Goal: Task Accomplishment & Management: Complete application form

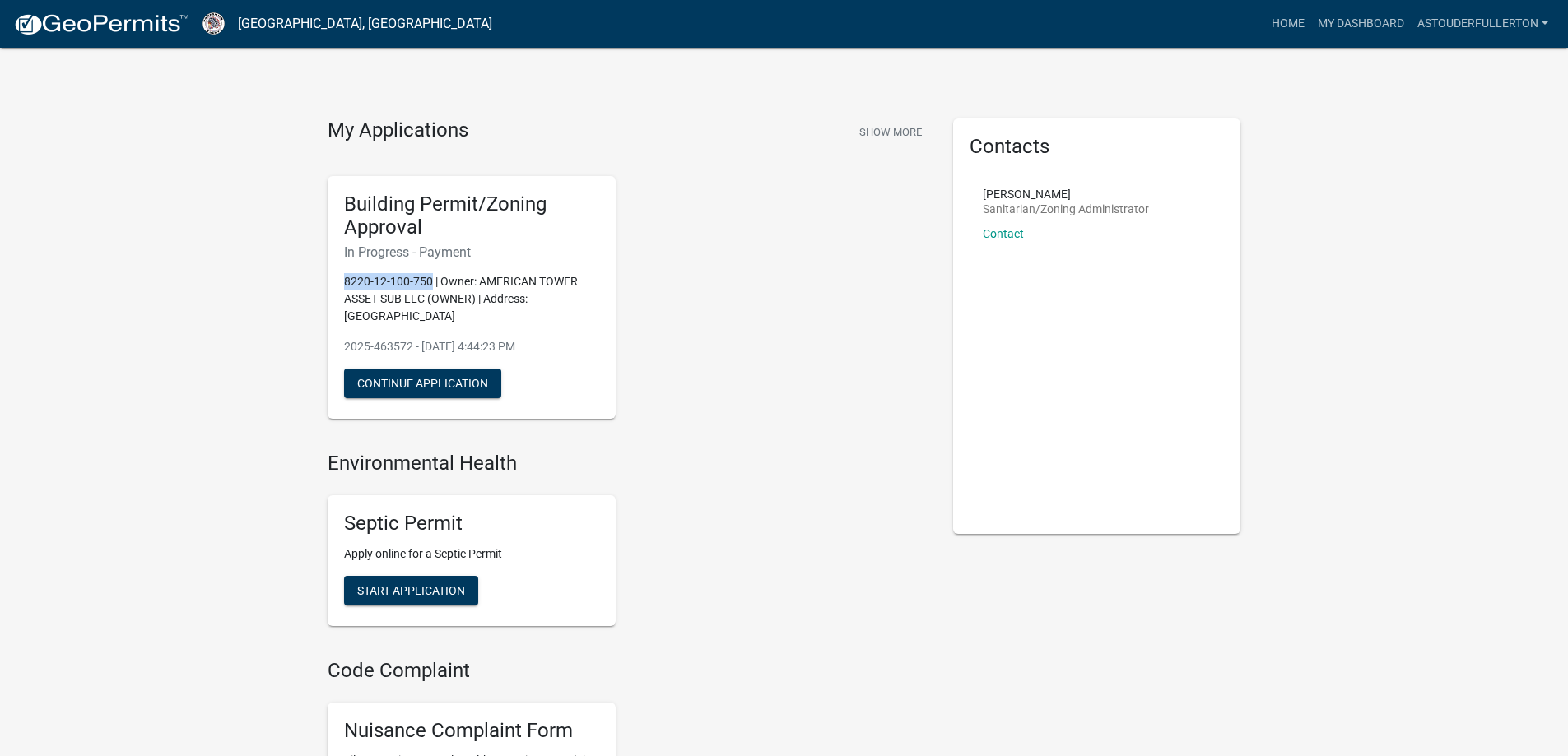
drag, startPoint x: 428, startPoint y: 277, endPoint x: 343, endPoint y: 281, distance: 85.1
click at [344, 281] on p "8220-12-100-750 | Owner: AMERICAN TOWER ASSET SUB LLC (OWNER) | Address: [GEOGR…" at bounding box center [471, 299] width 255 height 52
copy p "8220-12-100-750"
click at [690, 333] on div "Building Permit/Zoning Approval In Progress - Payment 8220-12-100-750 | Owner: …" at bounding box center [628, 297] width 625 height 270
click at [439, 382] on button "Continue Application" at bounding box center [422, 383] width 157 height 29
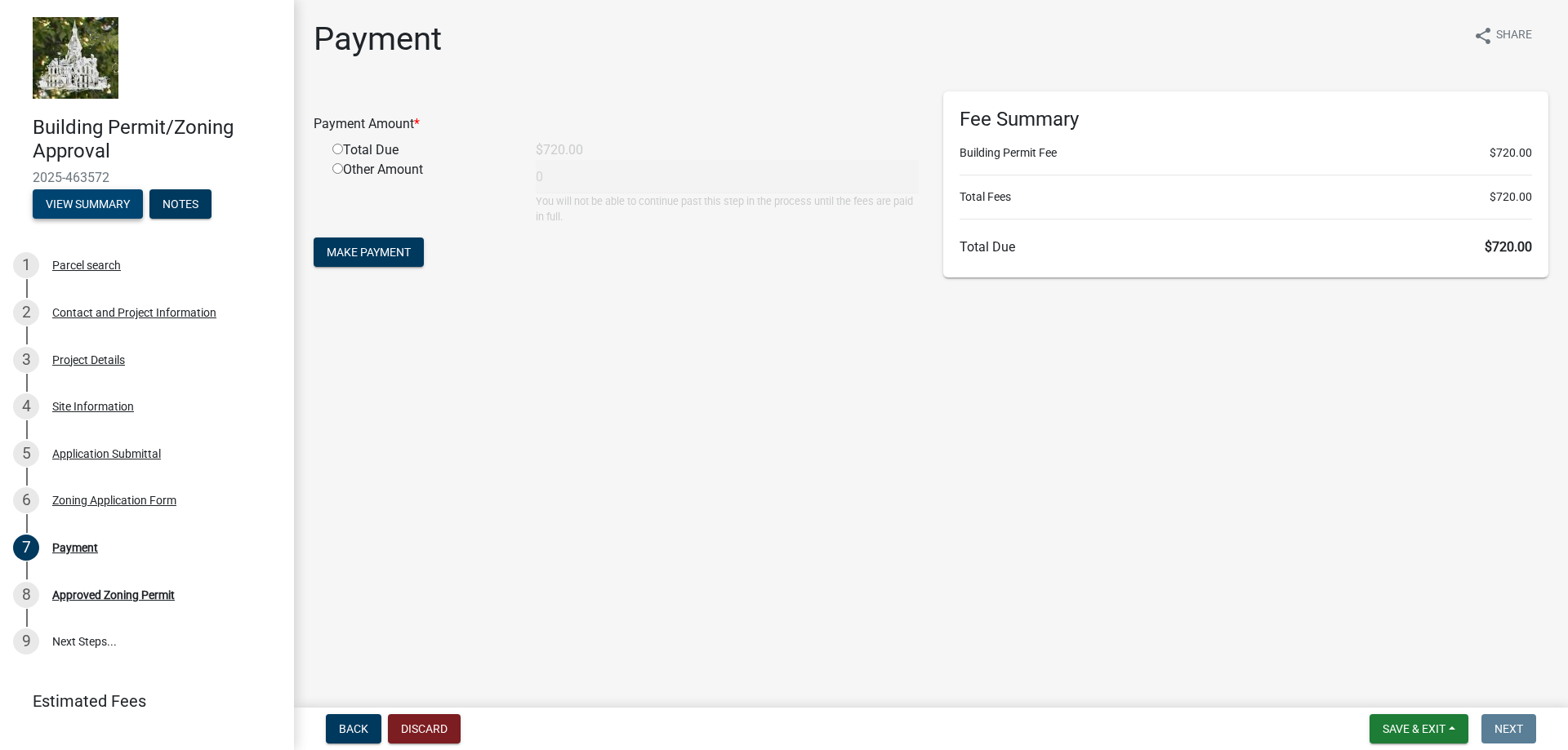
click at [110, 208] on button "View Summary" at bounding box center [88, 203] width 110 height 29
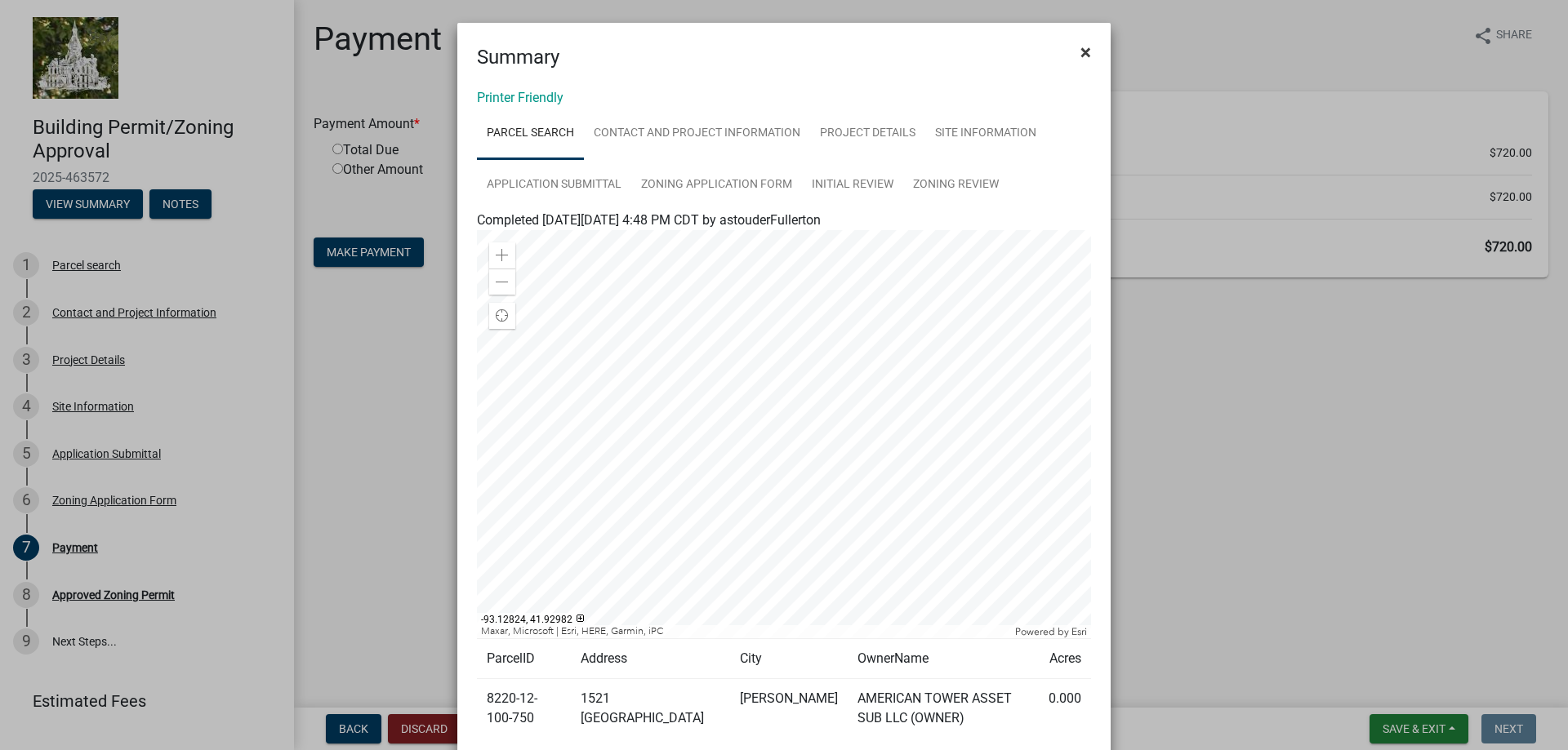
click at [1083, 46] on span "×" at bounding box center [1085, 52] width 11 height 23
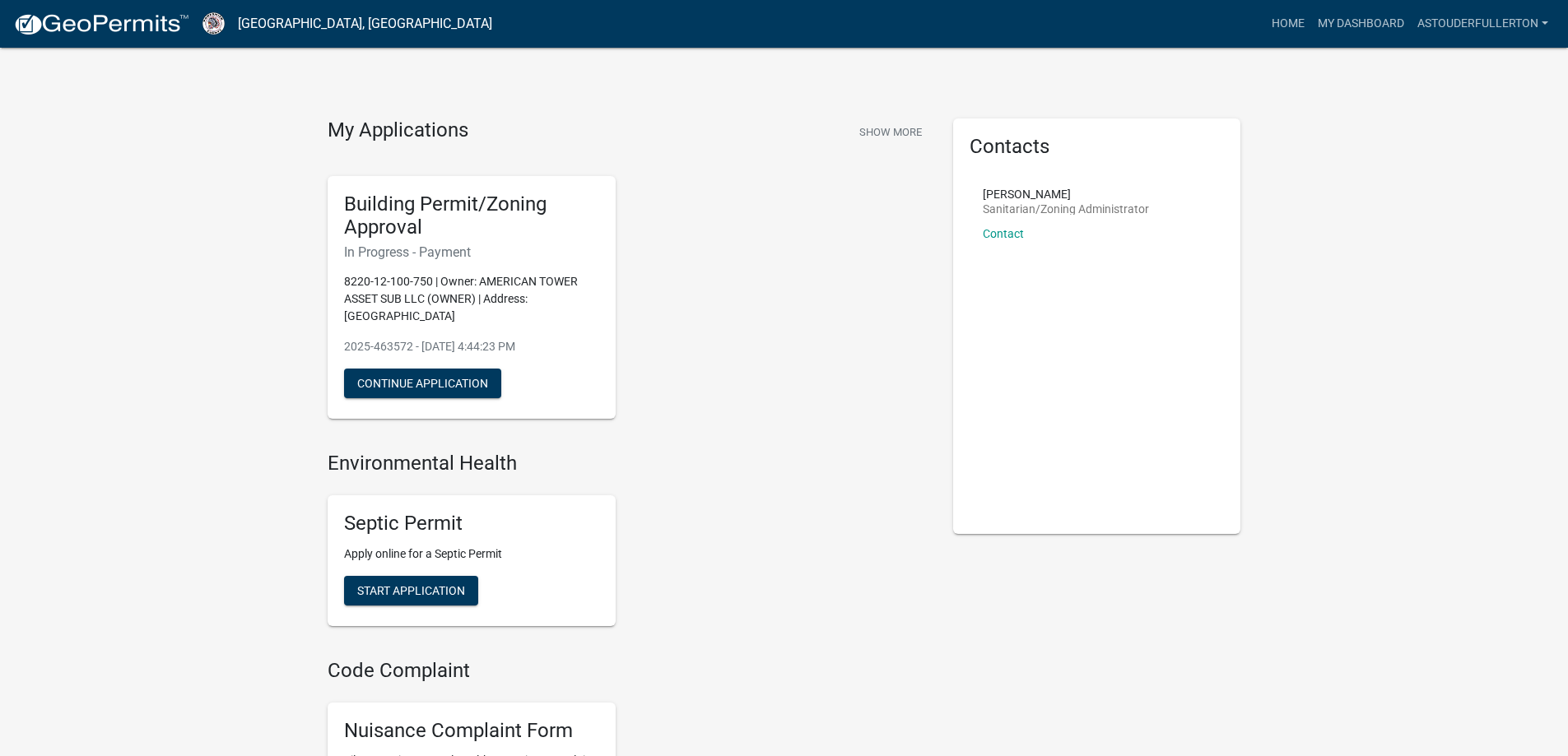
click at [633, 474] on h4 "Environmental Health" at bounding box center [628, 463] width 600 height 24
click at [416, 388] on button "Continue Application" at bounding box center [422, 383] width 157 height 29
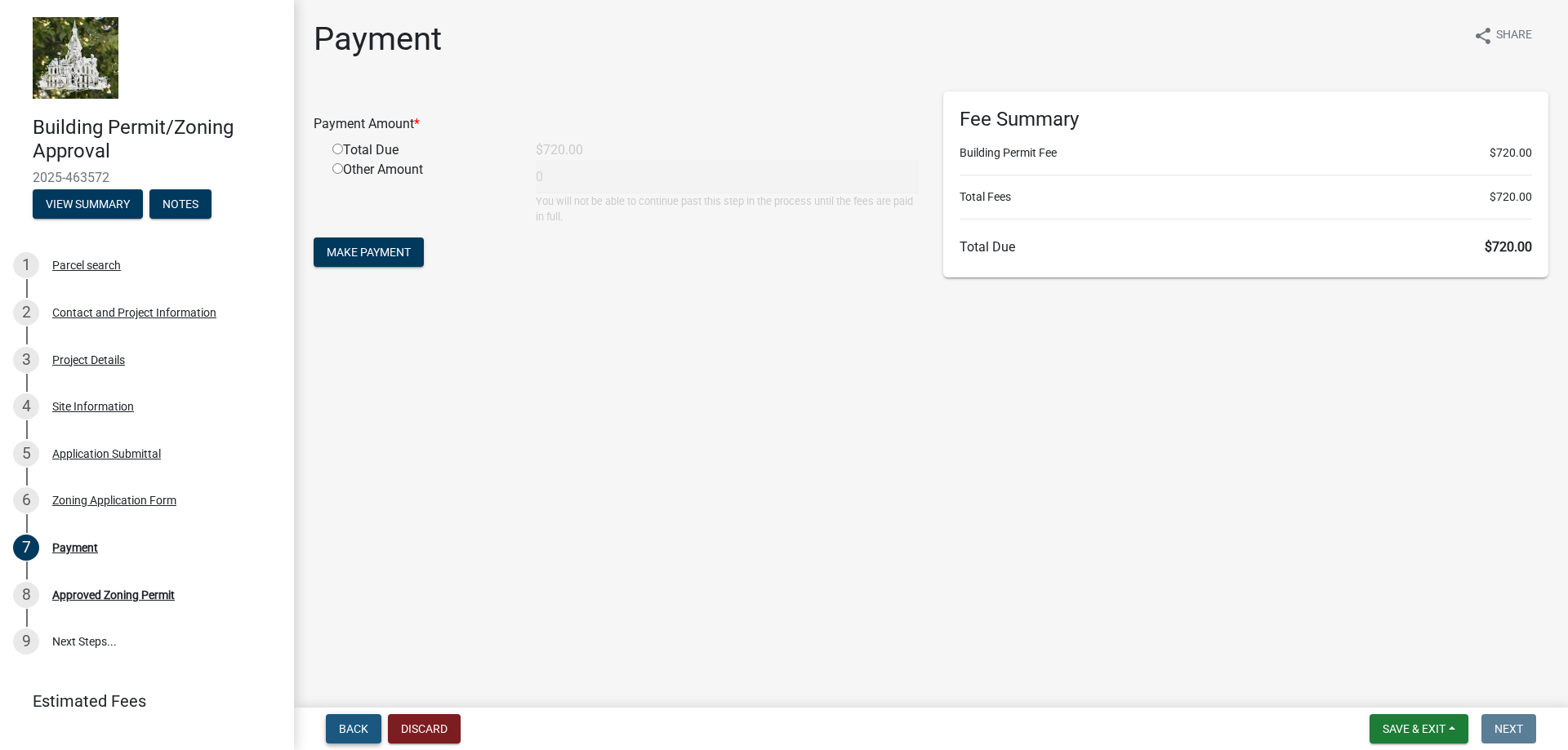
click at [366, 731] on span "Back" at bounding box center [353, 729] width 29 height 13
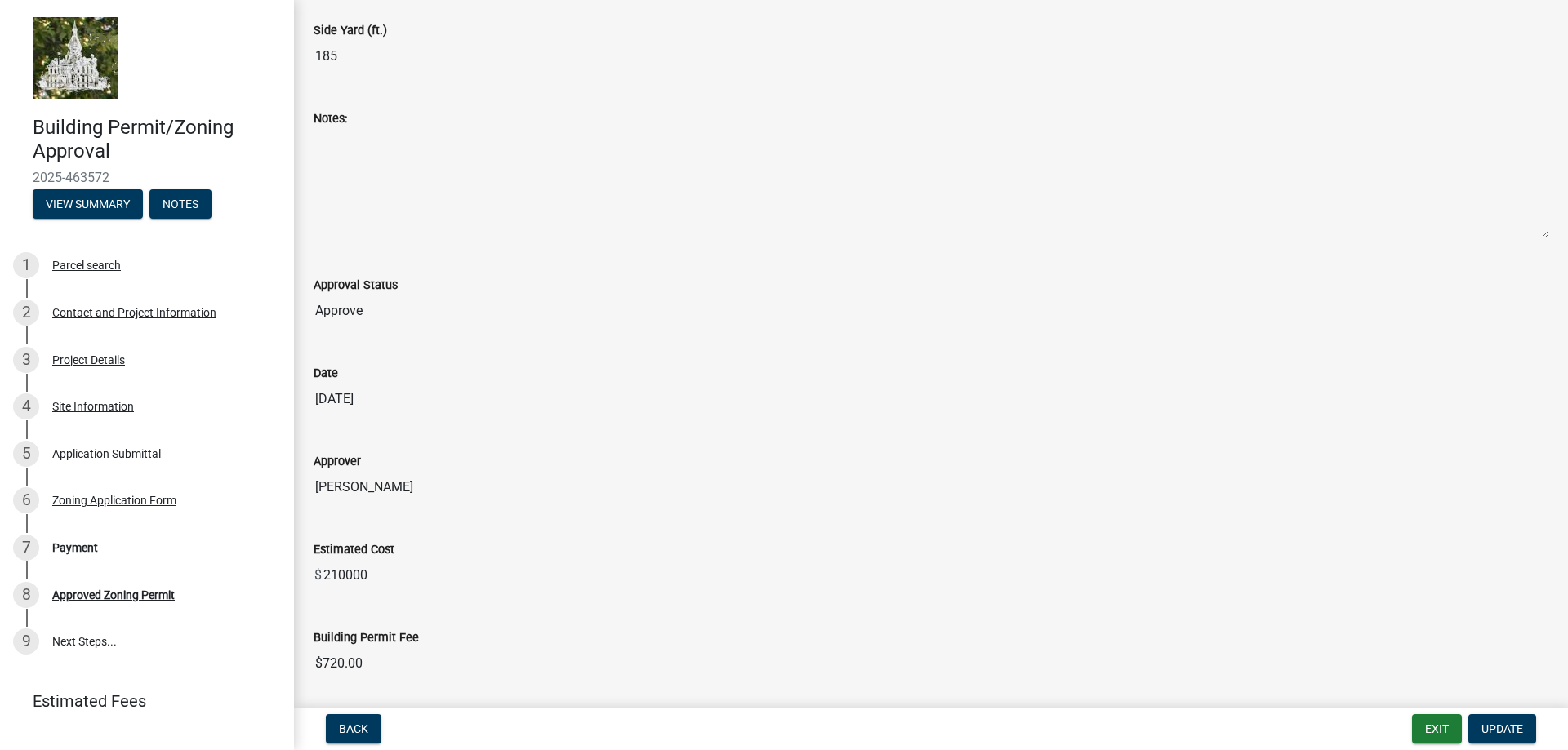
scroll to position [666, 0]
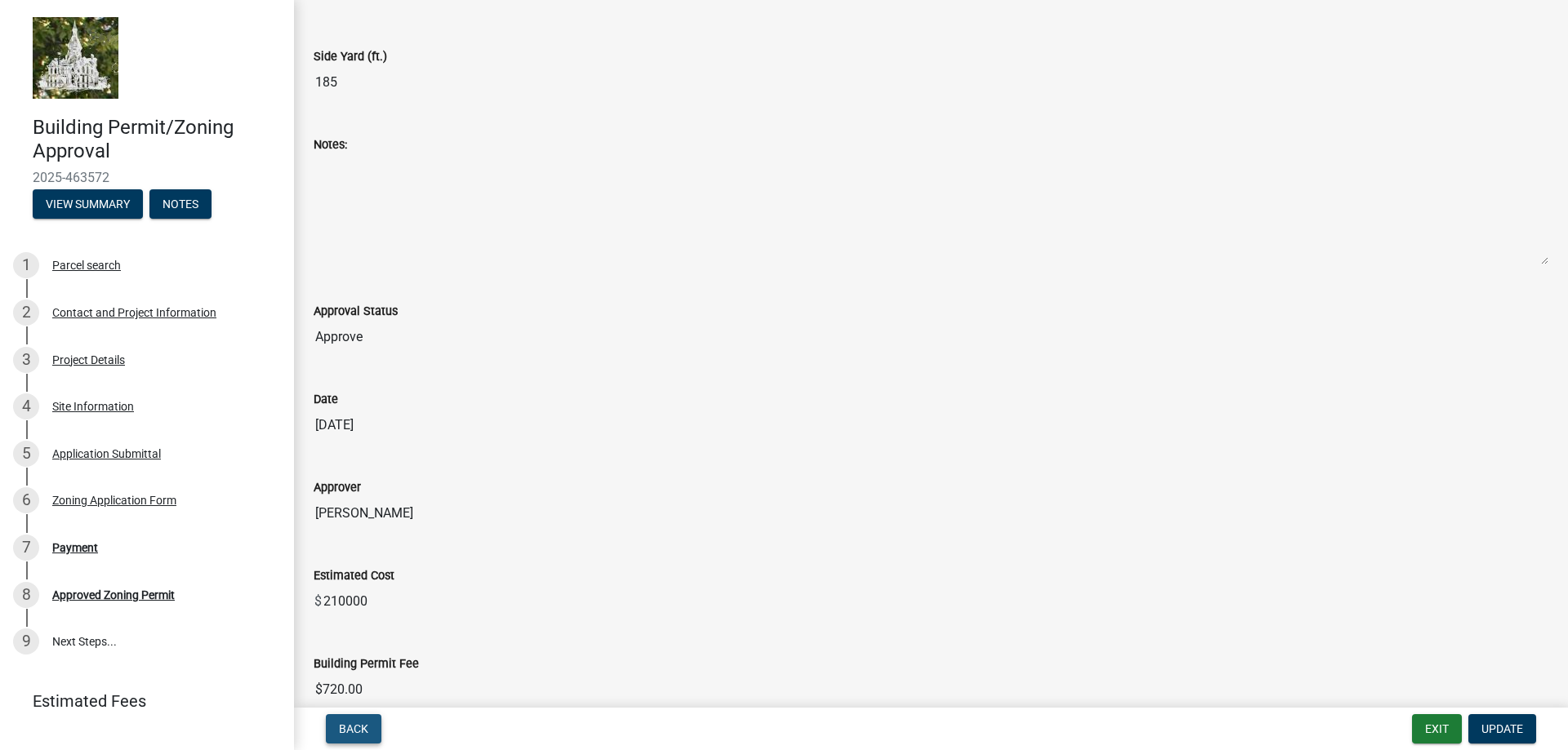
click at [367, 723] on span "Back" at bounding box center [353, 729] width 29 height 13
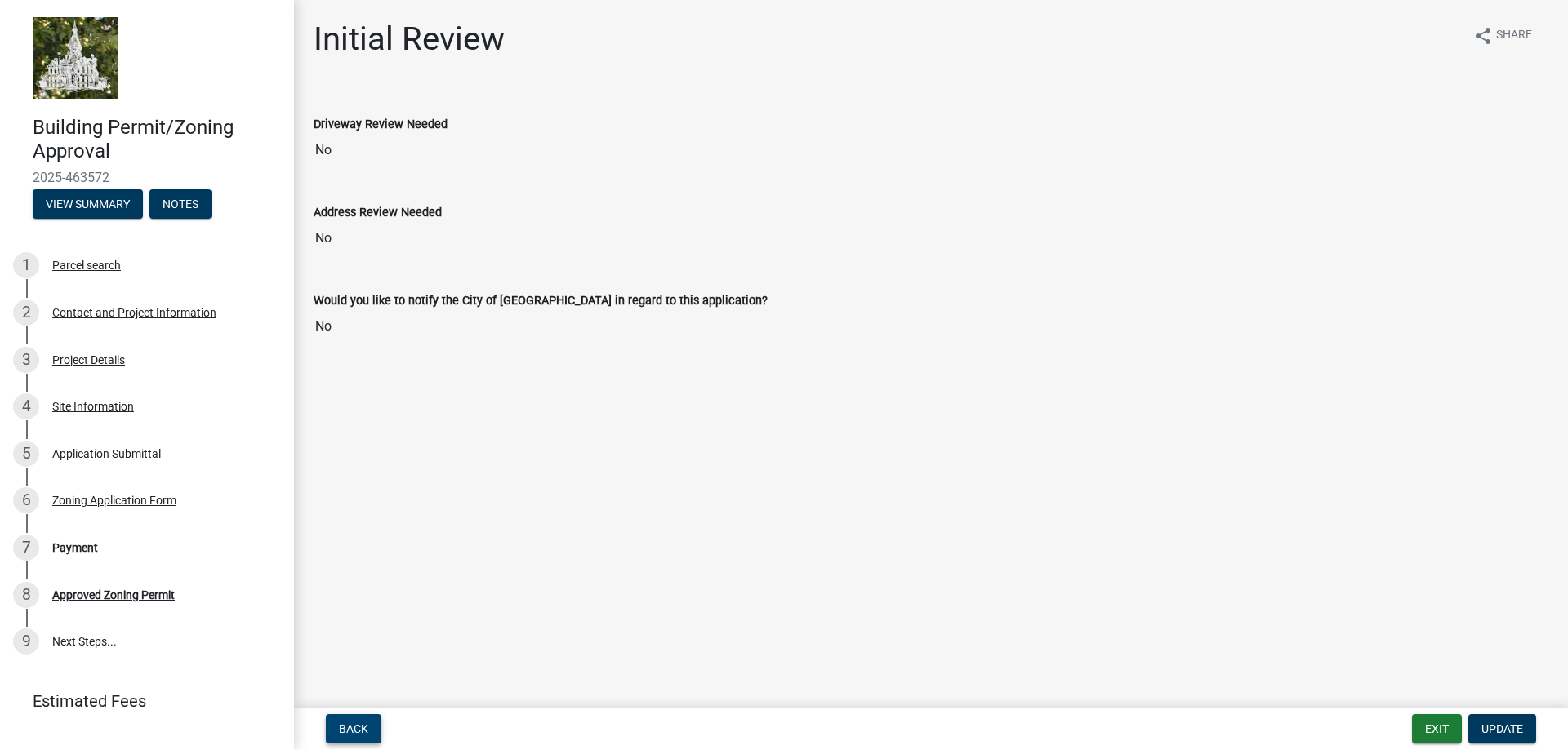
click at [367, 723] on span "Back" at bounding box center [353, 729] width 29 height 13
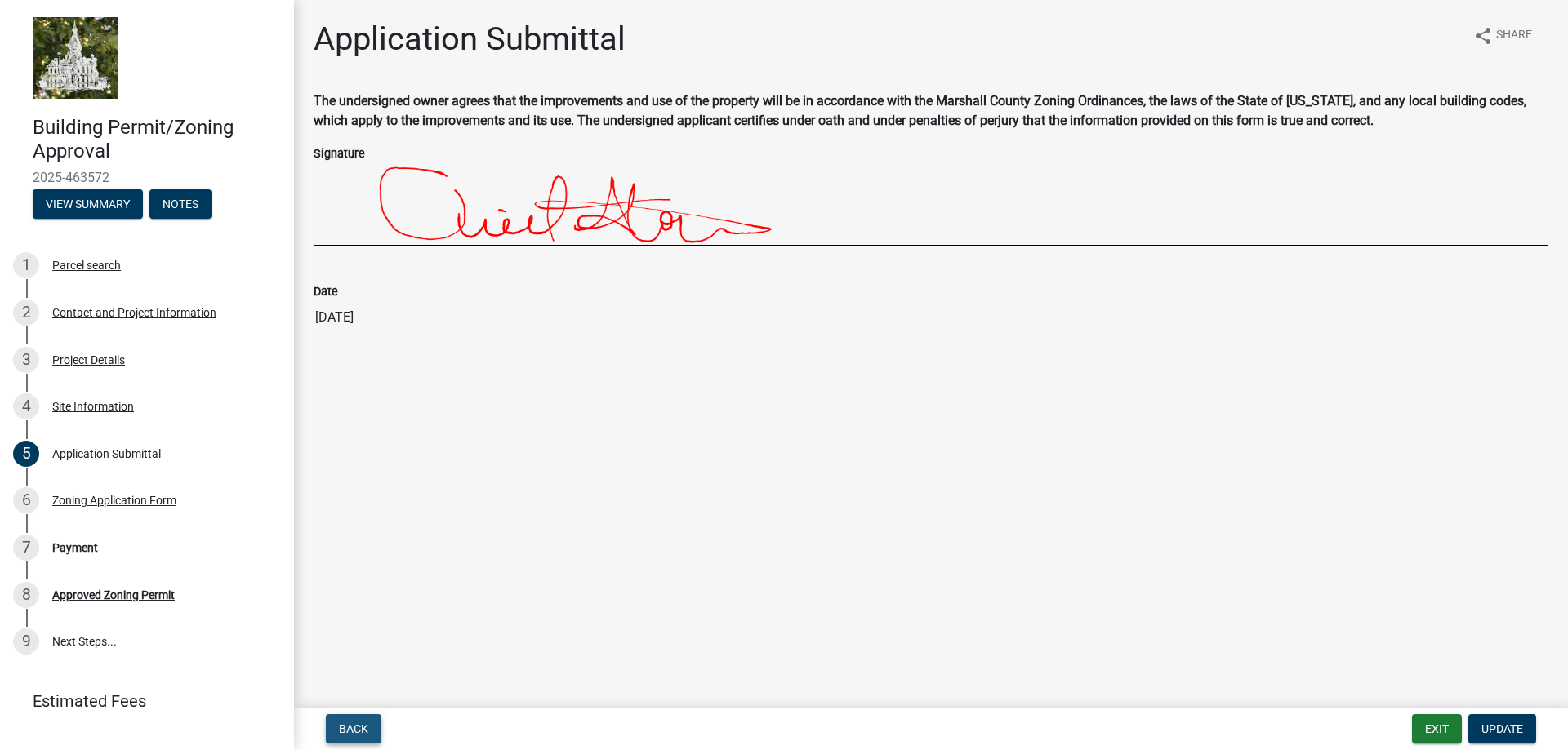
click at [367, 723] on span "Back" at bounding box center [353, 729] width 29 height 13
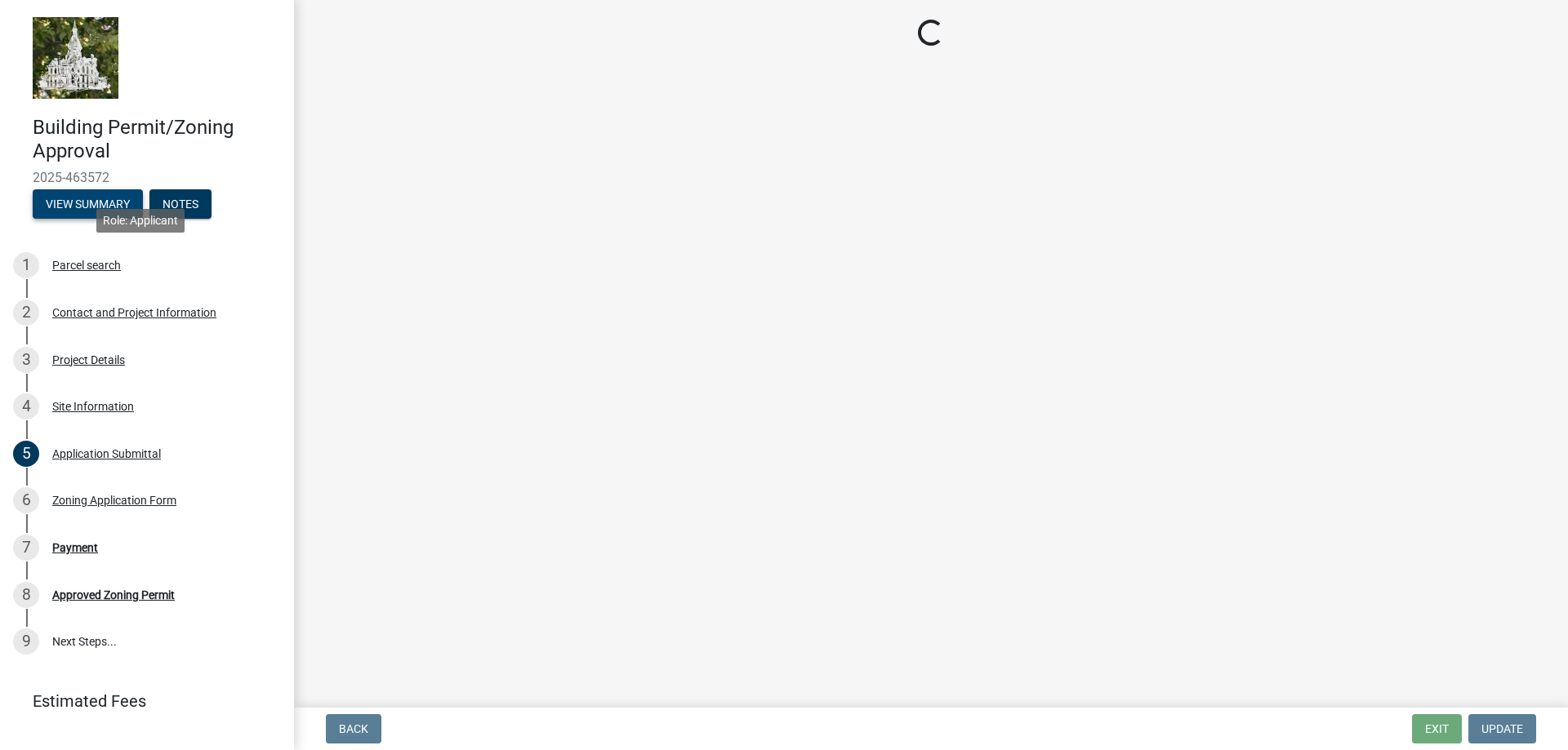
click at [93, 218] on button "View Summary" at bounding box center [88, 203] width 110 height 29
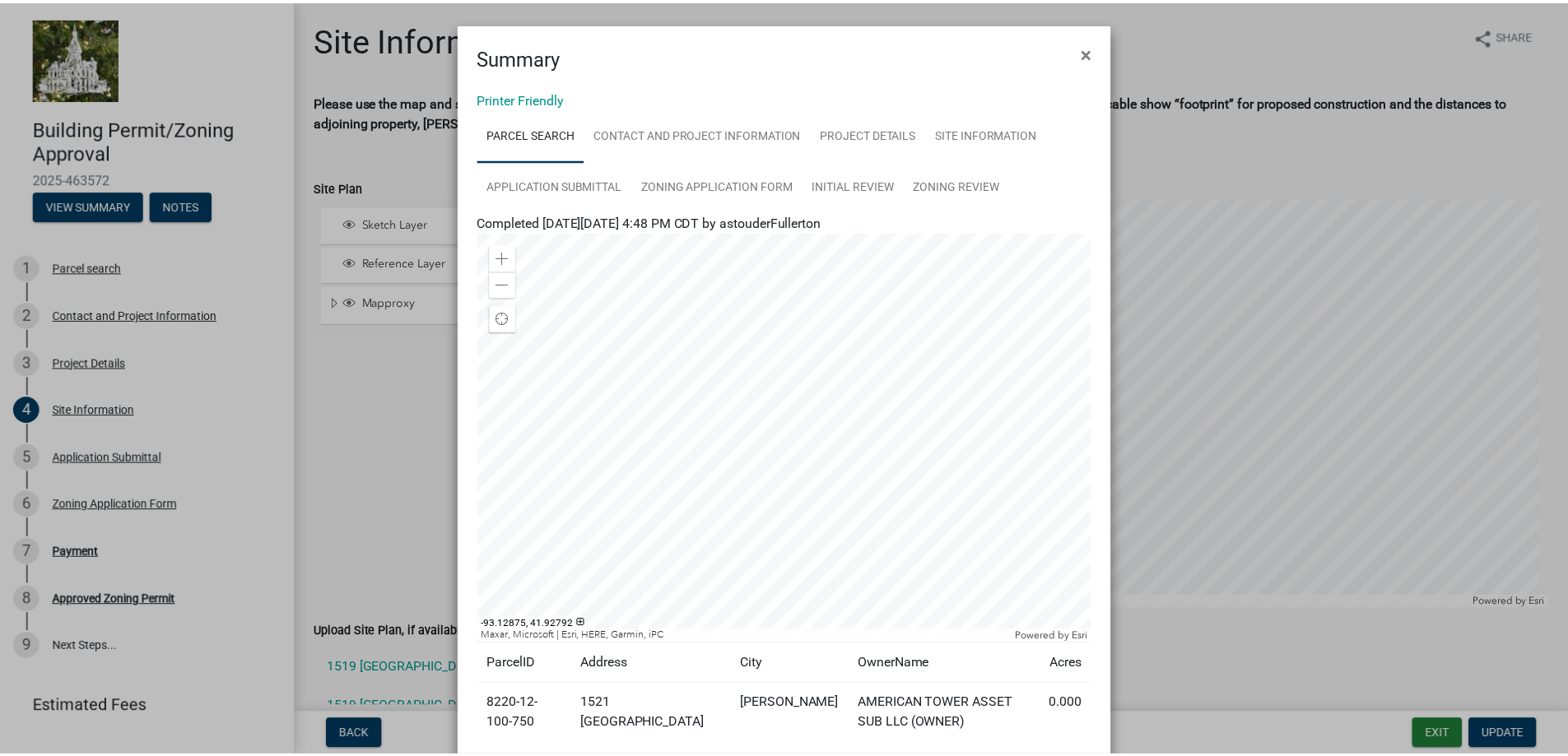
scroll to position [125, 0]
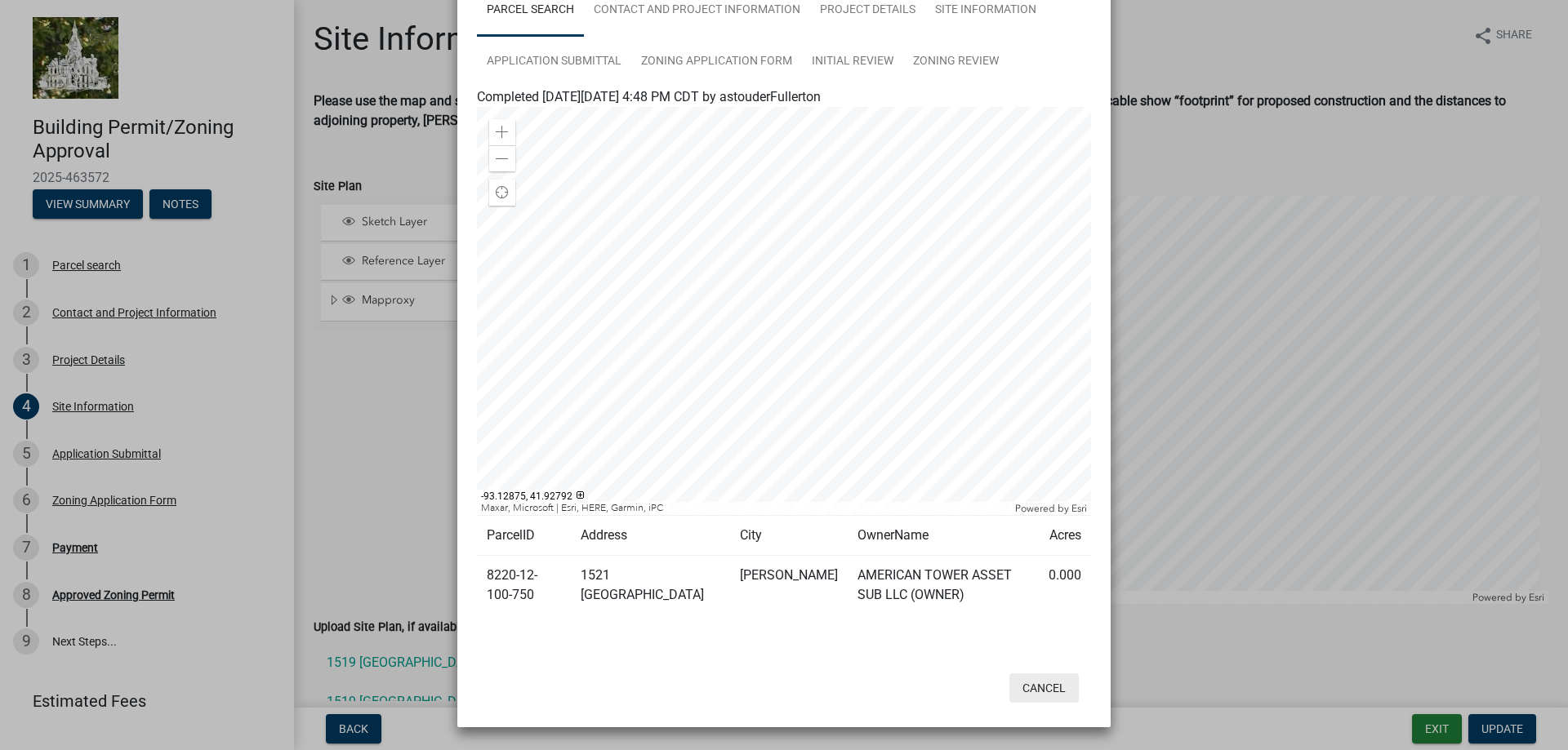
click at [1022, 691] on button "Cancel" at bounding box center [1044, 687] width 70 height 29
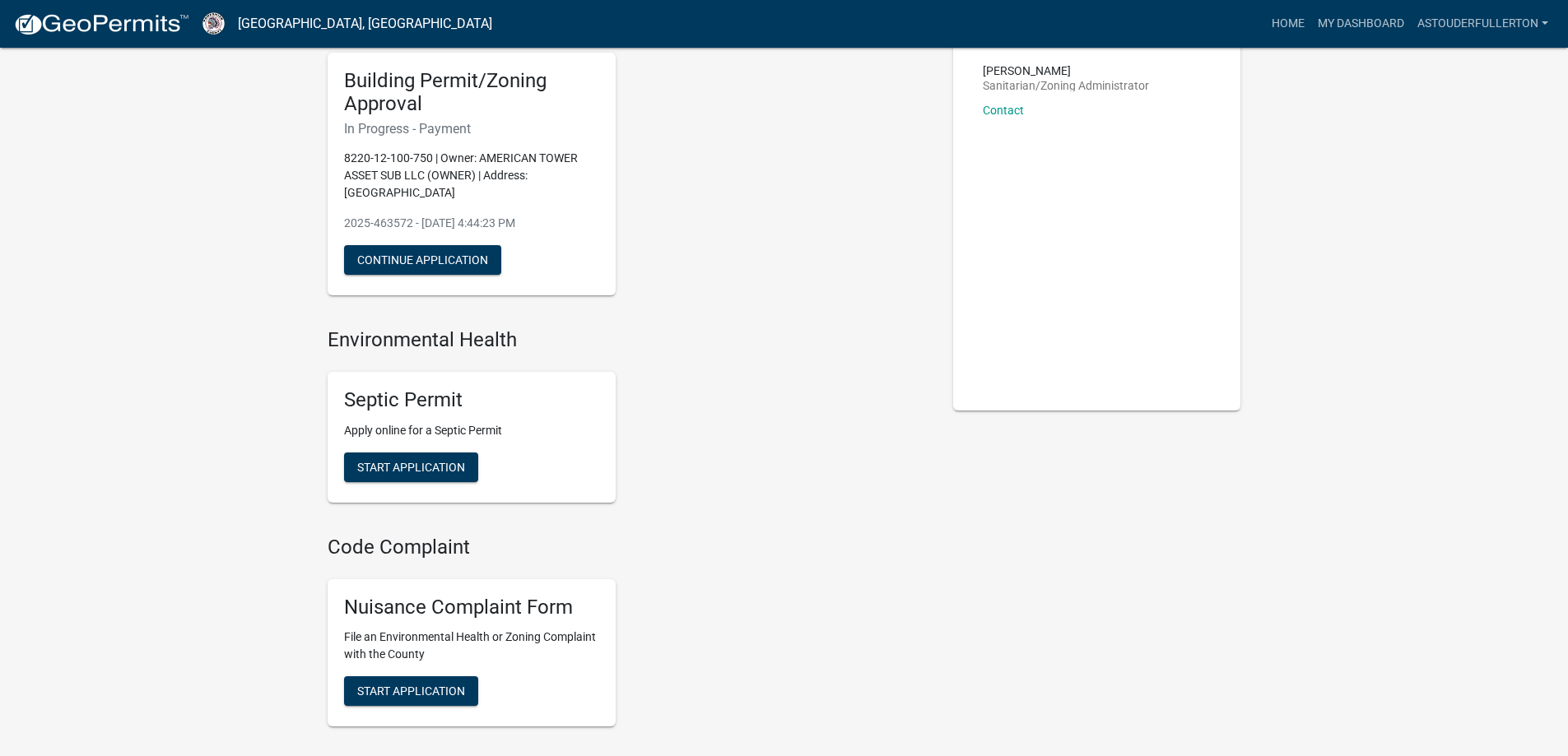
scroll to position [82, 0]
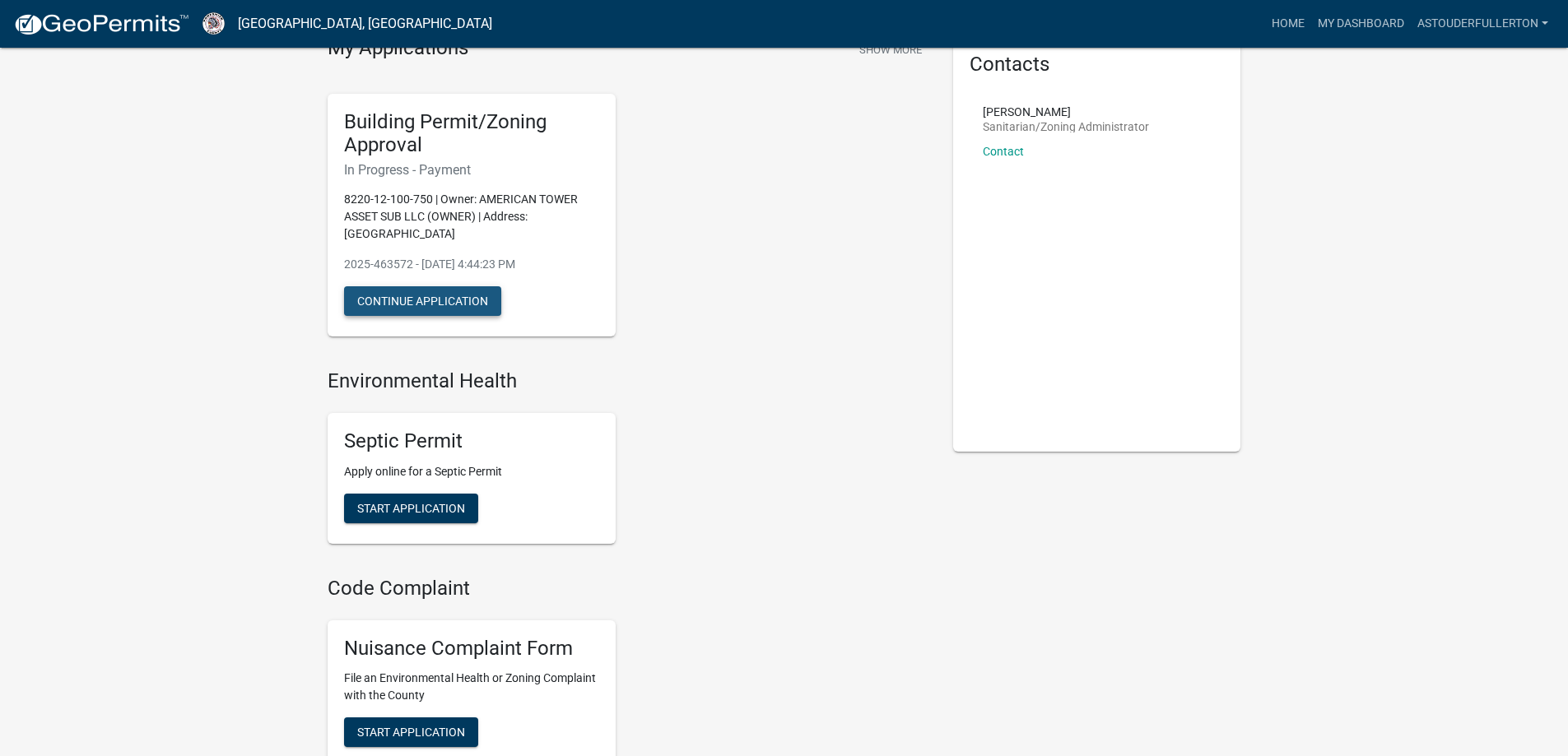
click at [432, 289] on button "Continue Application" at bounding box center [422, 301] width 157 height 29
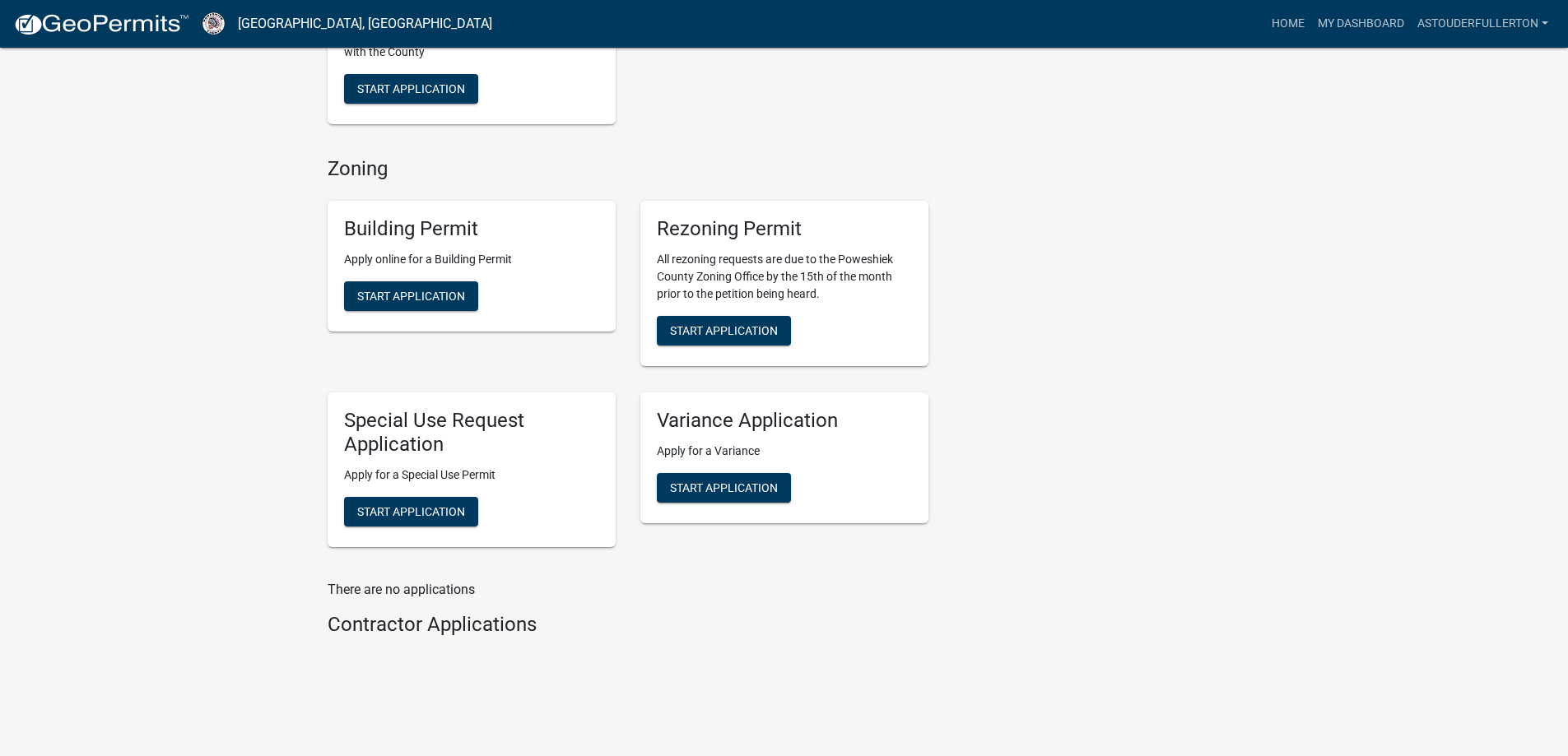
scroll to position [740, 0]
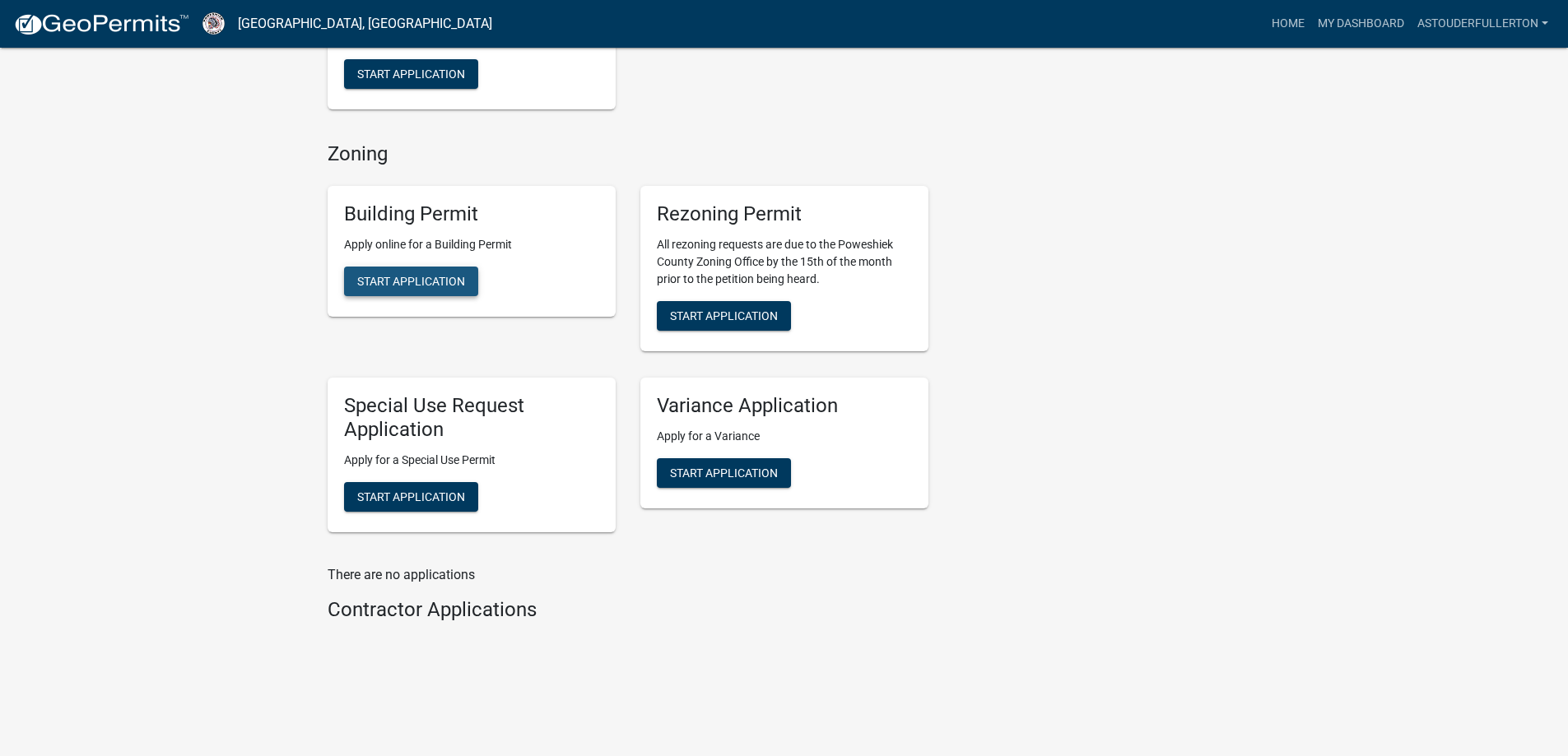
click at [437, 275] on span "Start Application" at bounding box center [411, 281] width 108 height 13
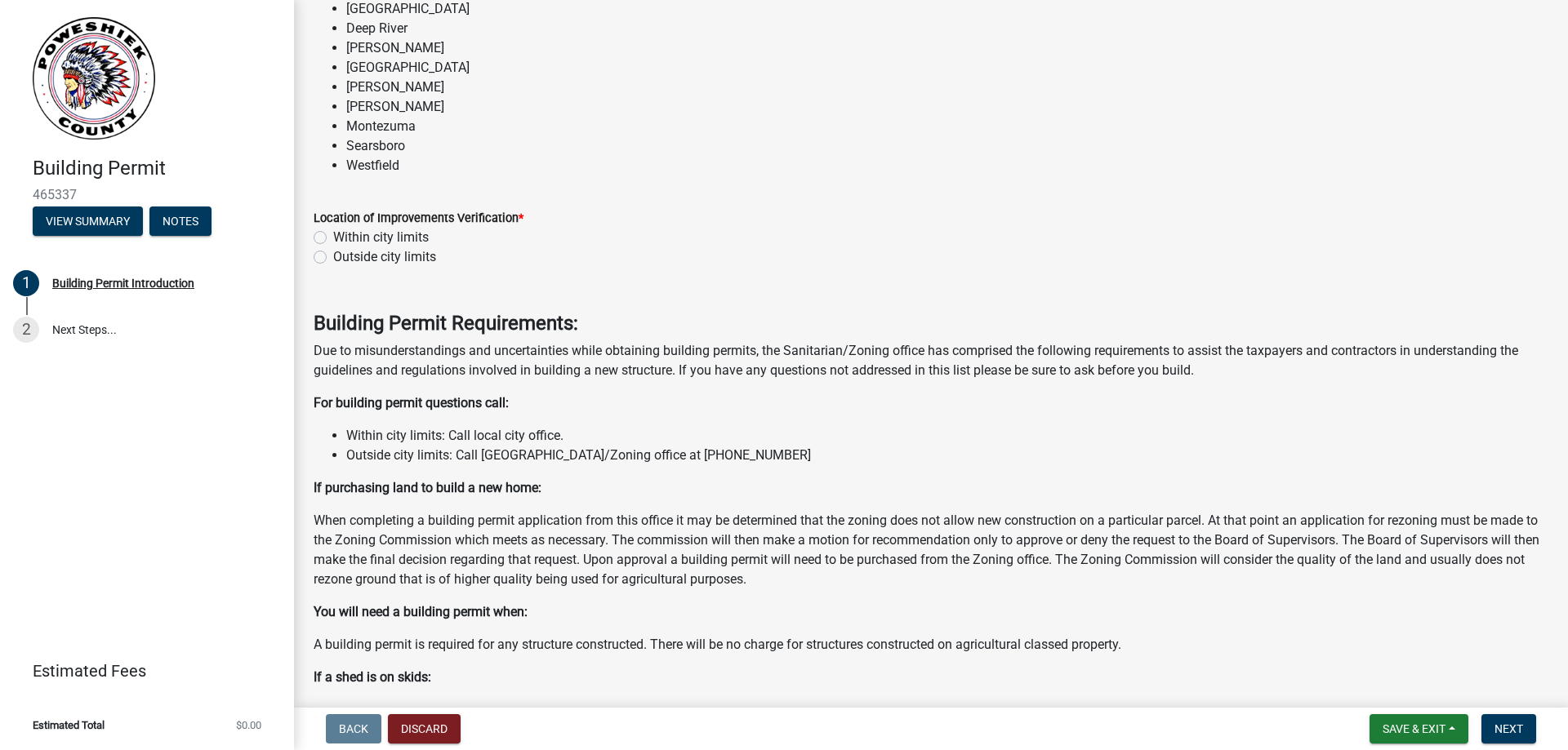
scroll to position [81, 0]
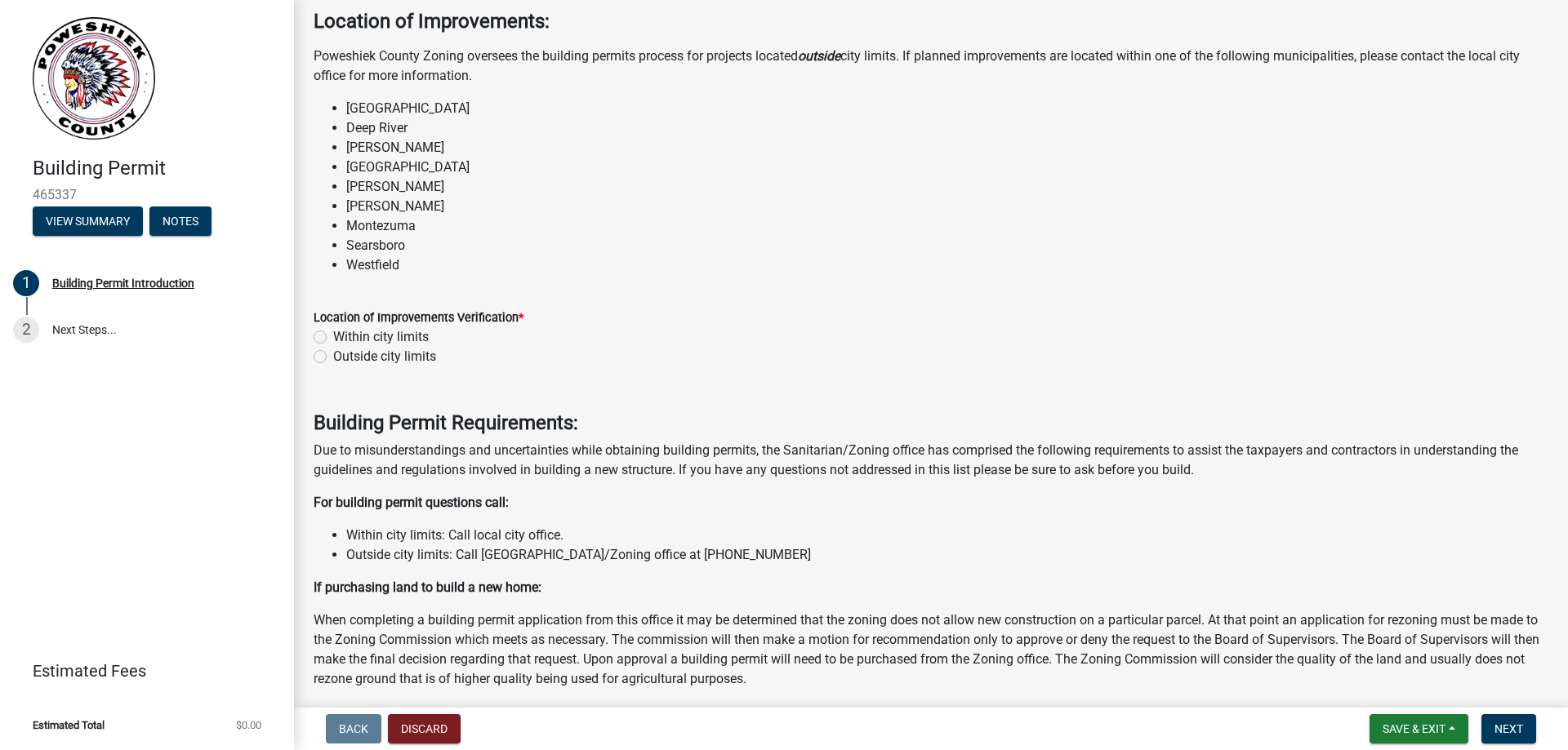
click at [333, 355] on label "Outside city limits" at bounding box center [384, 357] width 103 height 19
click at [333, 355] on input "Outside city limits" at bounding box center [339, 352] width 11 height 11
radio input "true"
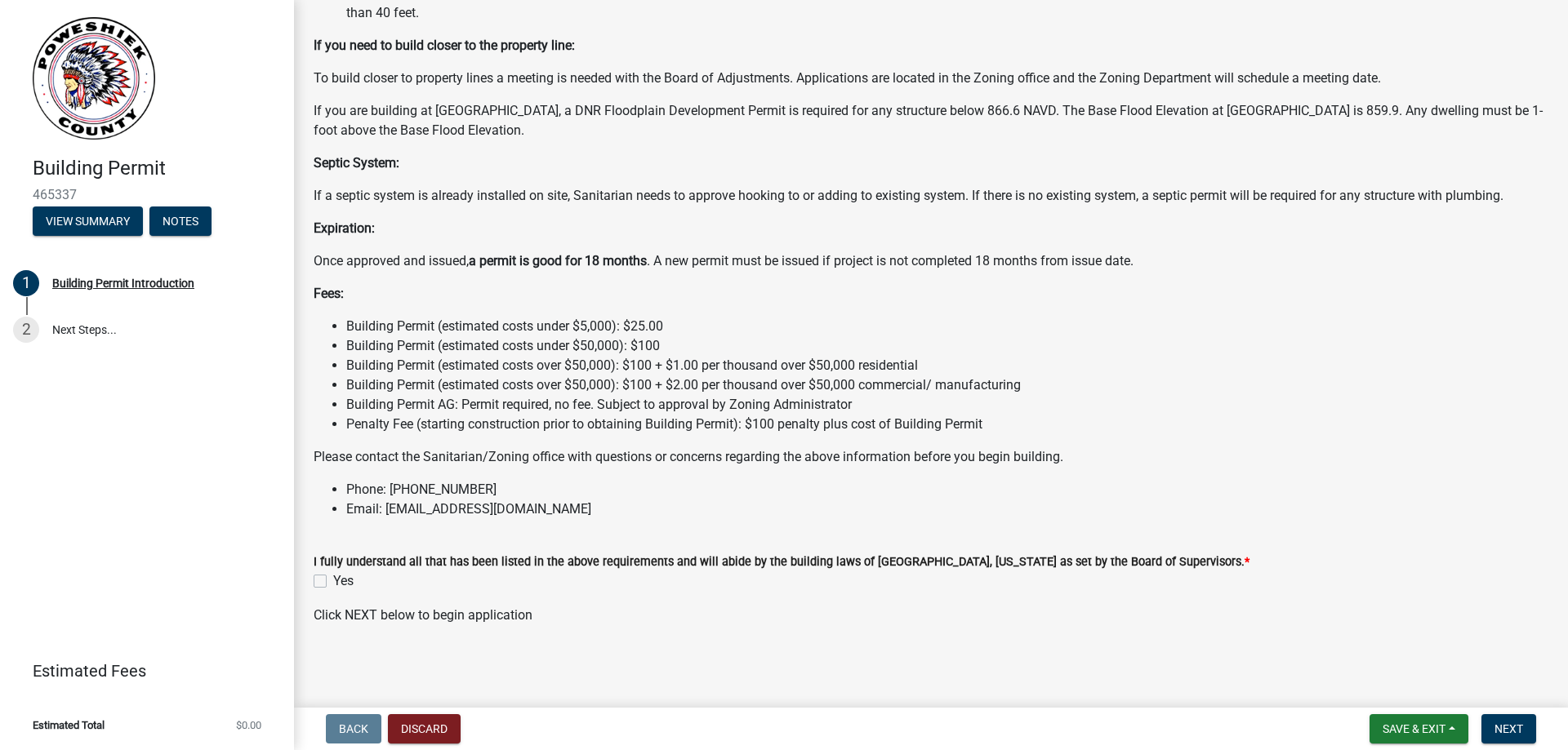
scroll to position [1127, 0]
click at [333, 580] on label "Yes" at bounding box center [343, 580] width 20 height 19
click at [333, 580] on input "Yes" at bounding box center [339, 576] width 11 height 11
checkbox input "true"
click at [1515, 727] on span "Next" at bounding box center [1509, 729] width 28 height 13
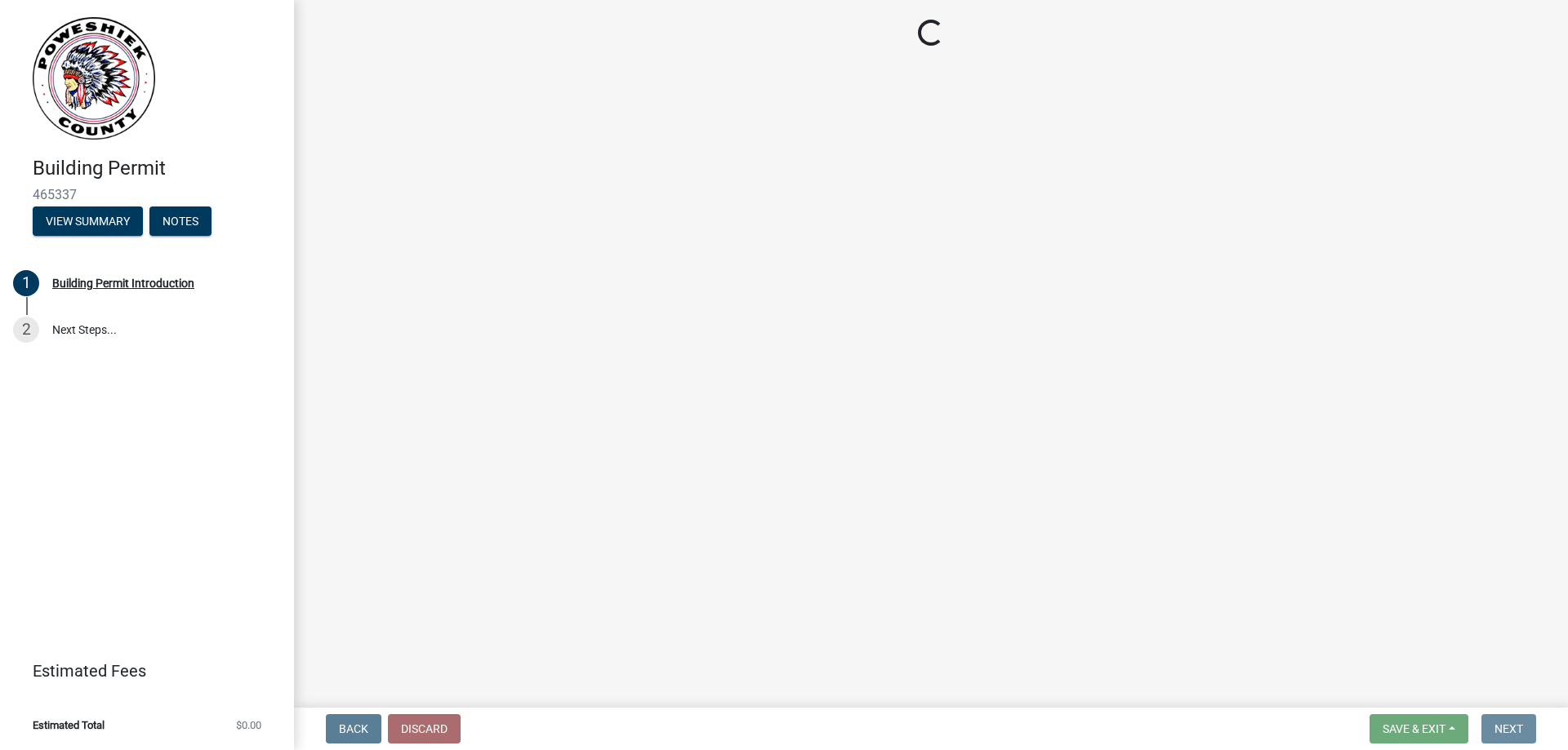
scroll to position [0, 0]
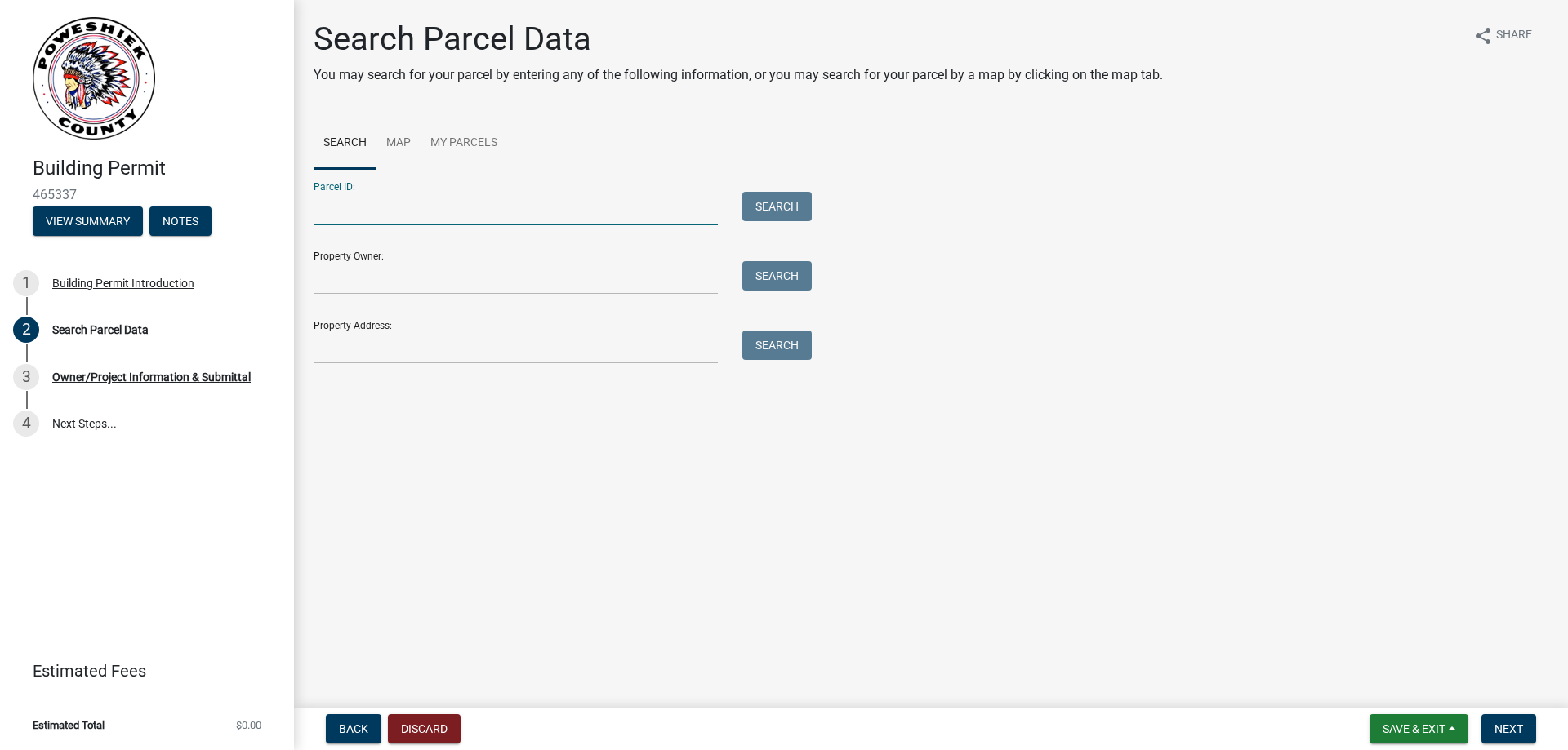
click at [359, 214] on input "Parcel ID:" at bounding box center [515, 208] width 404 height 34
paste input "3254600"
type input "3254600"
click at [746, 209] on button "Search" at bounding box center [777, 206] width 70 height 29
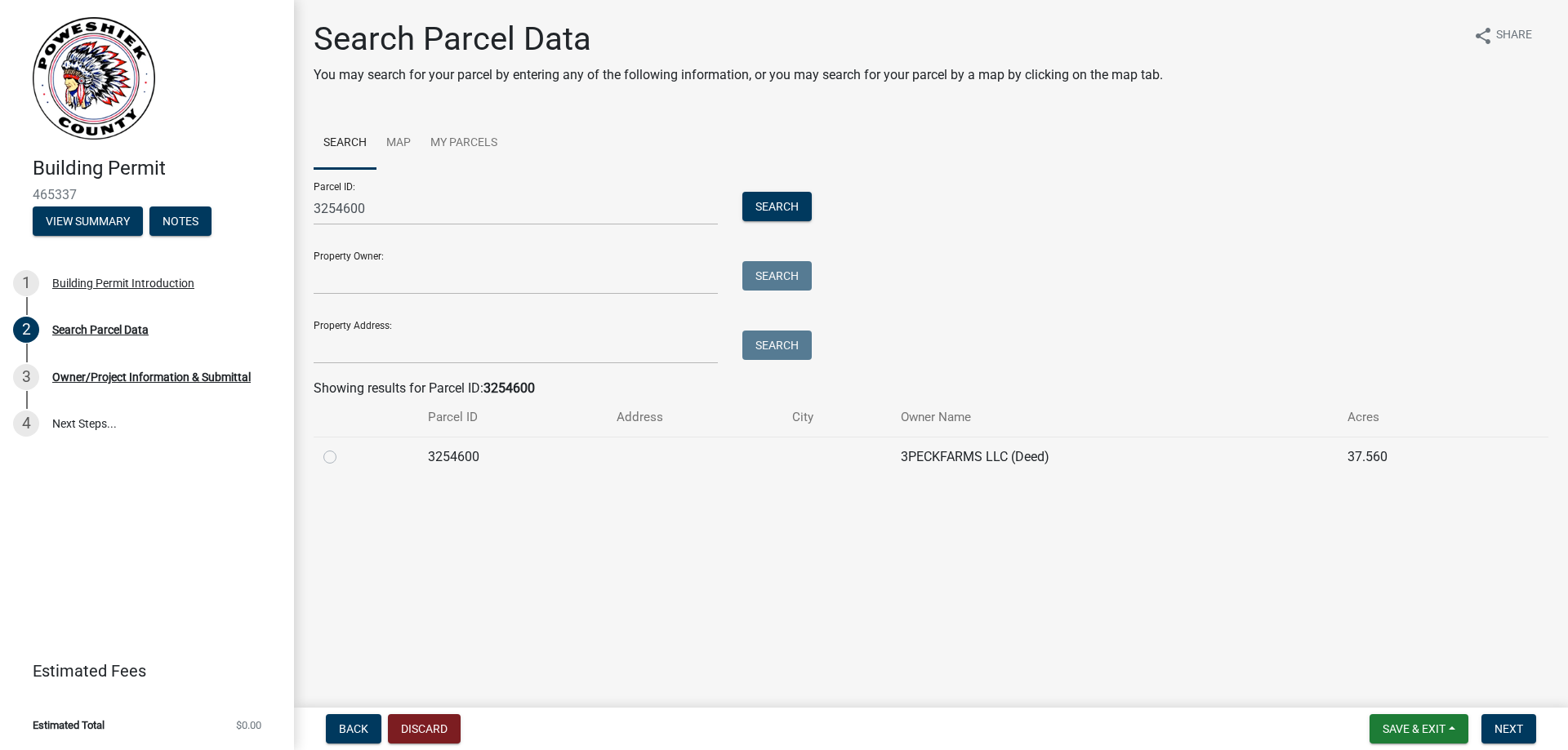
click at [343, 447] on label at bounding box center [343, 447] width 0 height 0
click at [343, 453] on input "radio" at bounding box center [348, 452] width 11 height 11
radio input "true"
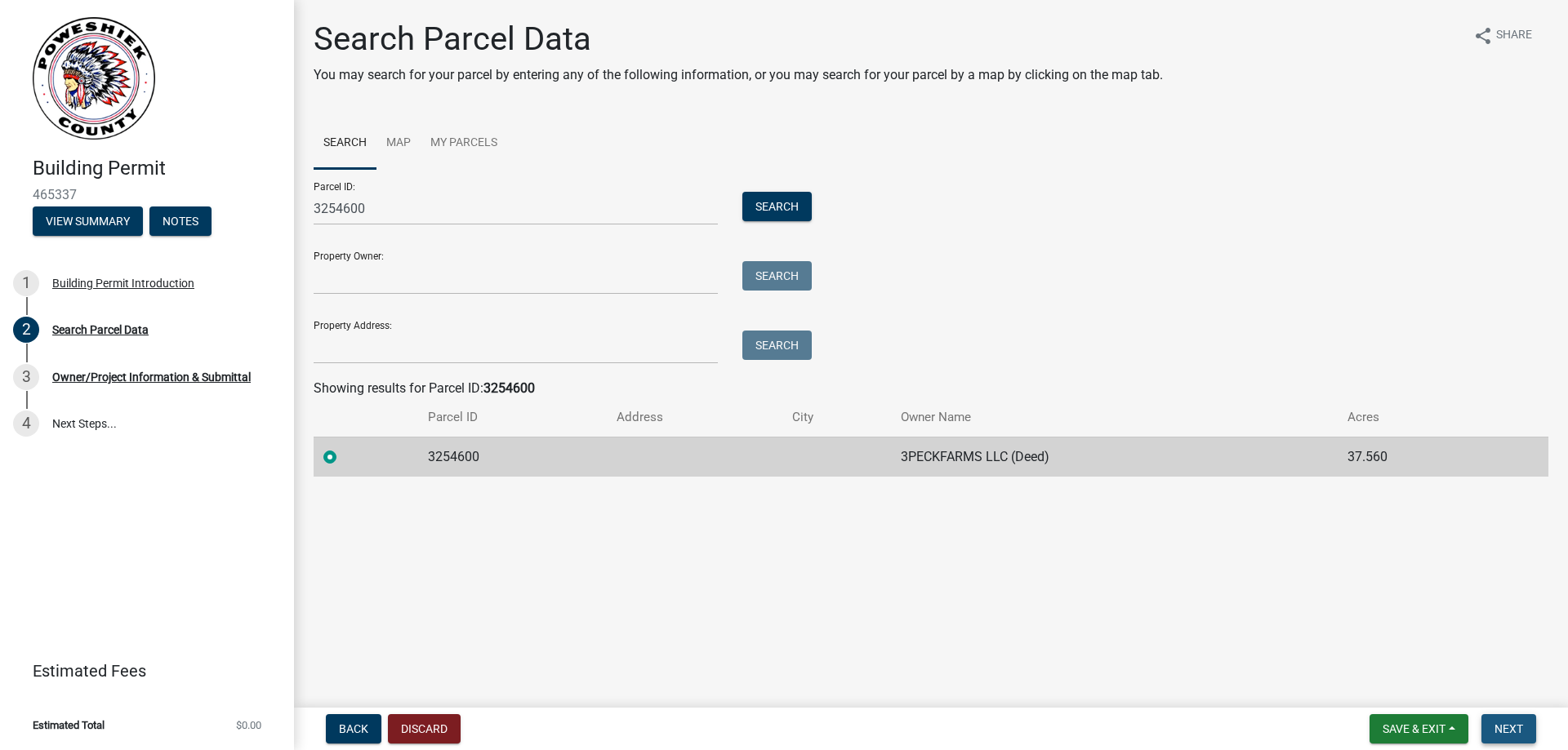
click at [1518, 734] on span "Next" at bounding box center [1509, 729] width 28 height 13
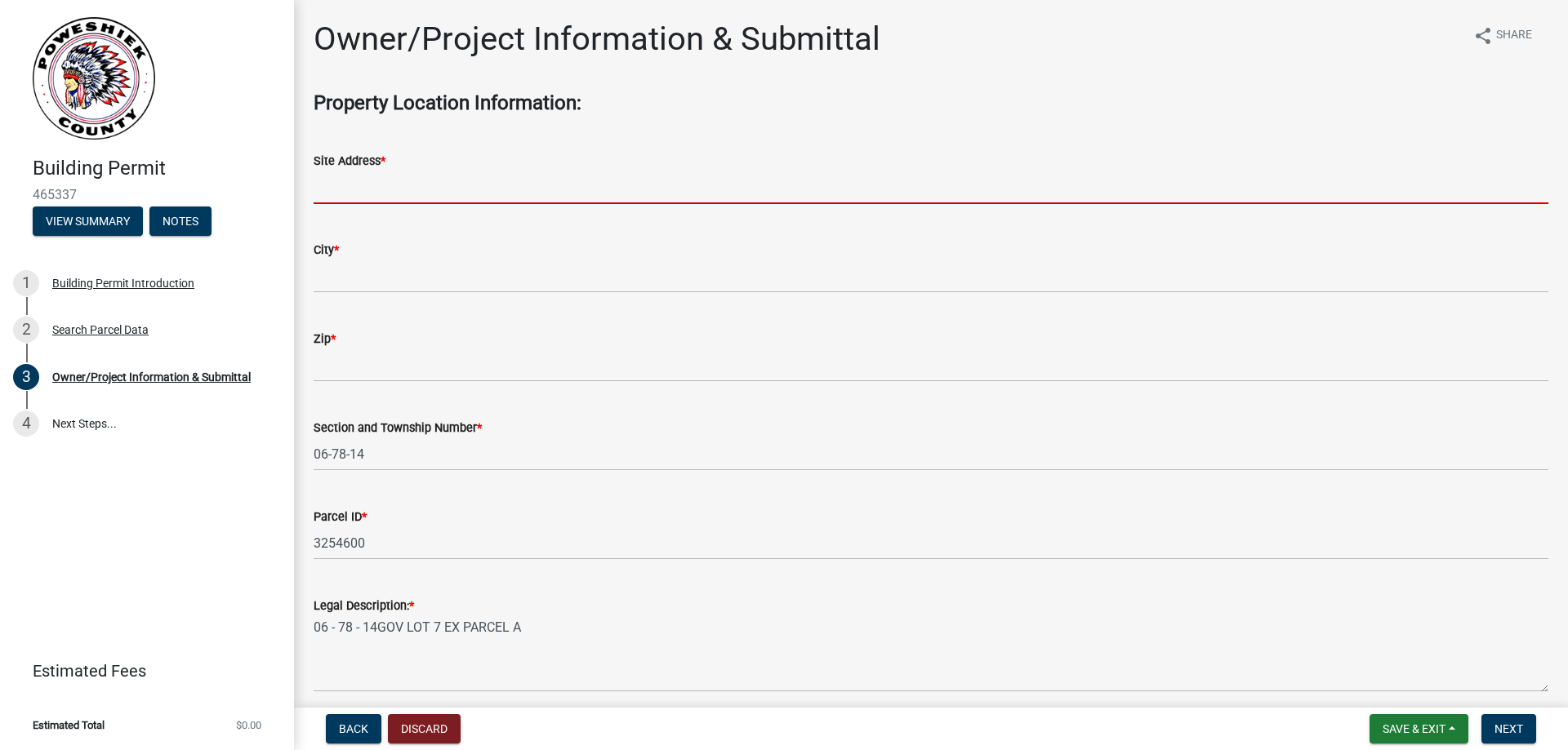
click at [494, 191] on input "Site Address *" at bounding box center [931, 187] width 1235 height 34
click at [538, 172] on input "Site Address *" at bounding box center [931, 187] width 1235 height 34
click at [343, 730] on span "Back" at bounding box center [353, 729] width 29 height 13
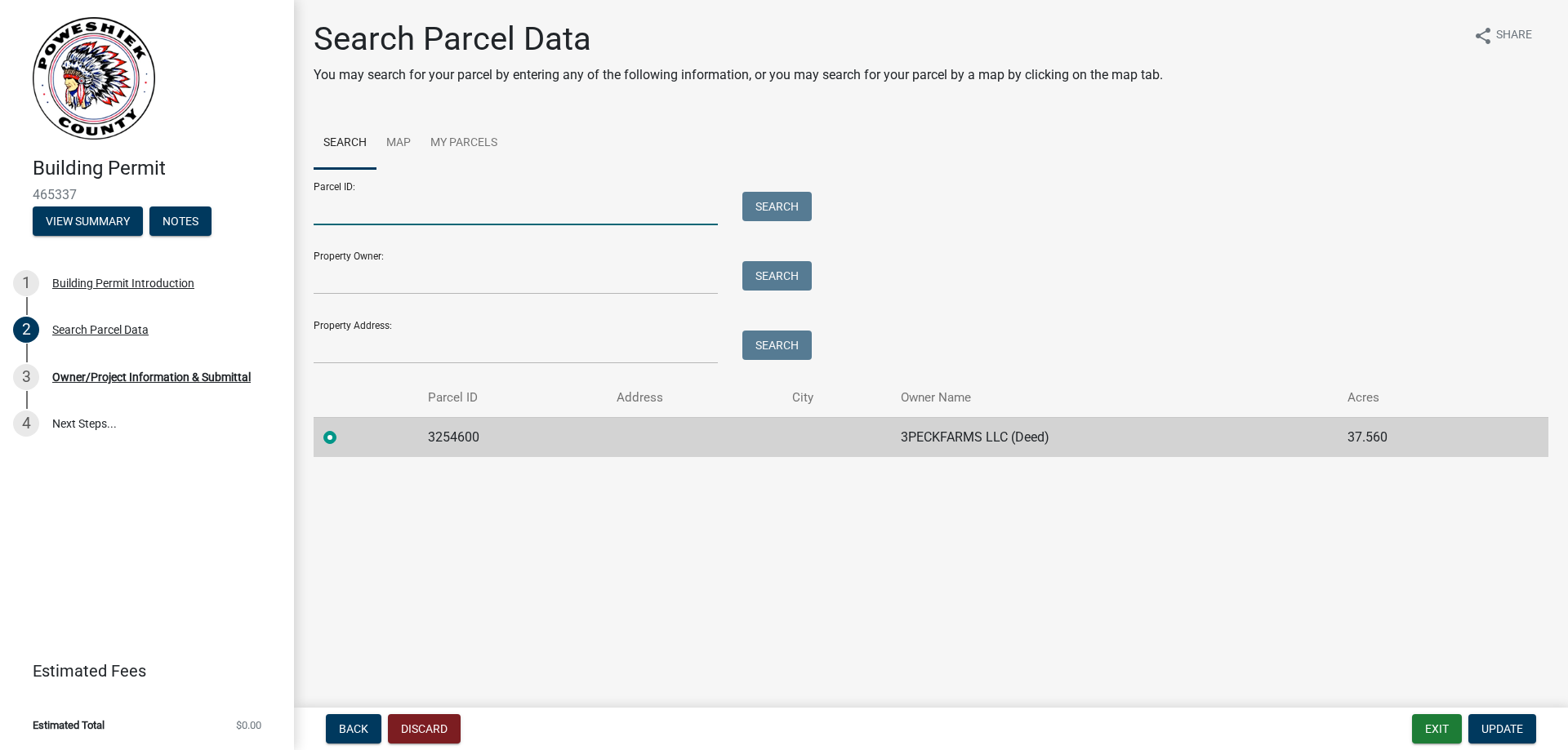
click at [423, 219] on input "Parcel ID:" at bounding box center [515, 208] width 404 height 34
click at [537, 213] on input "Parcel ID:" at bounding box center [515, 208] width 404 height 34
click at [547, 222] on input "Parcel ID:" at bounding box center [515, 208] width 404 height 34
paste input "3254600"
type input "3254600"
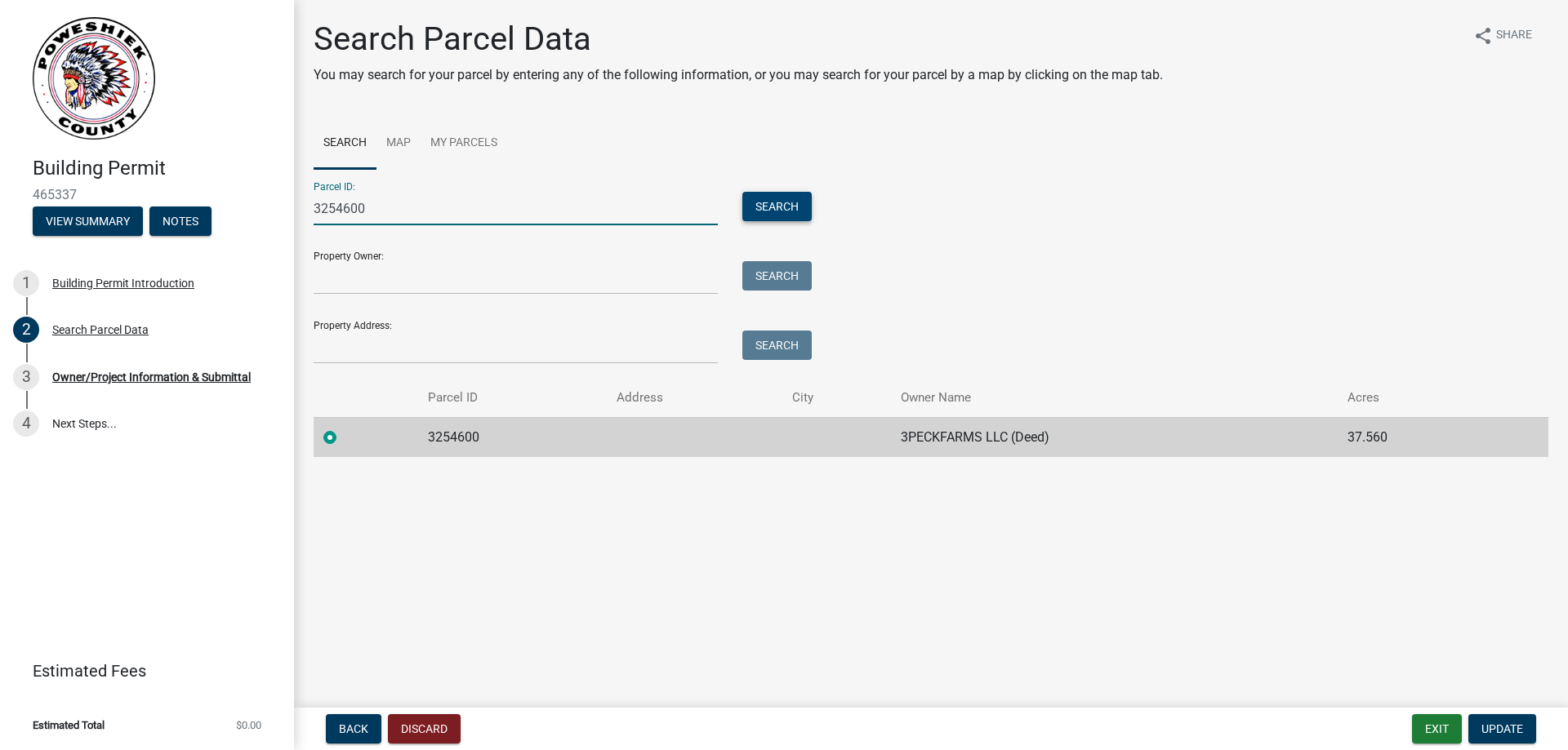
click at [780, 208] on button "Search" at bounding box center [777, 206] width 70 height 29
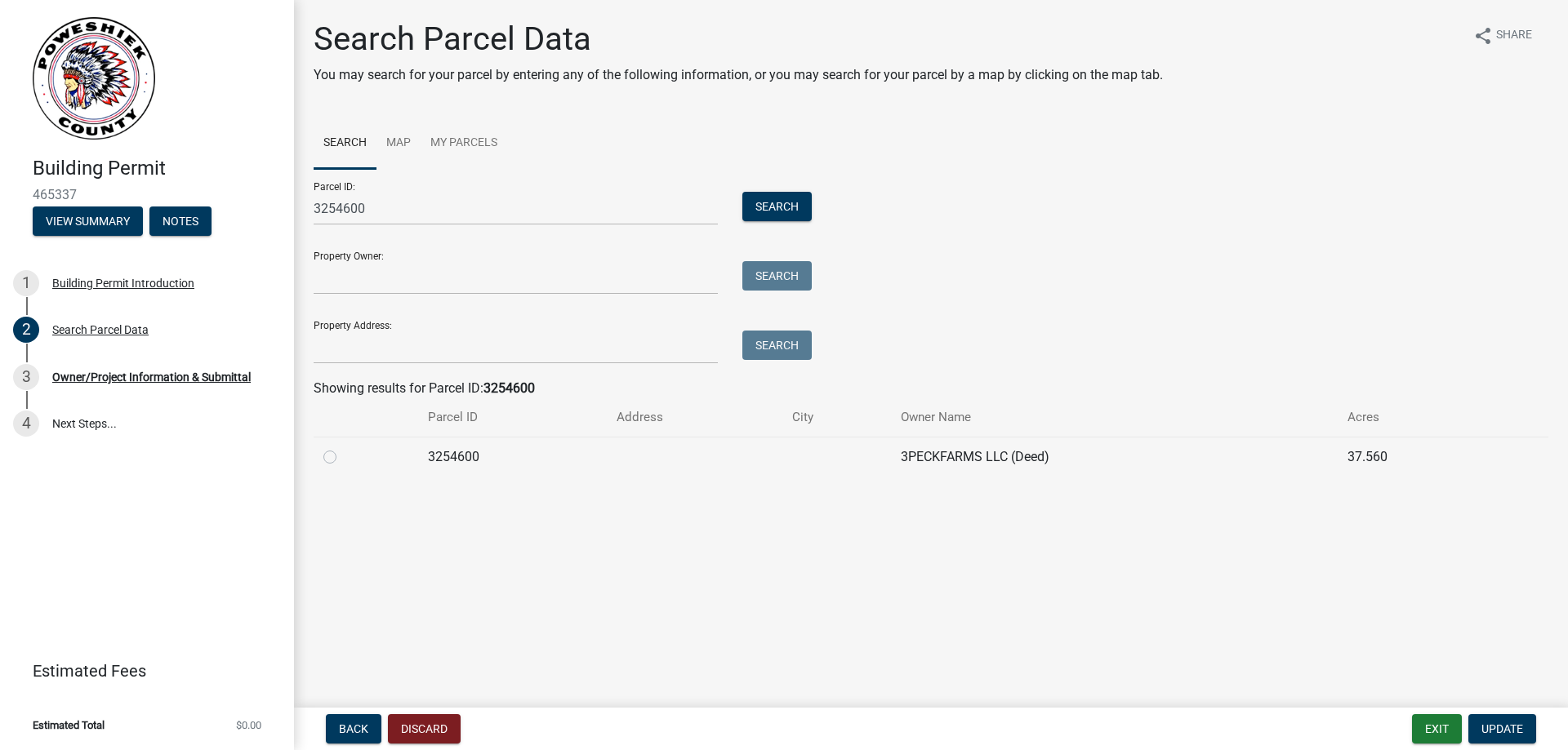
click at [343, 447] on label at bounding box center [343, 447] width 0 height 0
click at [343, 458] on input "radio" at bounding box center [348, 452] width 11 height 11
radio input "true"
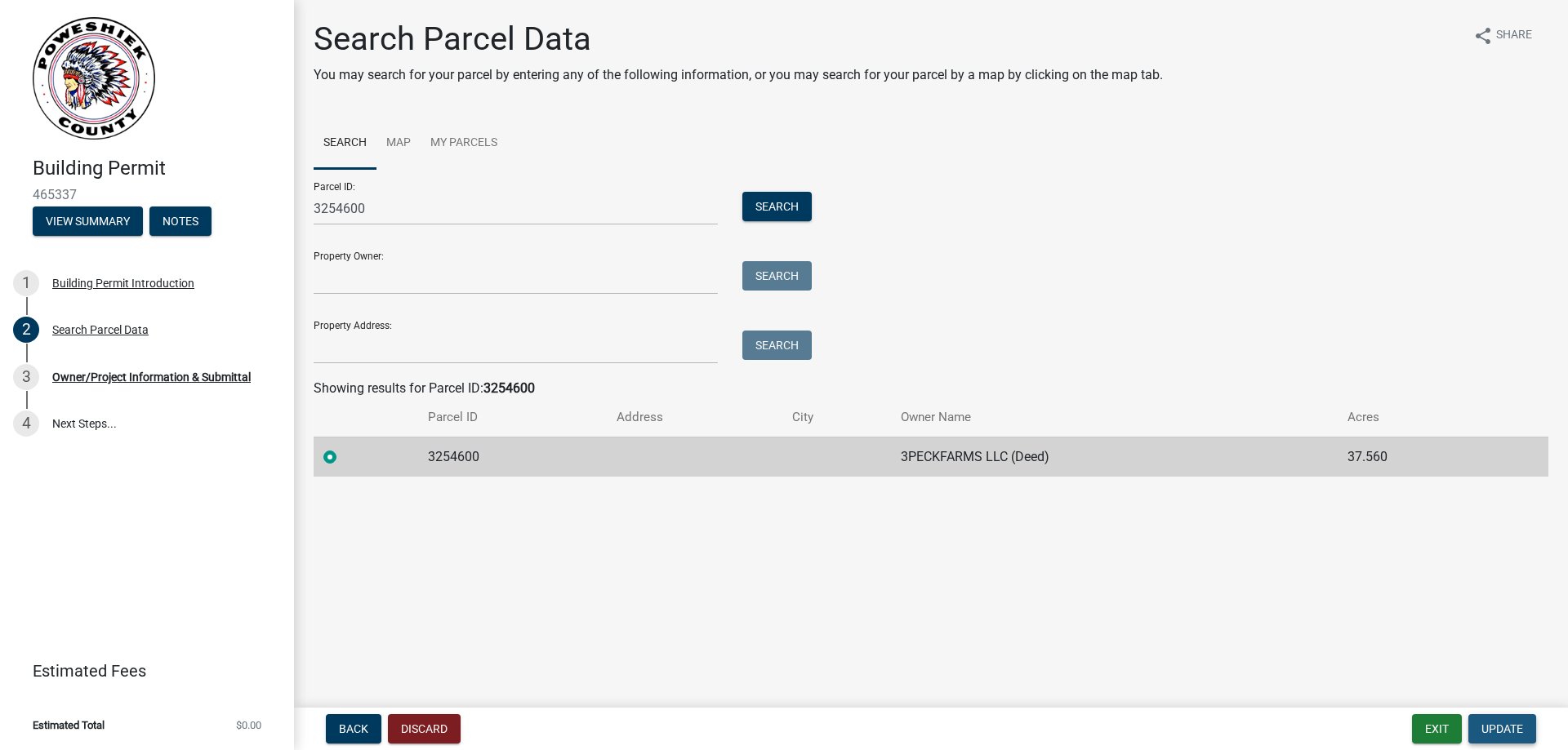
click at [1511, 732] on span "Update" at bounding box center [1502, 729] width 42 height 13
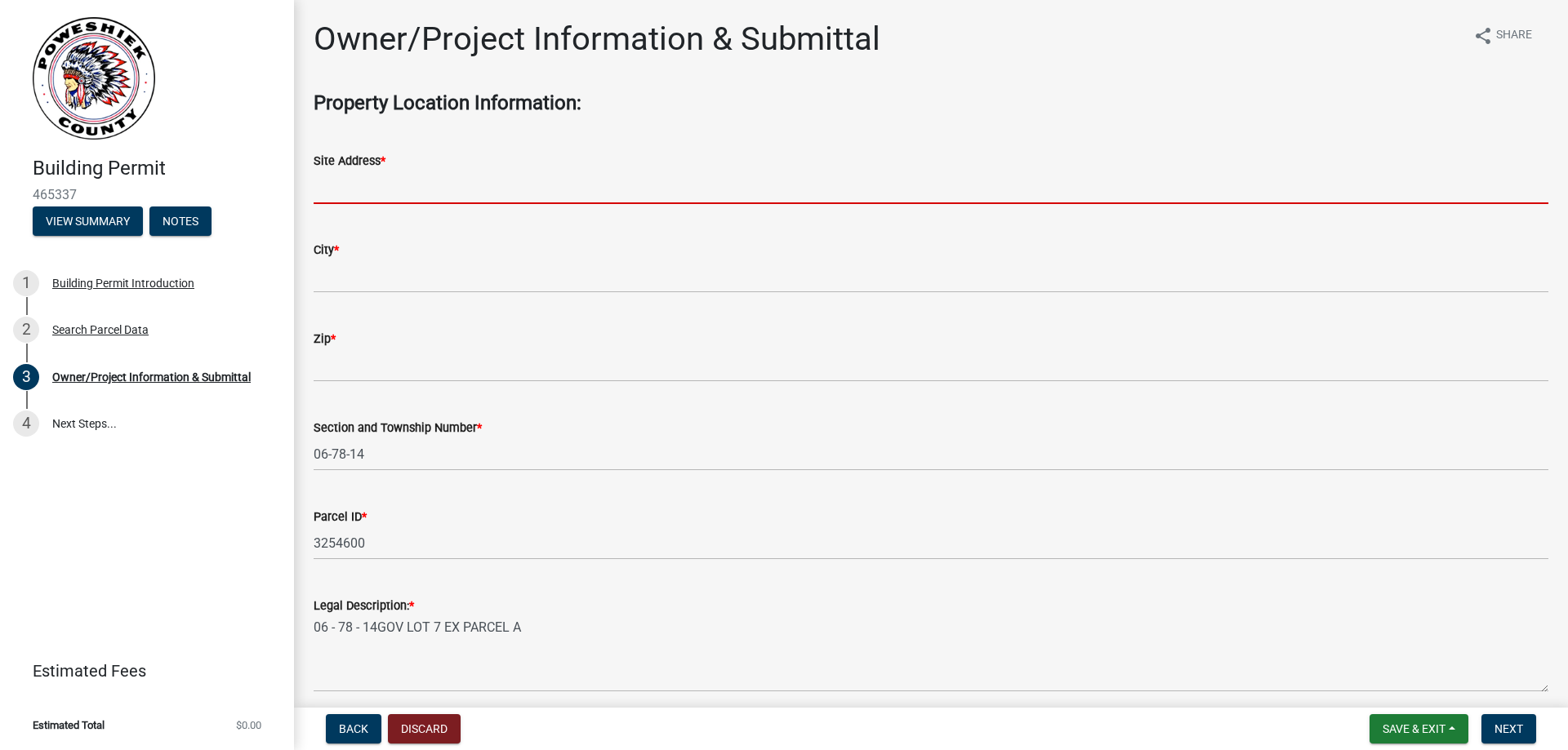
click at [435, 187] on input "Site Address *" at bounding box center [931, 187] width 1235 height 34
click at [788, 258] on div "City *" at bounding box center [931, 255] width 1235 height 76
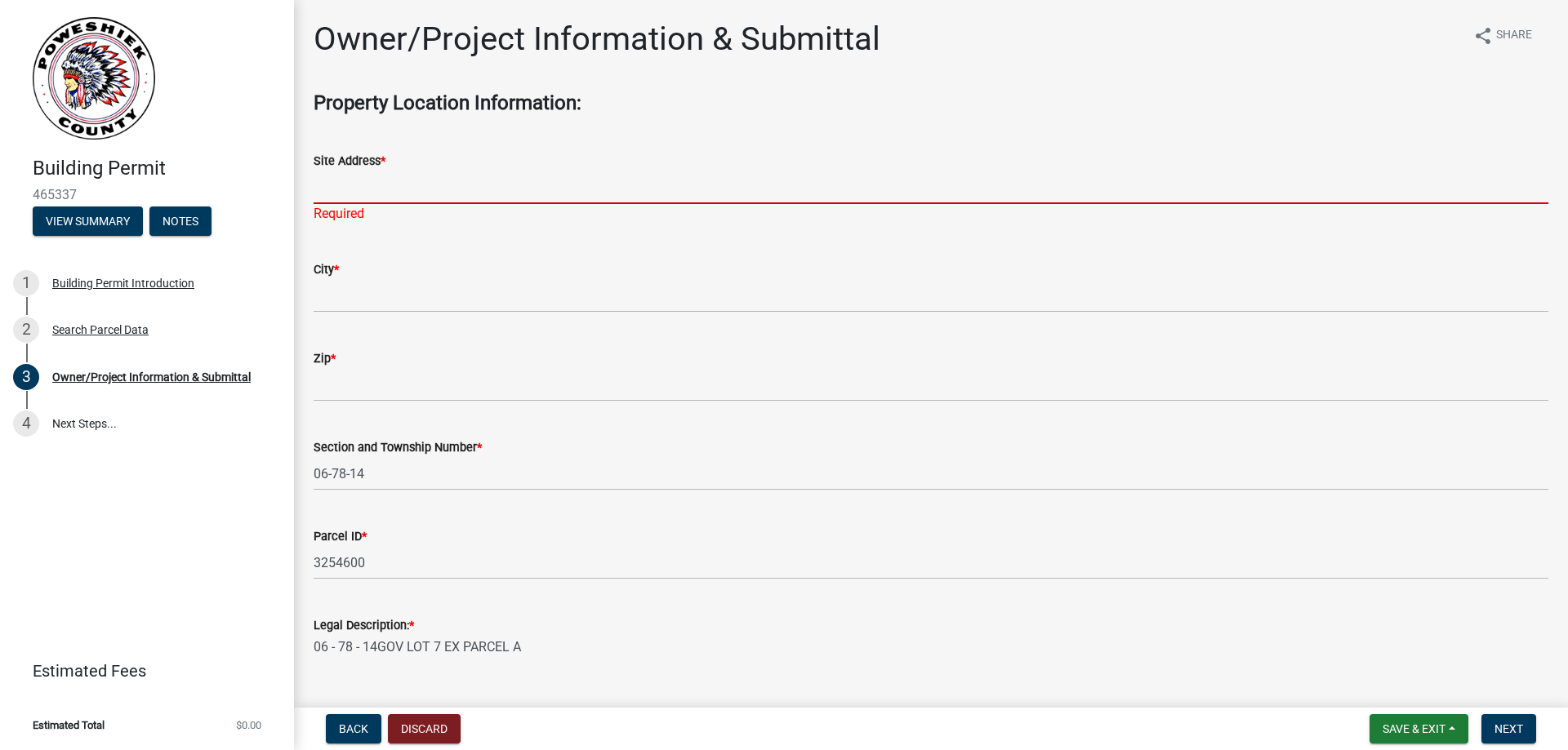
click at [467, 187] on input "Site Address *" at bounding box center [931, 187] width 1235 height 34
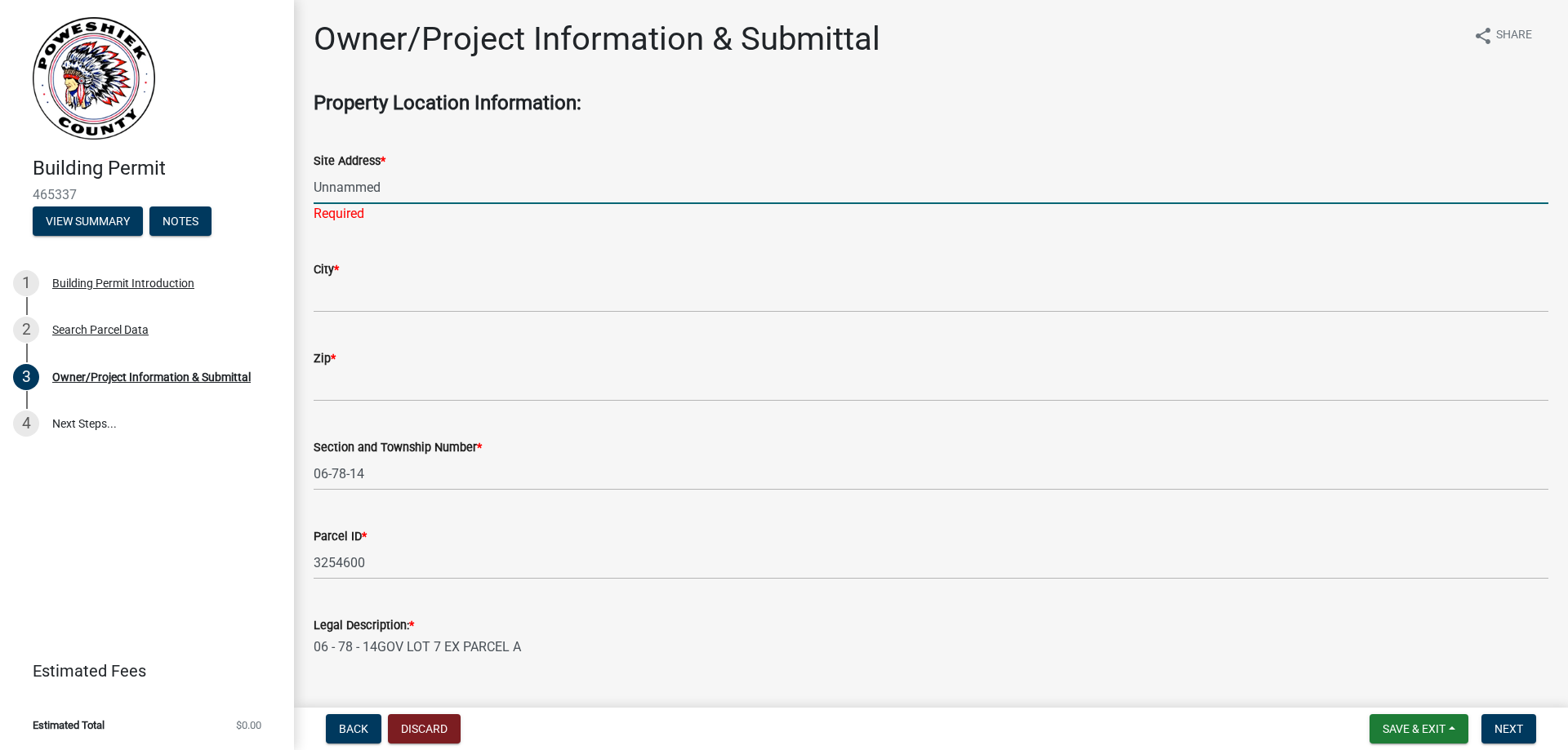
click at [502, 189] on input "Unnammed" at bounding box center [931, 187] width 1235 height 34
type input "Unnammed Road"
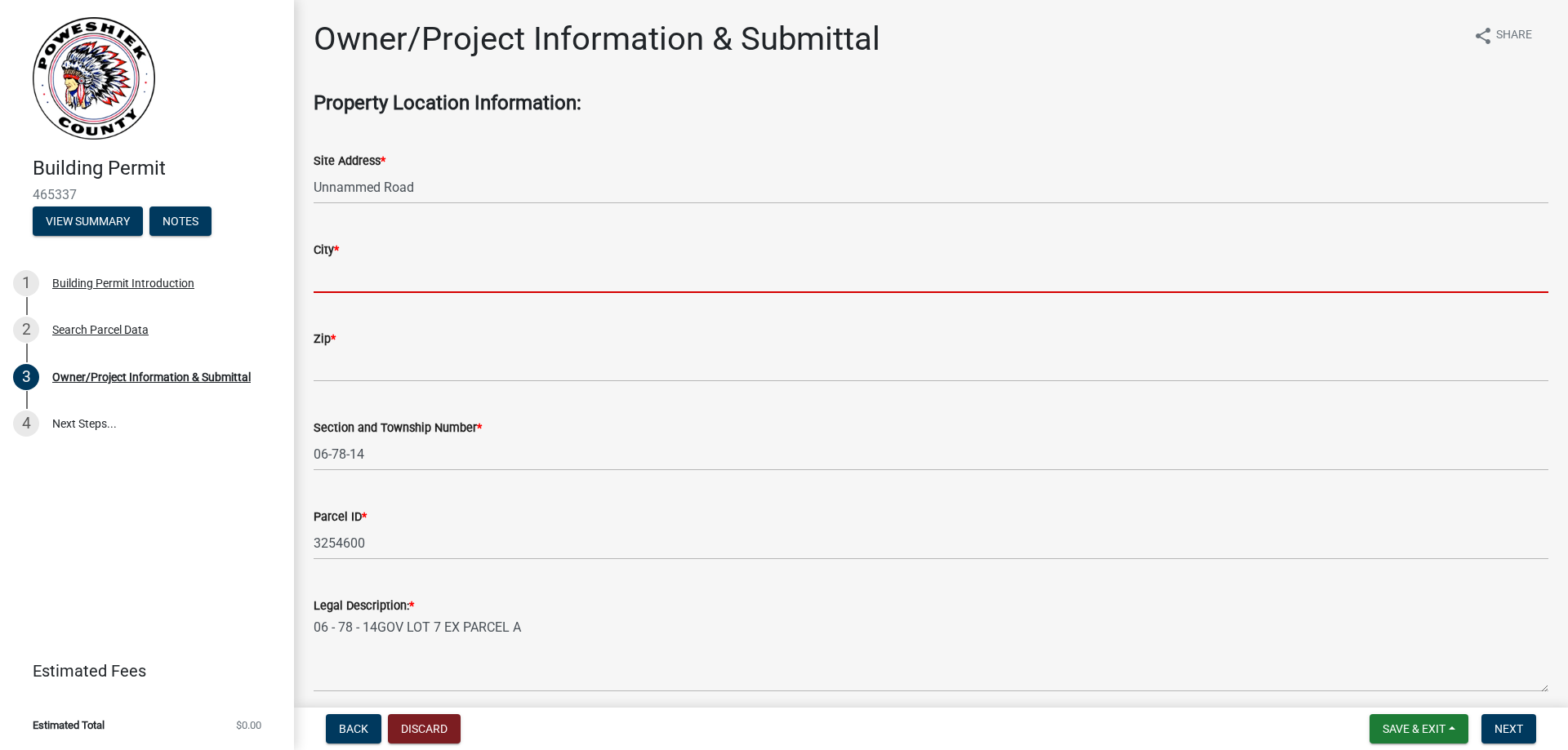
click at [358, 277] on input "City *" at bounding box center [931, 277] width 1235 height 34
paste input "Montezuma,"
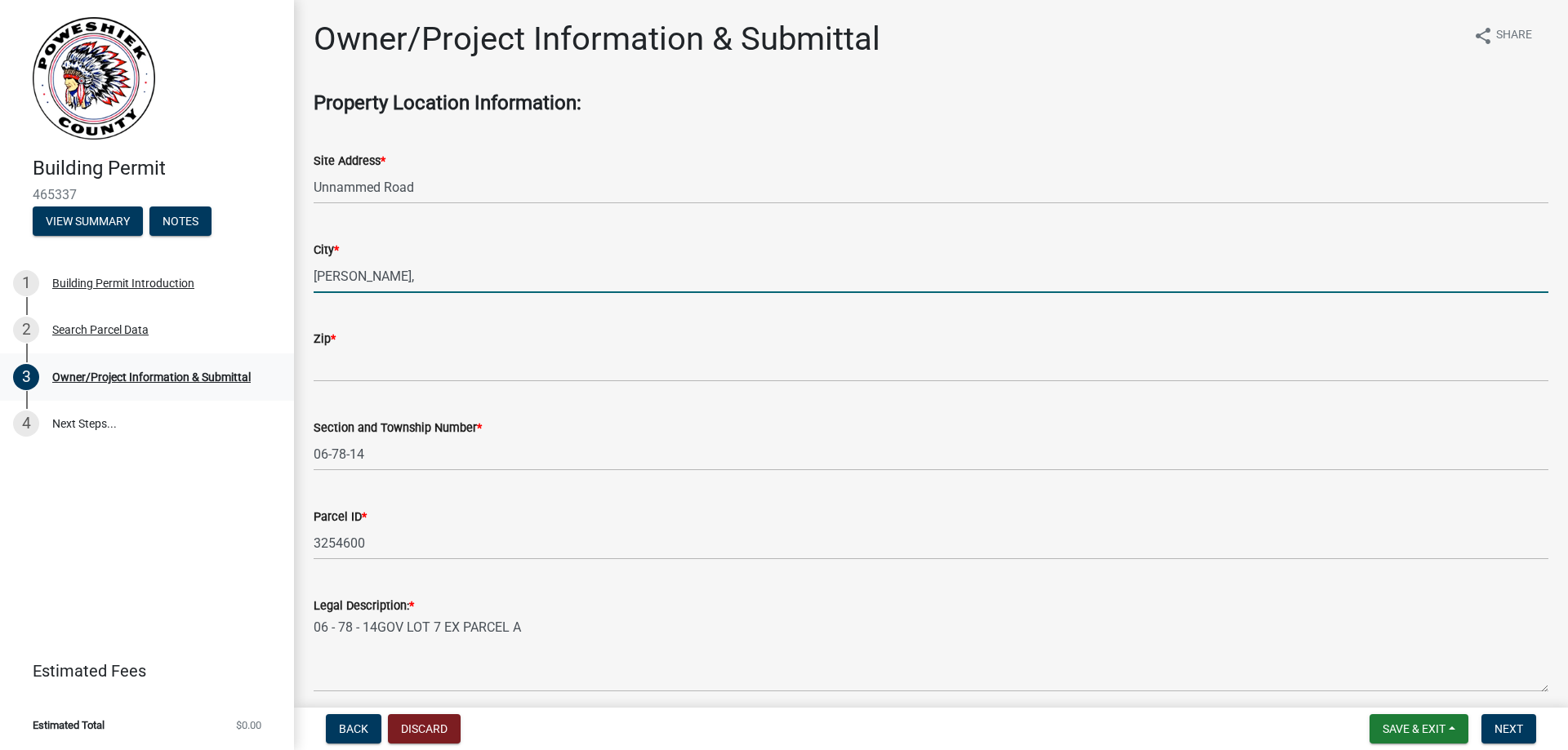
type input "Montezuma,"
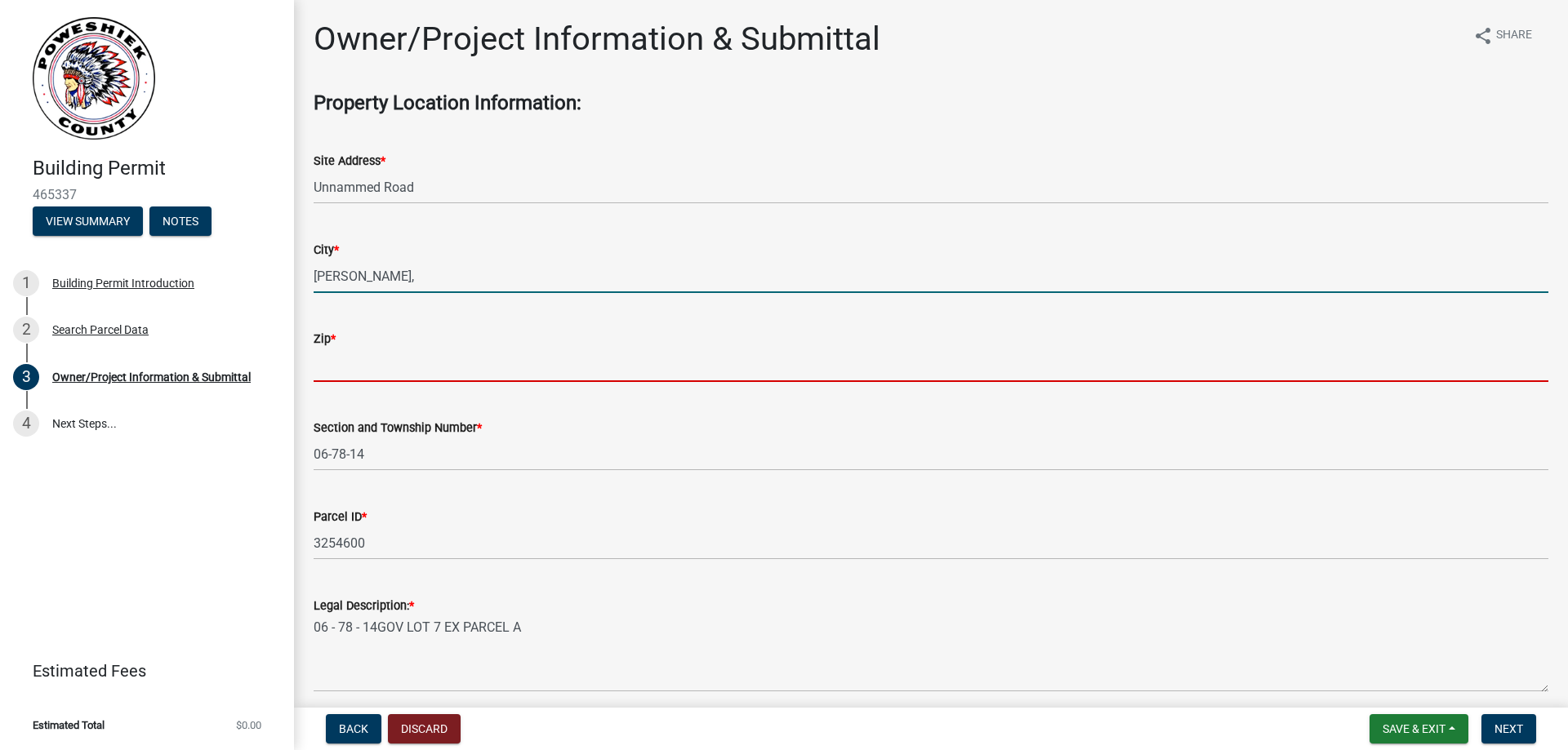
click at [352, 361] on input "Zip *" at bounding box center [931, 365] width 1235 height 34
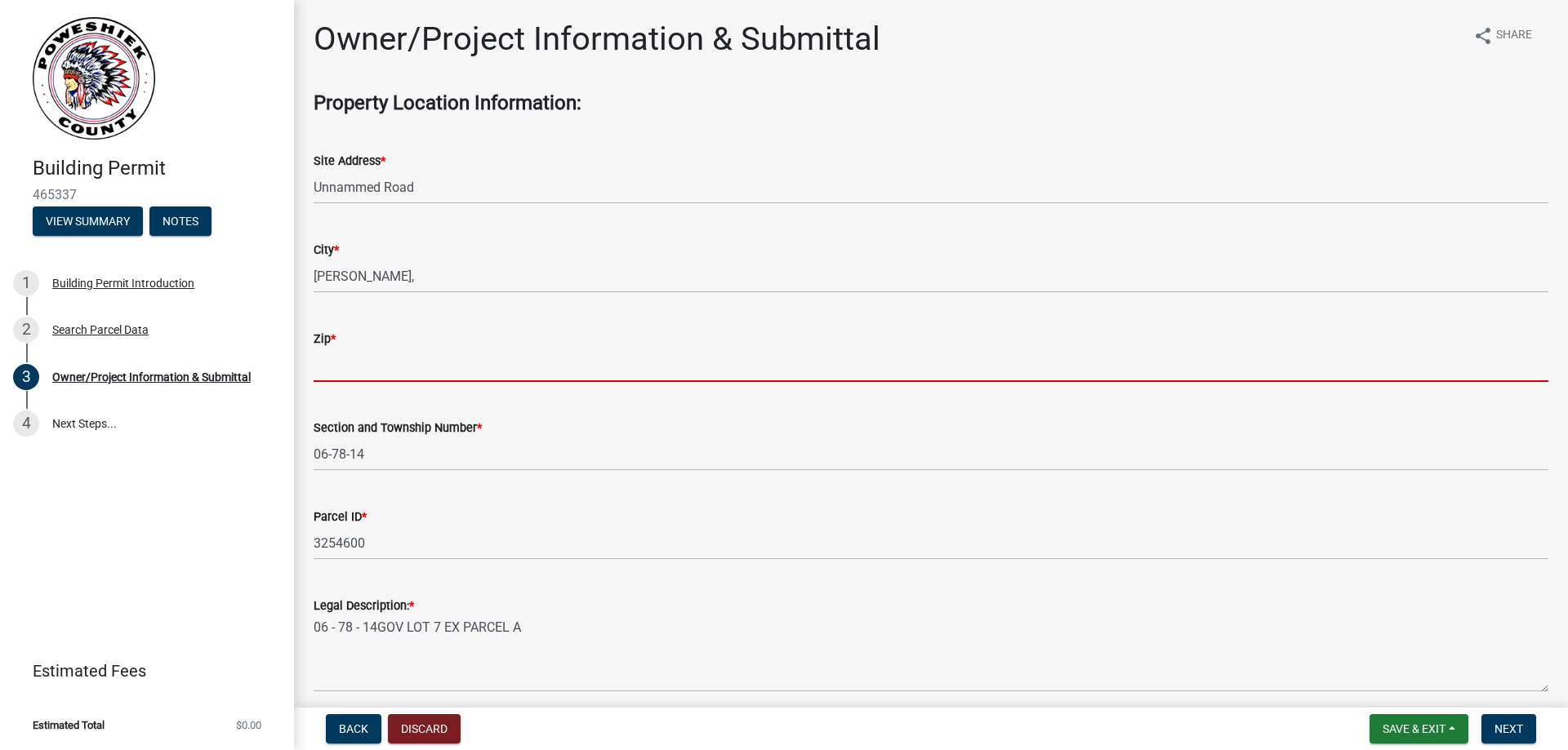
paste input "50171"
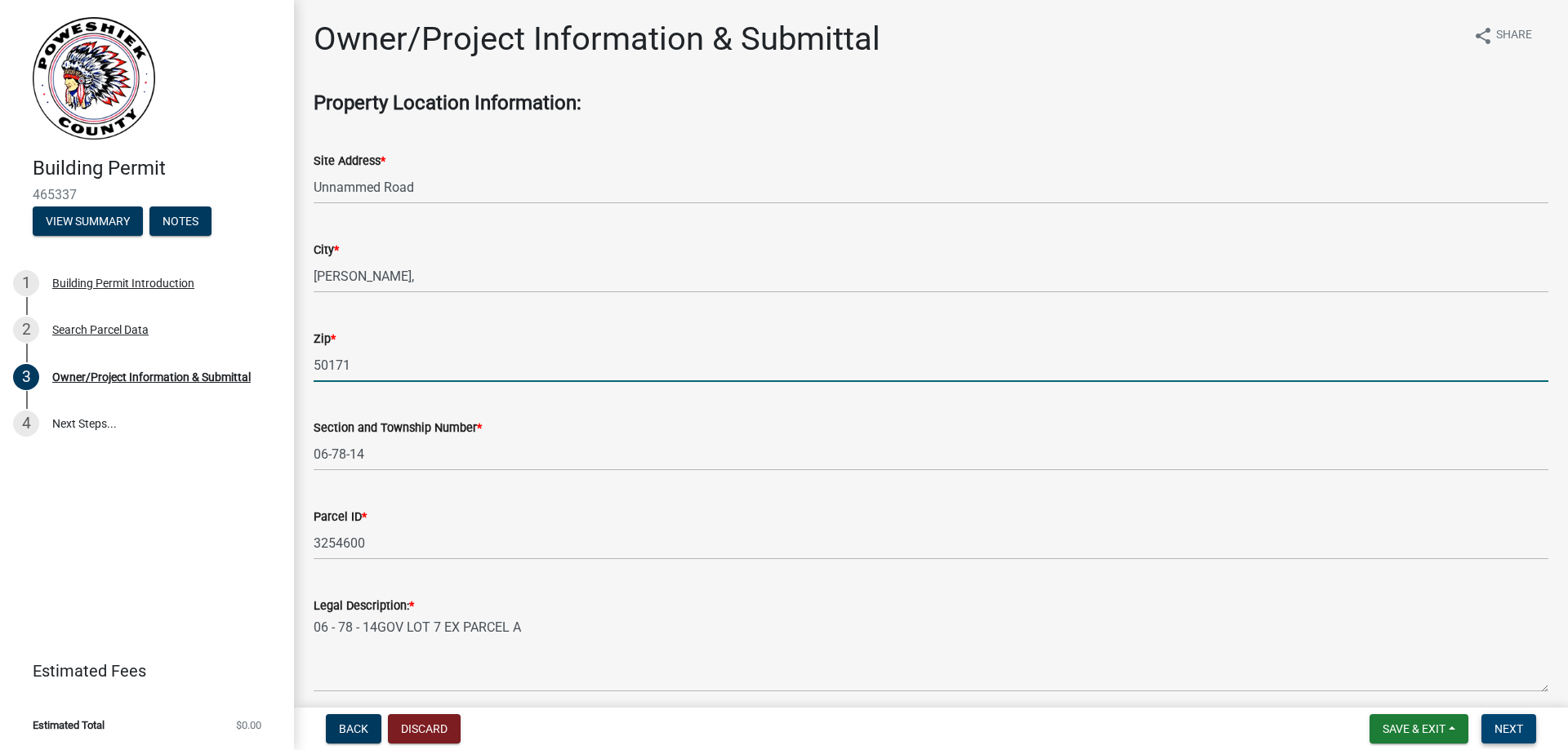
type input "50171"
click at [1511, 733] on span "Next" at bounding box center [1509, 729] width 28 height 13
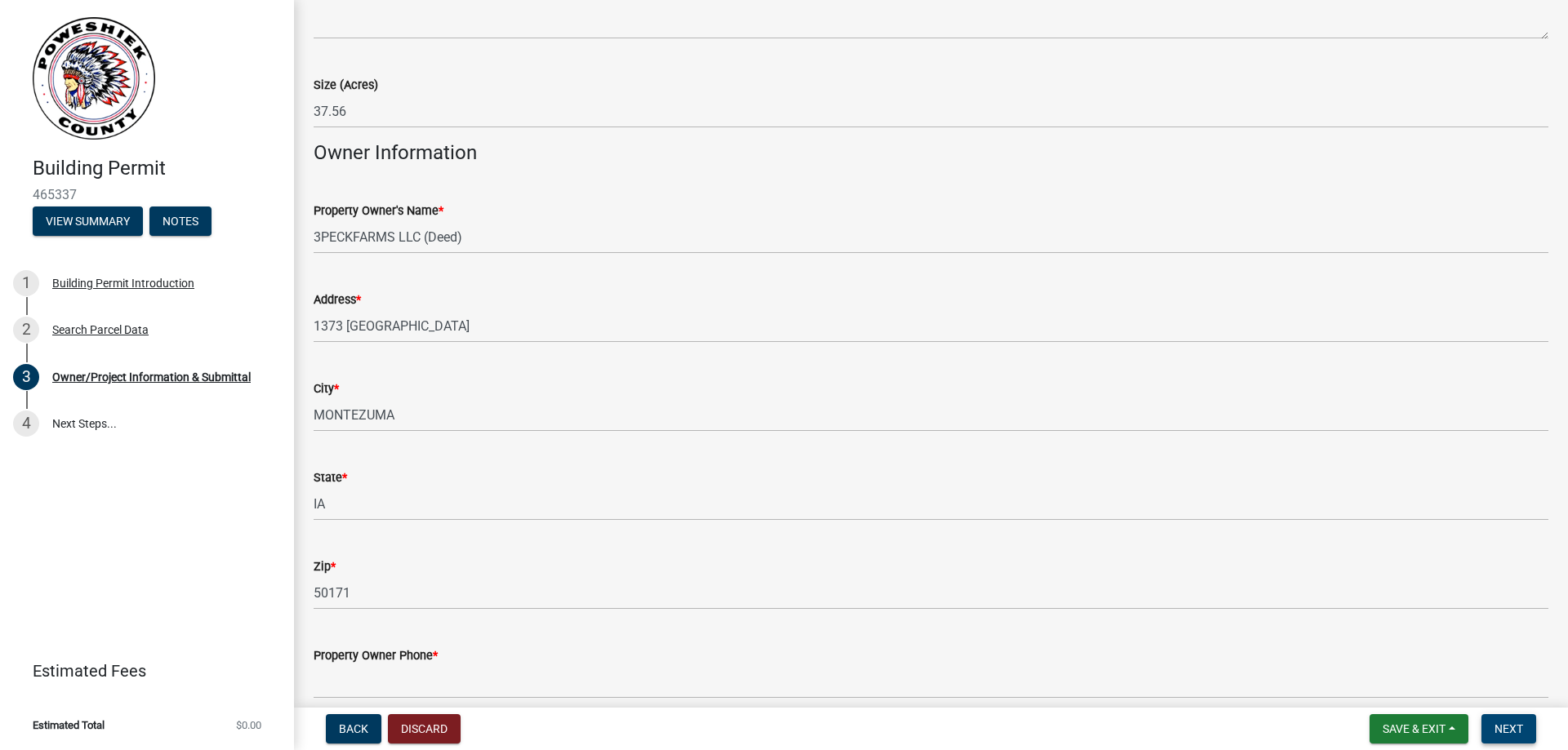
scroll to position [898, 0]
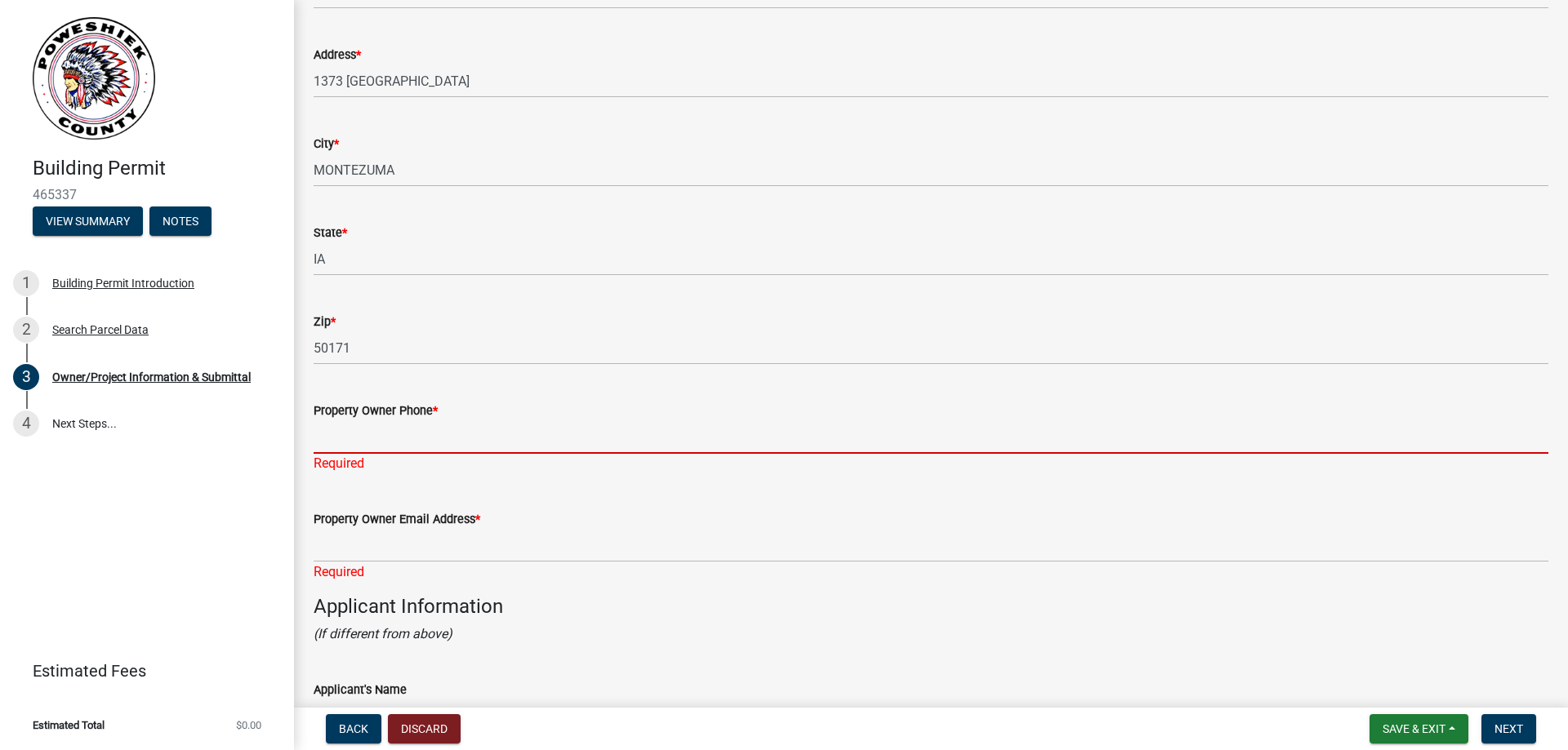
click at [415, 441] on input "Property Owner Phone *" at bounding box center [931, 437] width 1235 height 34
click at [422, 425] on input "Property Owner Phone *" at bounding box center [931, 437] width 1235 height 34
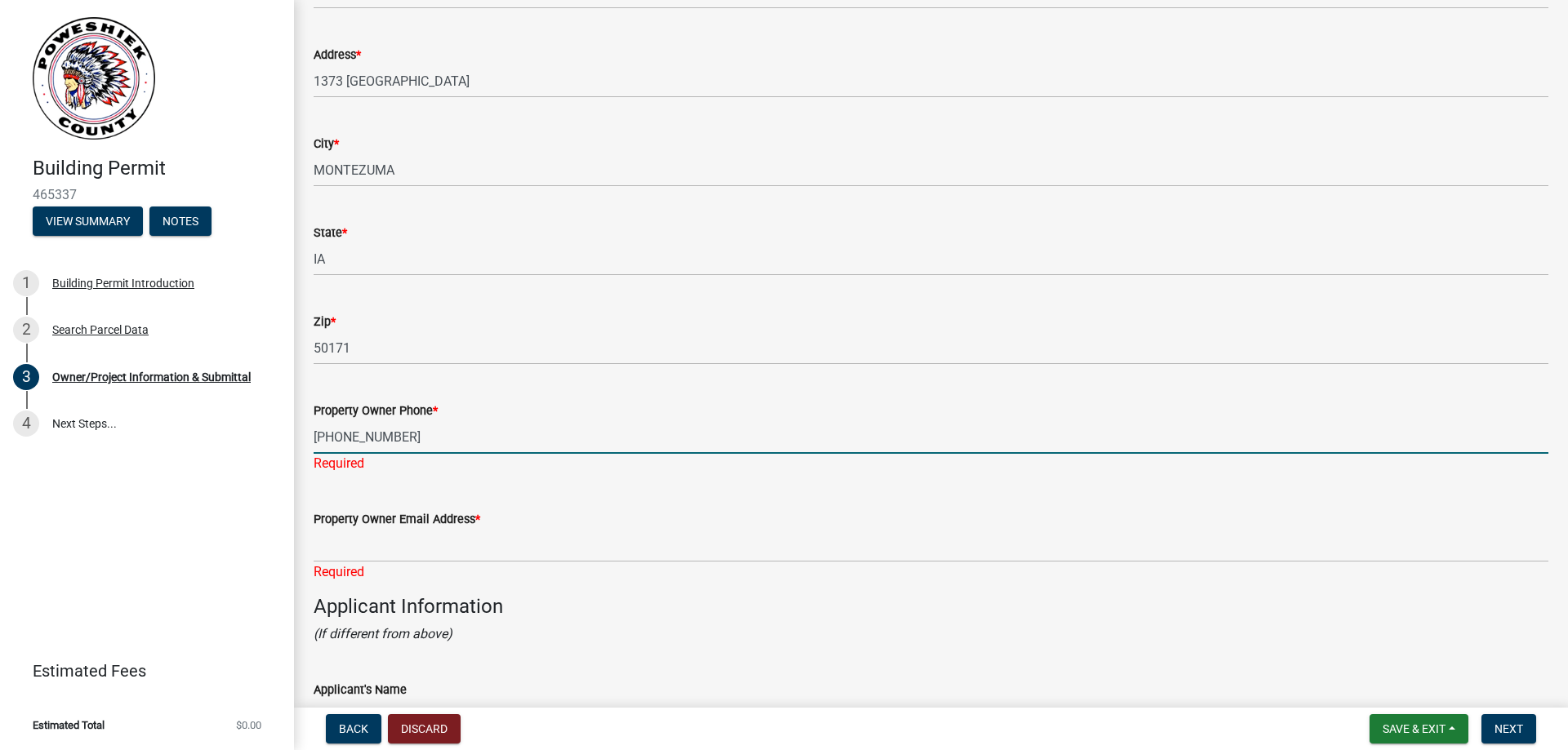
type input "781-923-4555"
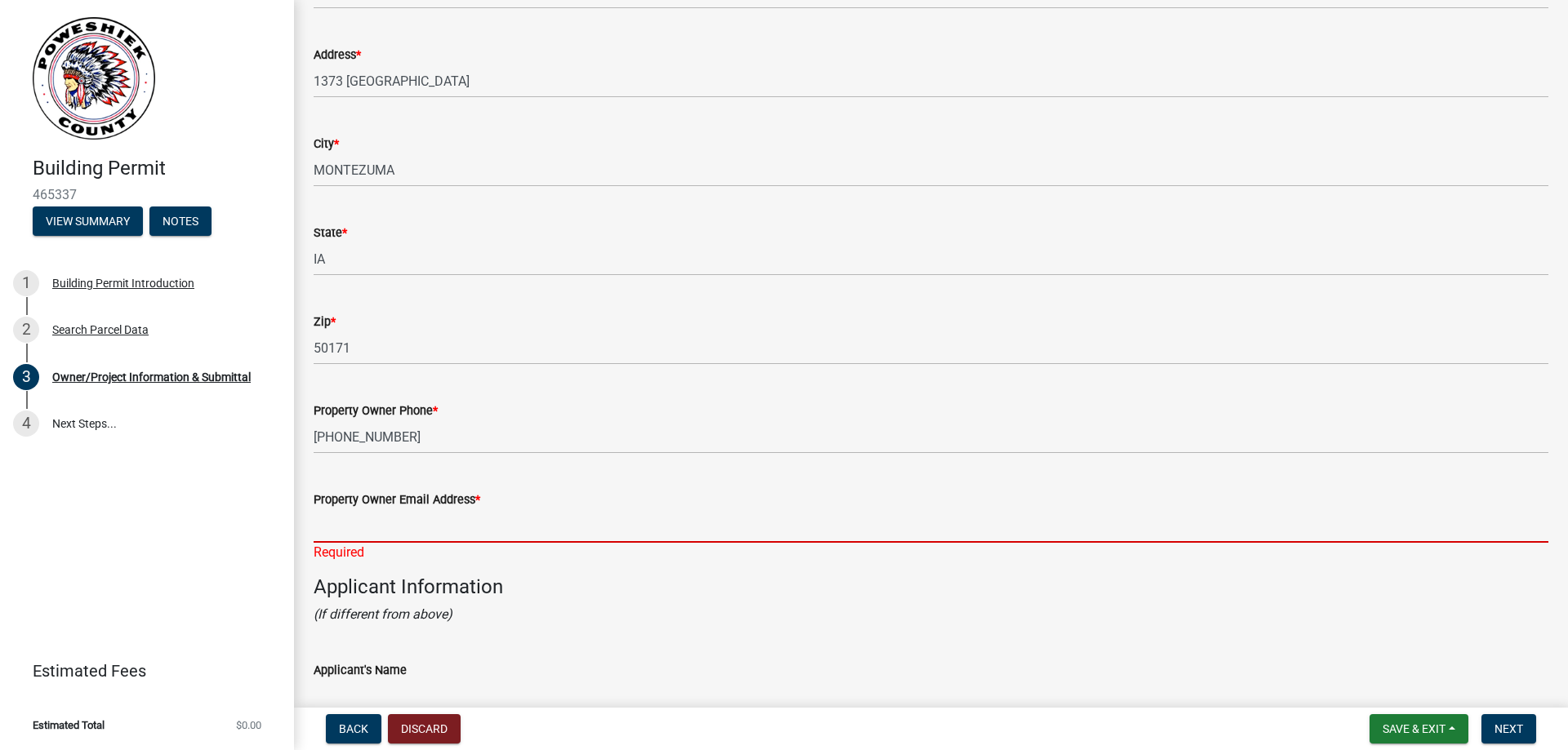
click at [494, 520] on input "Property Owner Email Address *" at bounding box center [931, 527] width 1235 height 34
click at [597, 512] on input "Property Owner Email Address *" at bounding box center [931, 527] width 1235 height 34
paste input "Ryan.Peck@americantower.com"
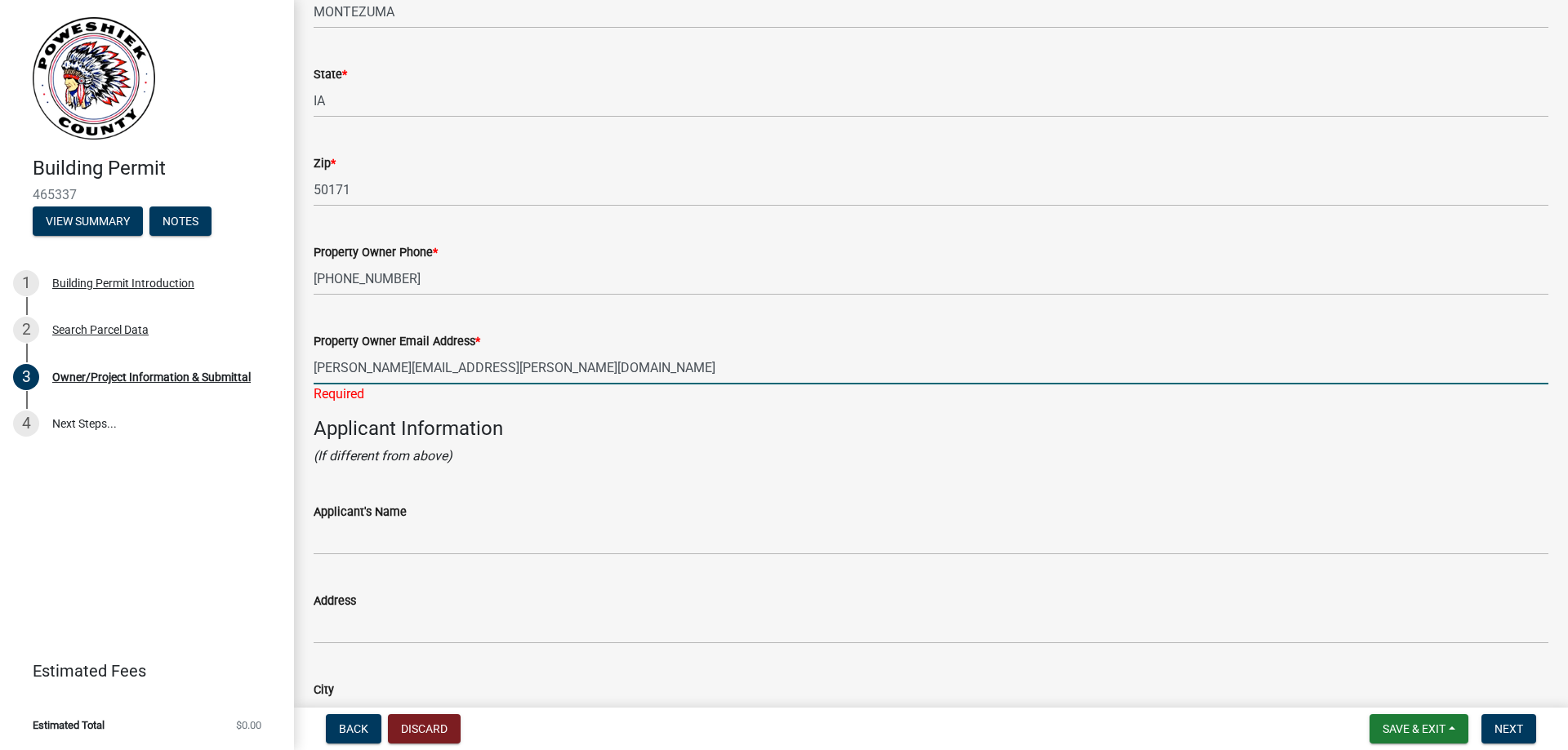
scroll to position [1306, 0]
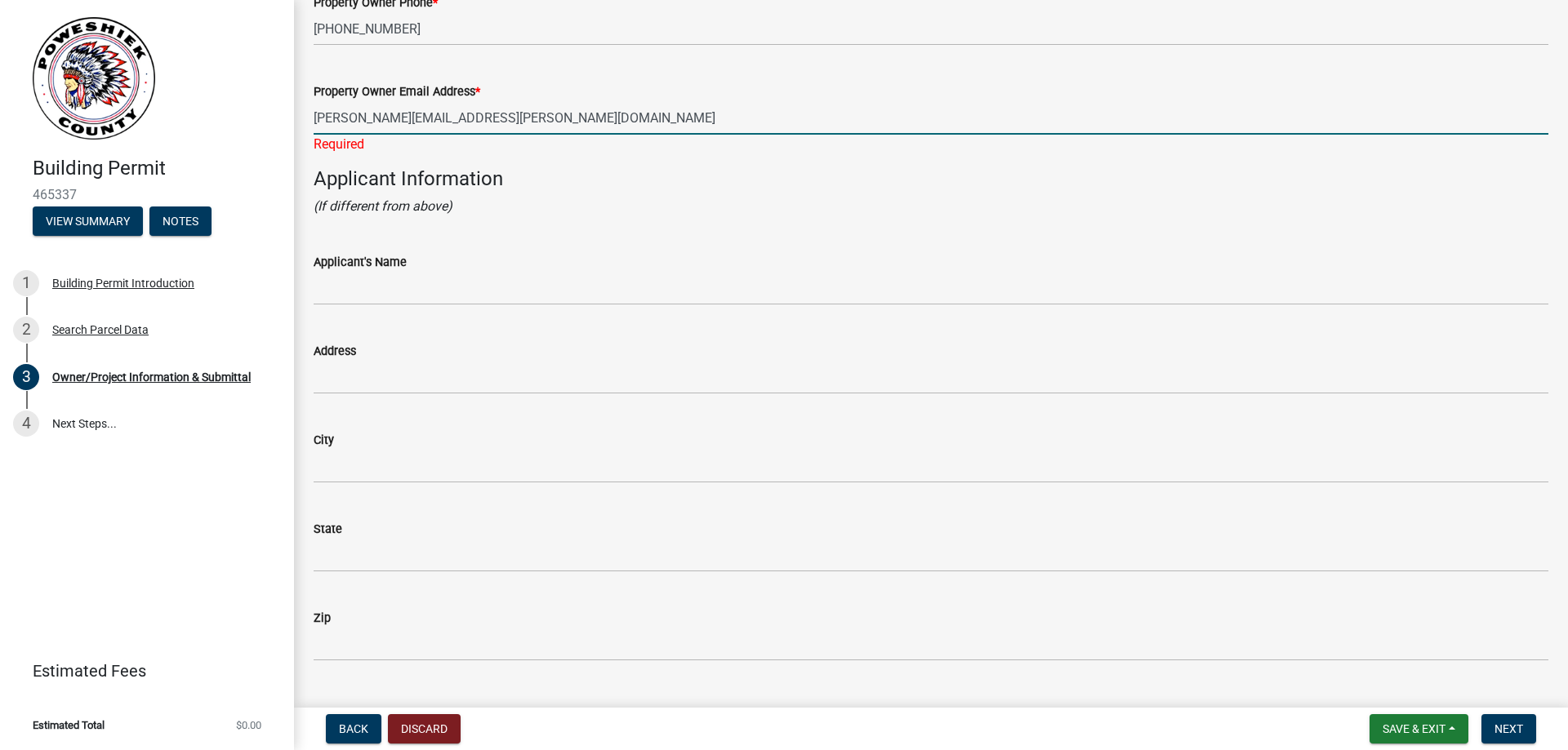
type input "Ryan.Peck@americantower.com"
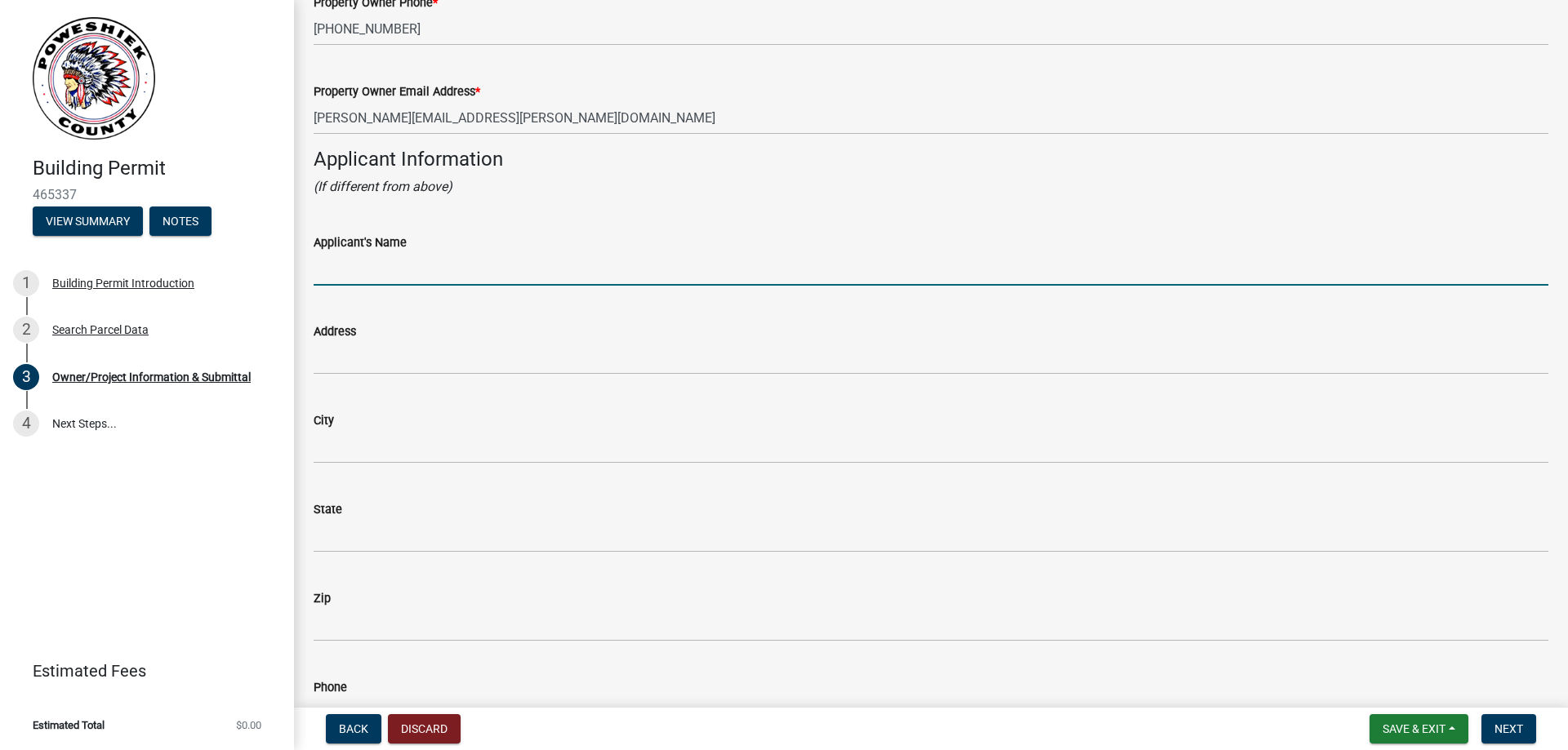
click at [411, 291] on wm-data-entity-input "Applicant's Name" at bounding box center [931, 254] width 1235 height 89
type input "Verizon Wireless"
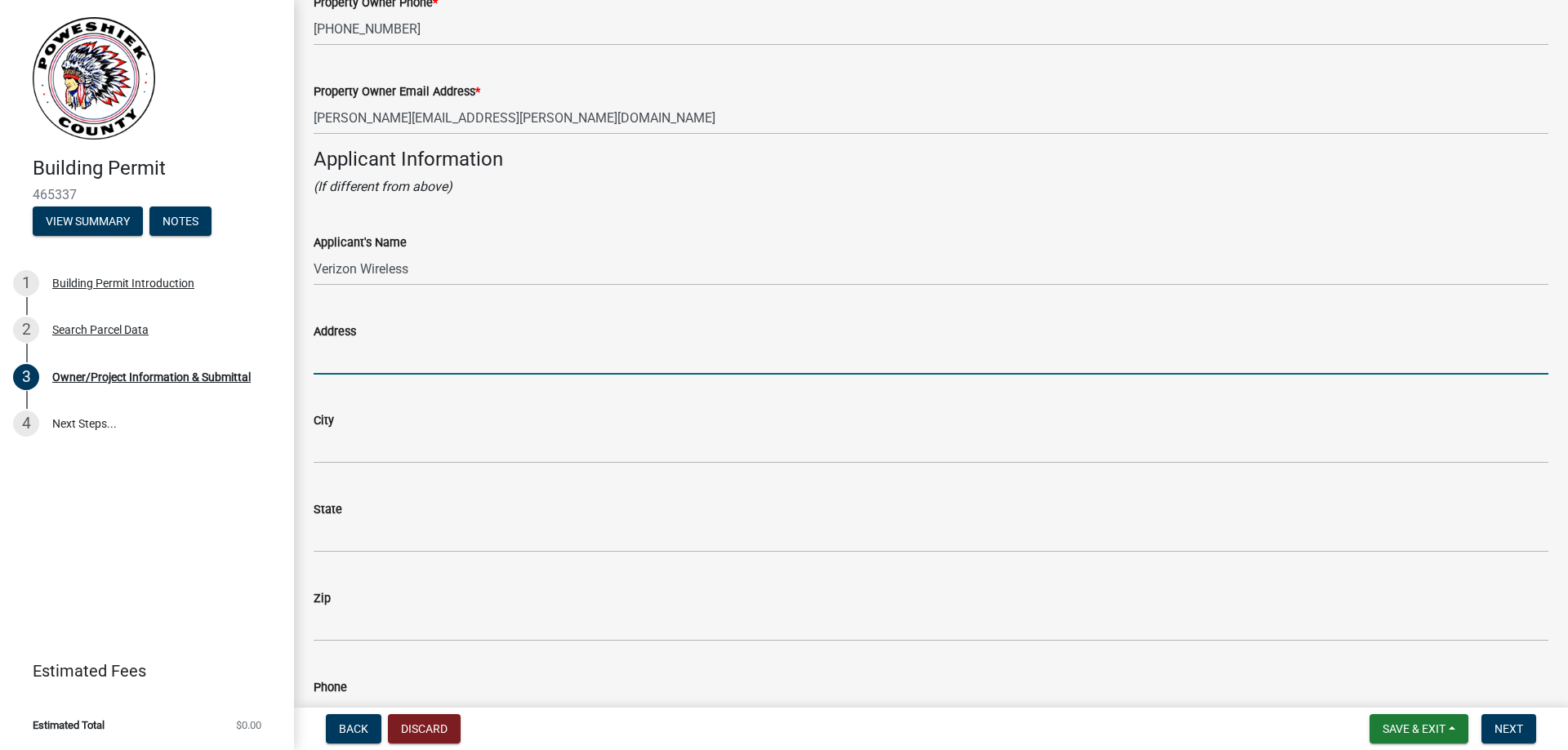
click at [438, 346] on input "Address" at bounding box center [931, 358] width 1235 height 34
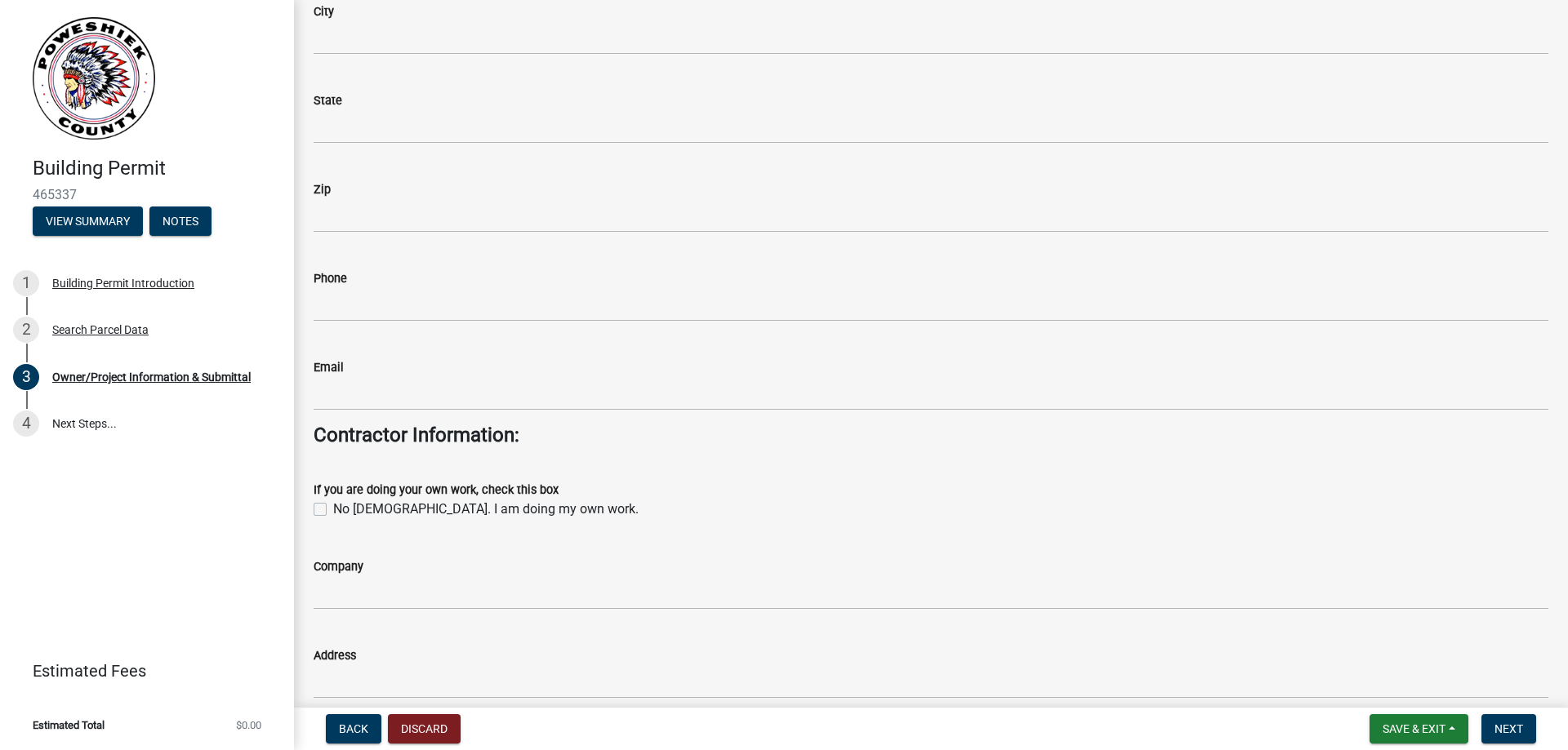
scroll to position [1714, 0]
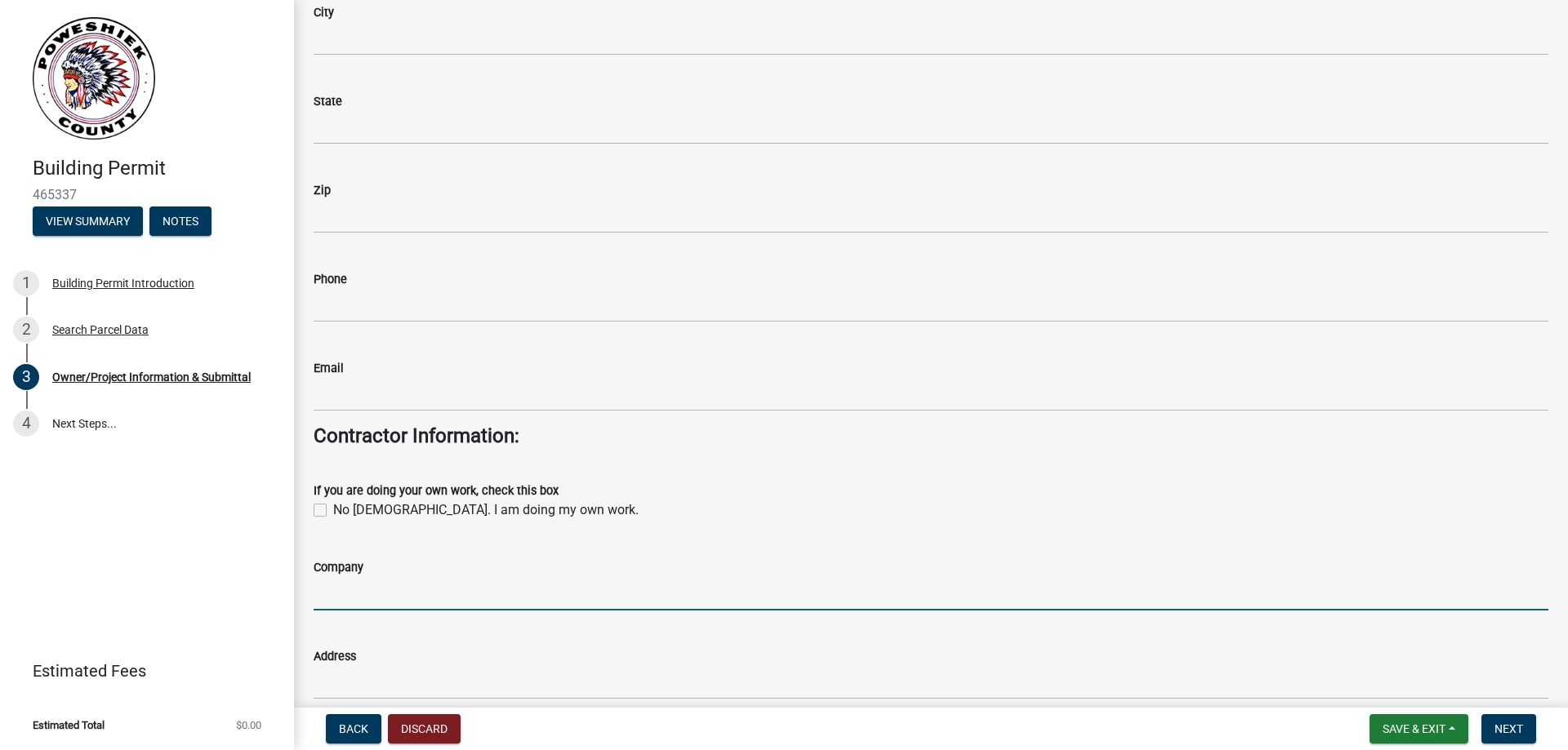
click at [375, 601] on input "Company" at bounding box center [931, 594] width 1235 height 34
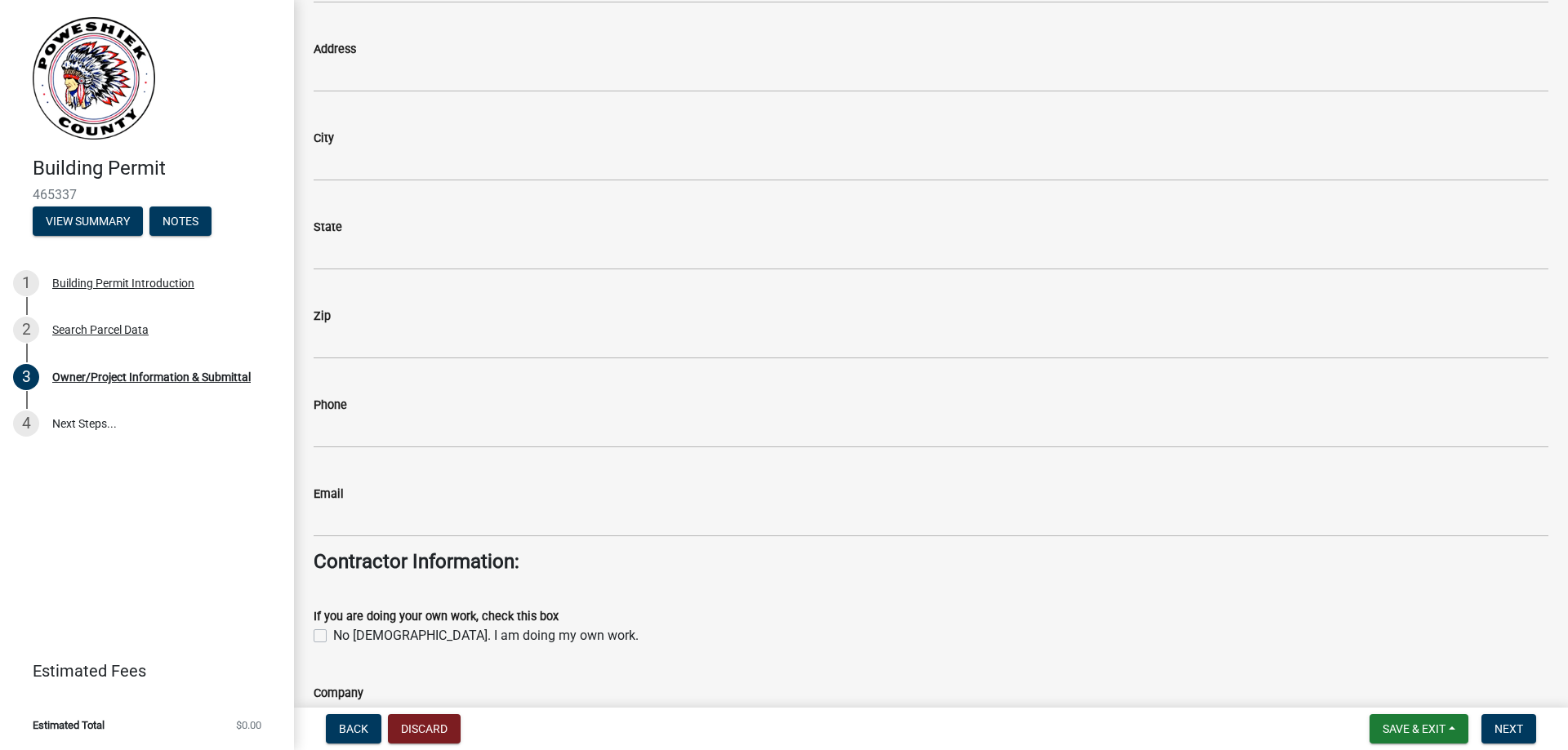
scroll to position [1388, 0]
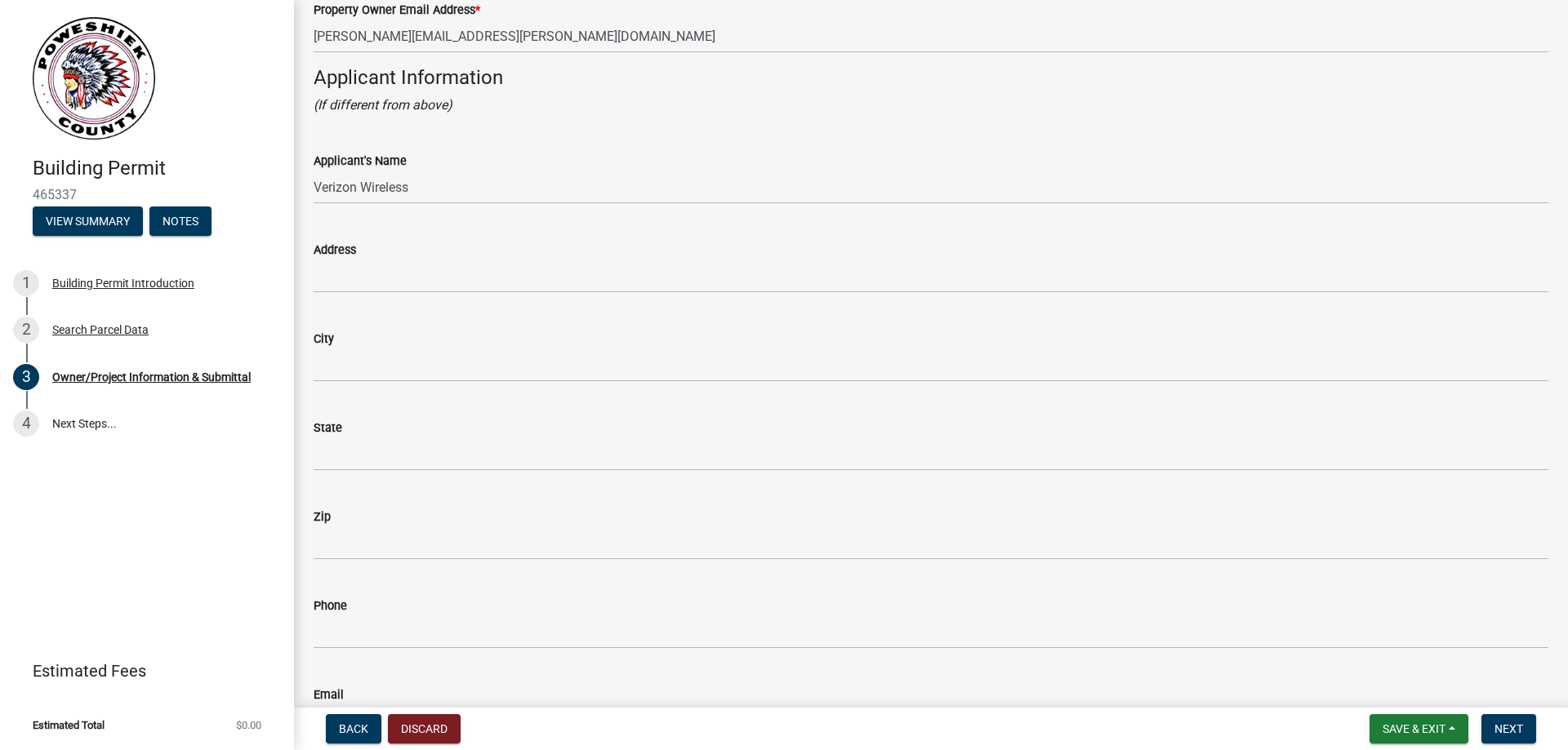
type input "TBD"
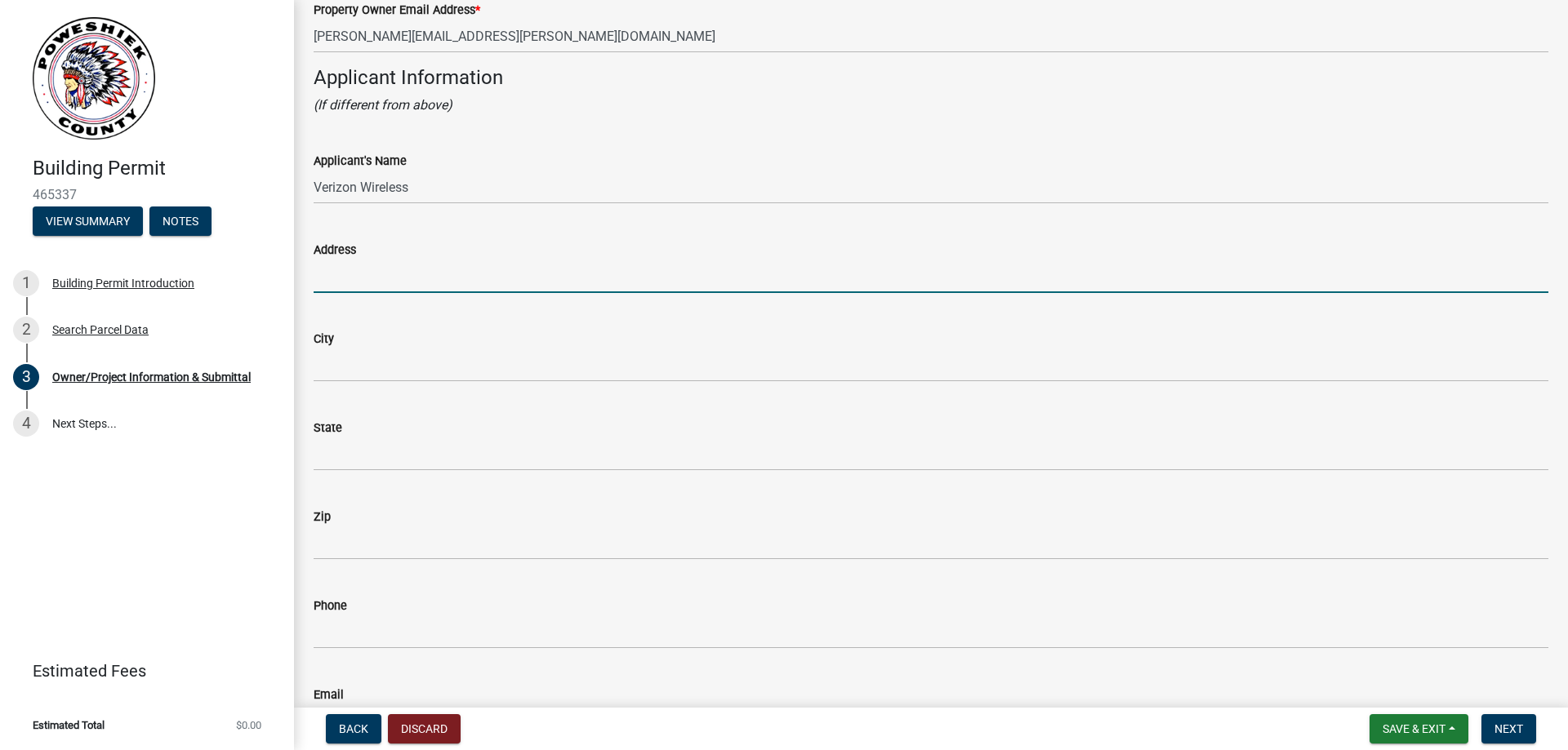
click at [448, 267] on input "Address" at bounding box center [931, 277] width 1235 height 34
type input "10801 Bush Lake Road"
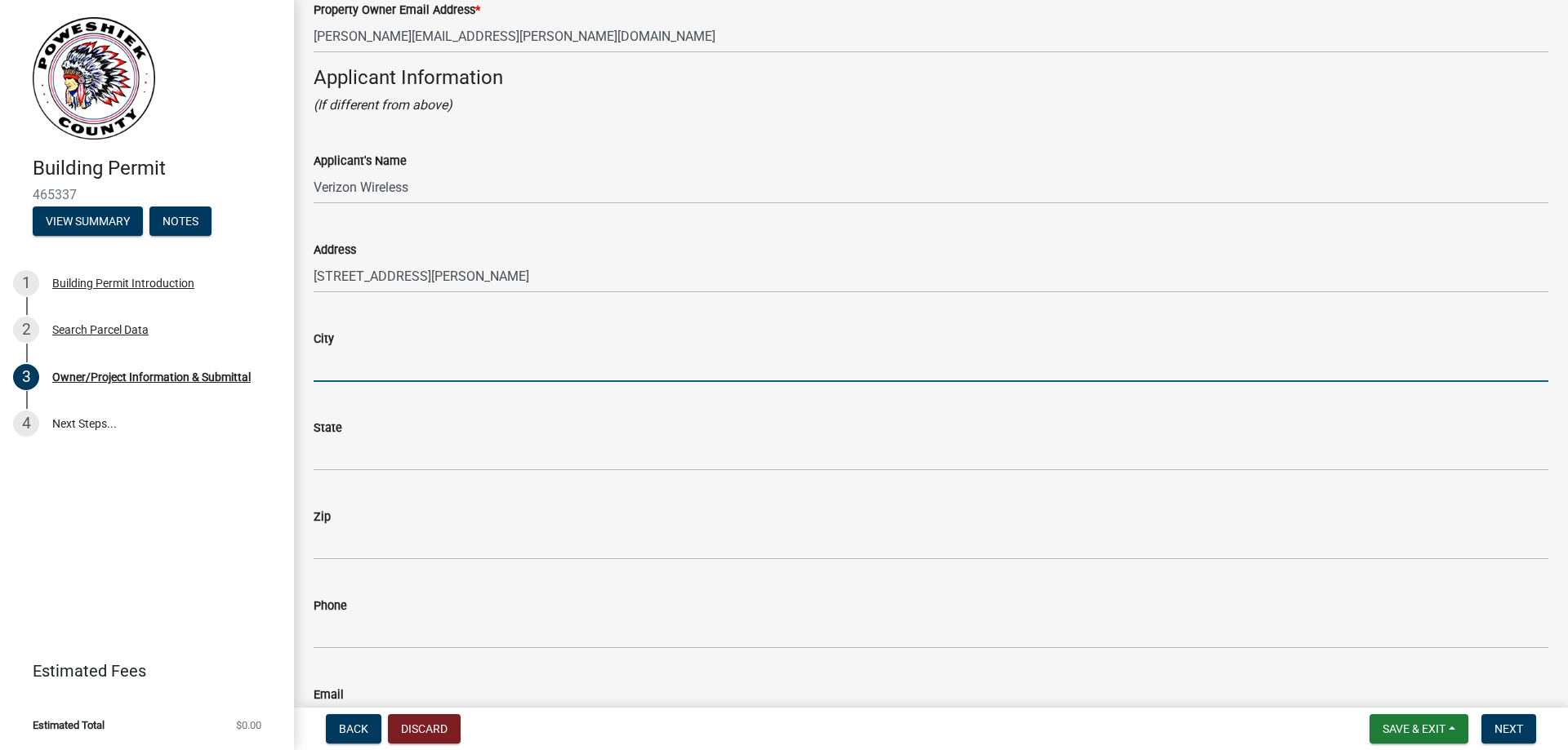
type input "l"
type input "Bloomington"
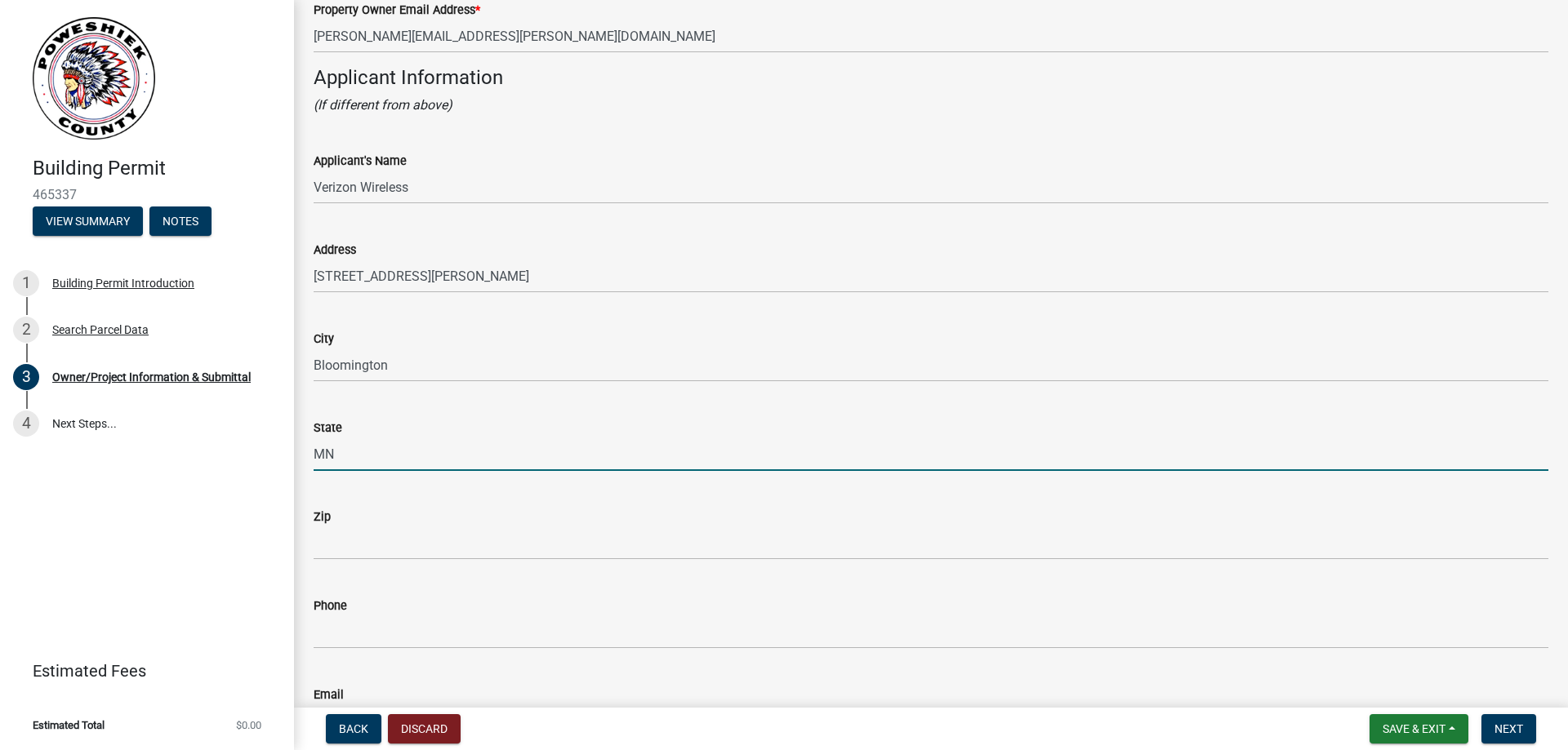
type input "MN"
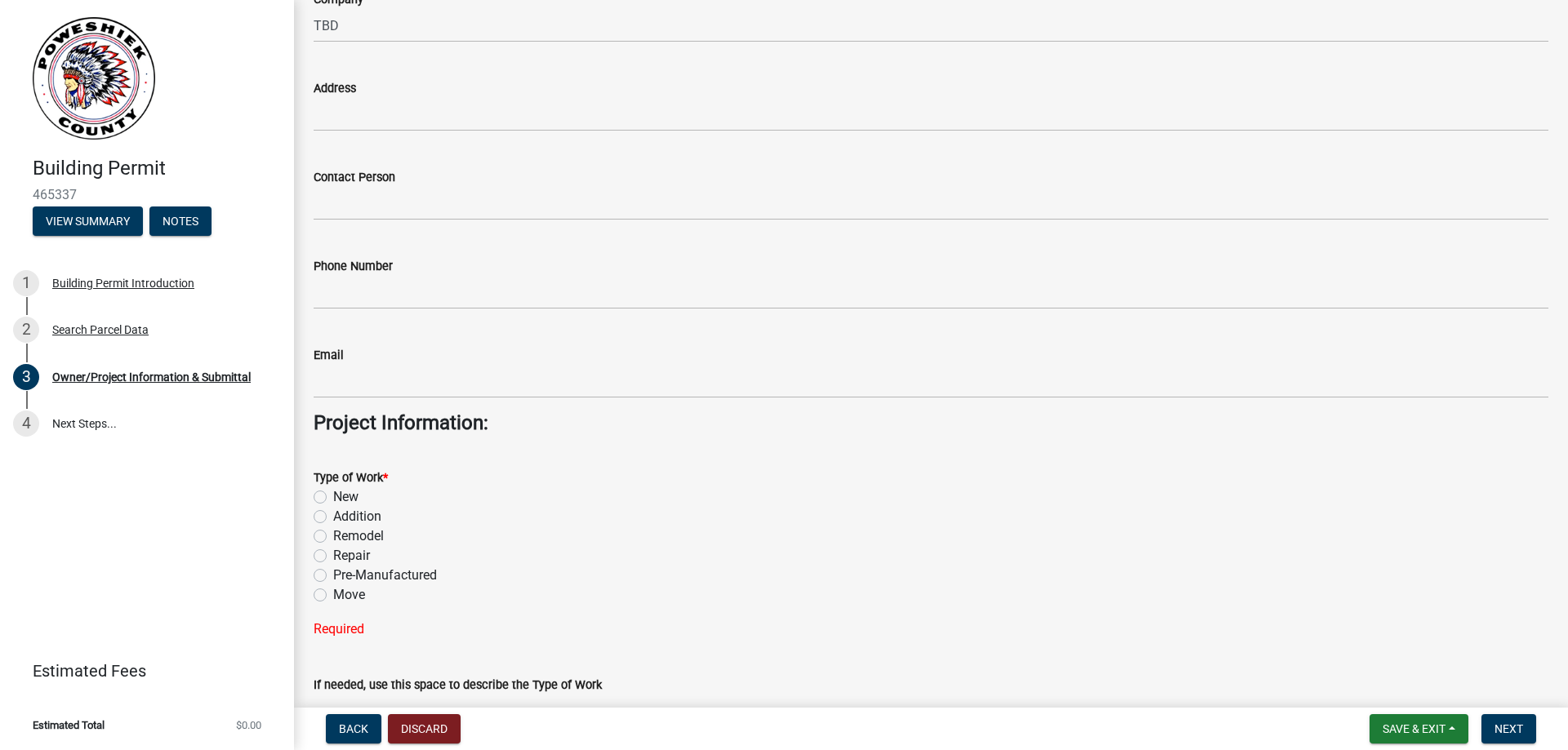
scroll to position [2041, 0]
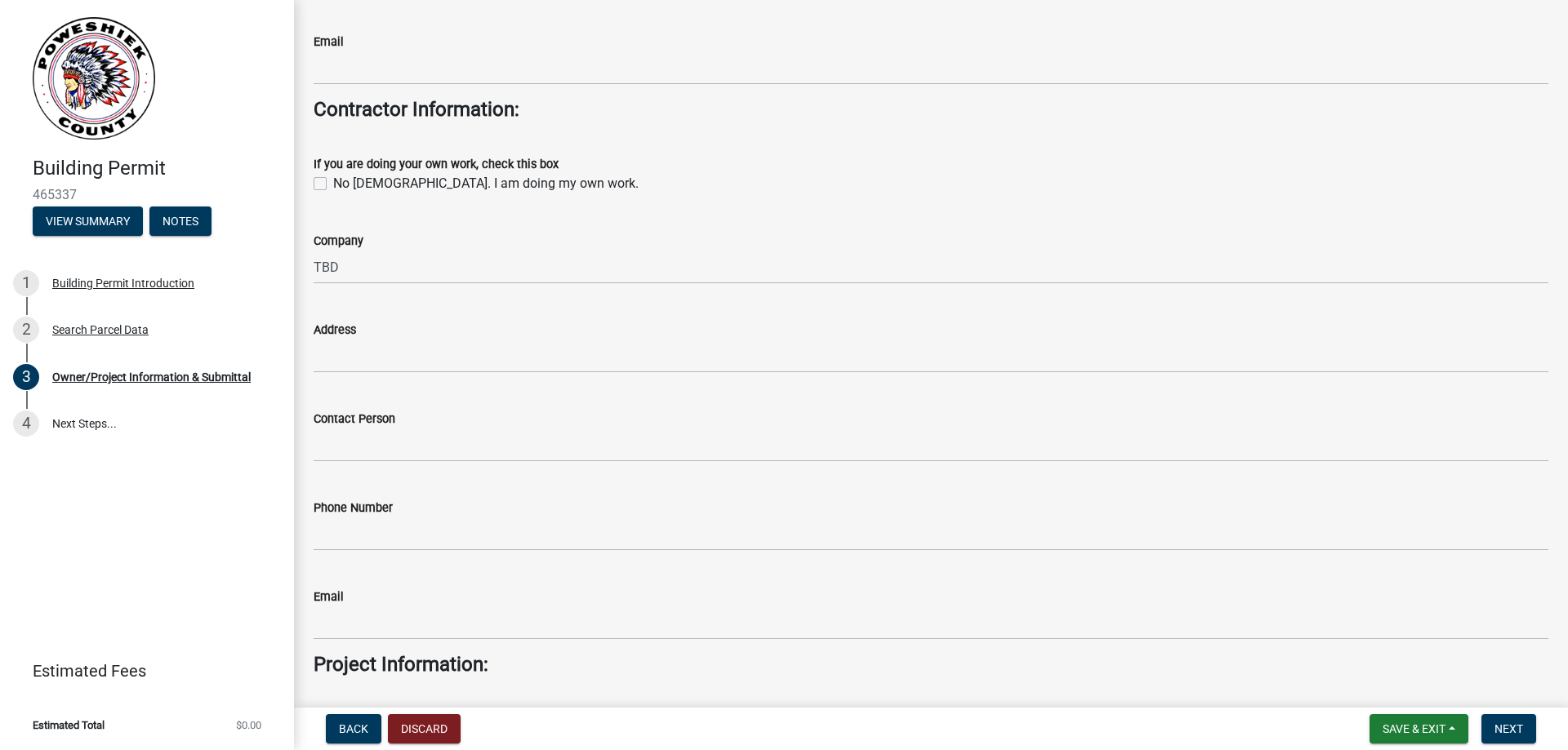
type input "55438"
drag, startPoint x: 433, startPoint y: 285, endPoint x: 430, endPoint y: 272, distance: 13.3
click at [433, 286] on wm-data-entity-input "Company TBD" at bounding box center [931, 253] width 1235 height 89
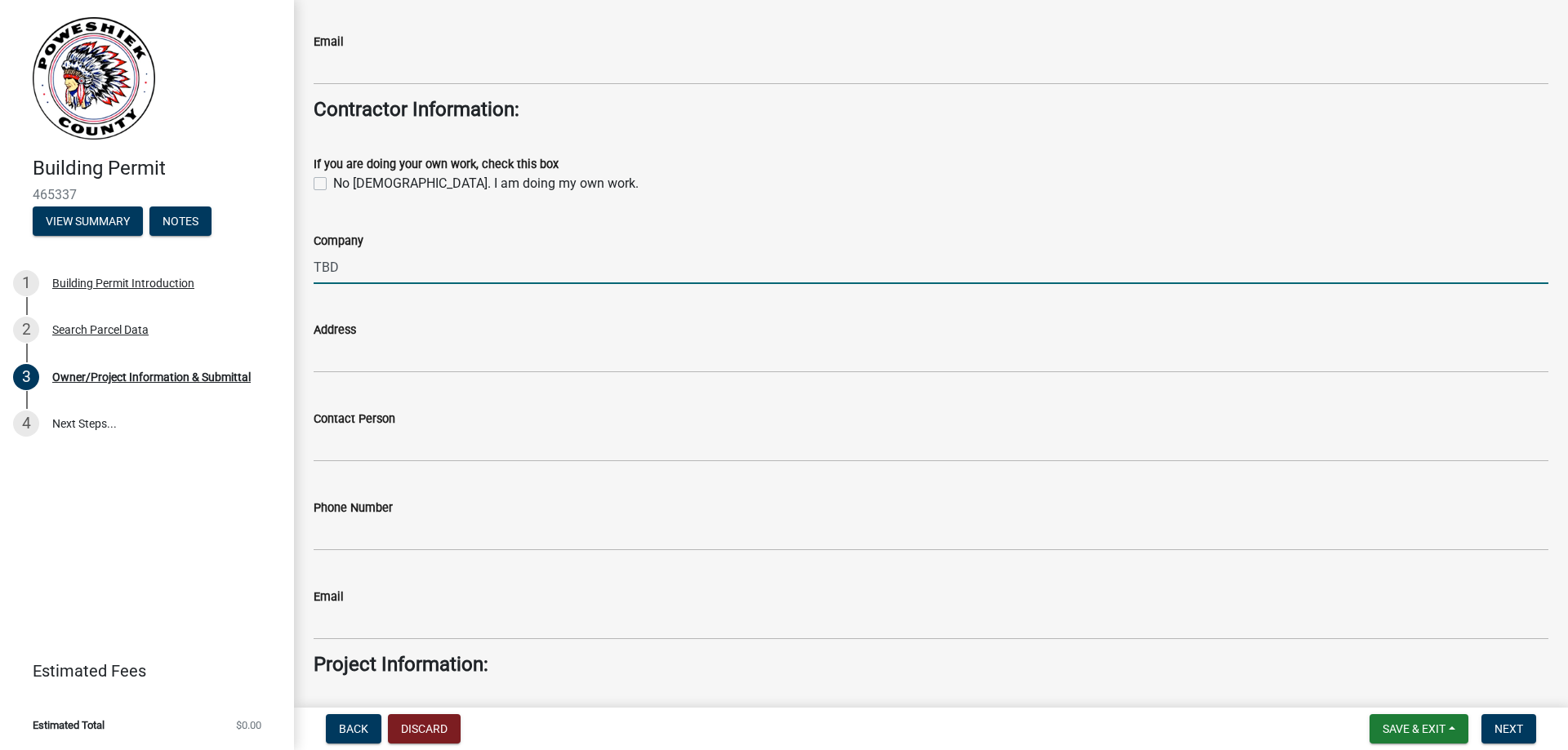
click at [428, 269] on input "TBD" at bounding box center [931, 268] width 1235 height 34
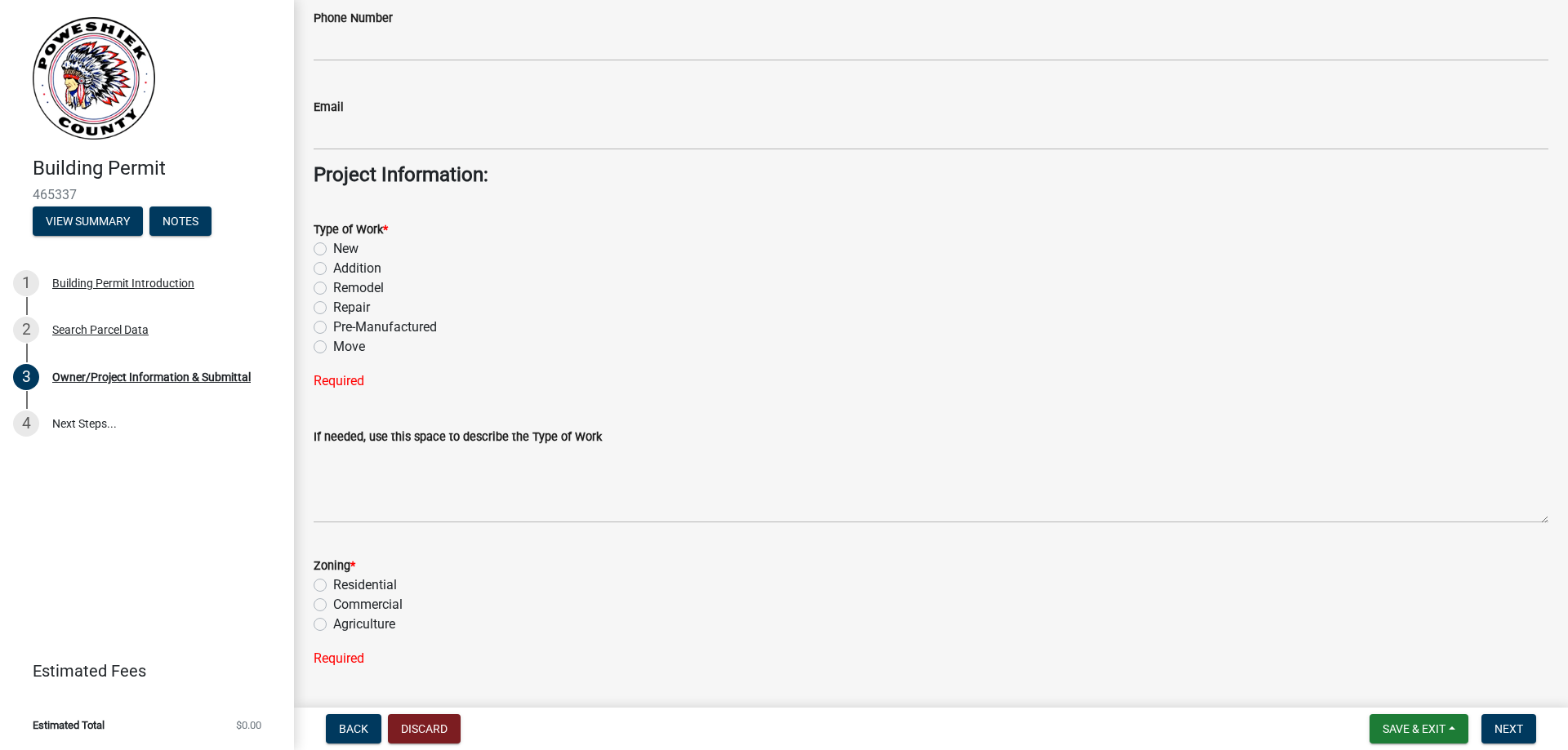
type input "TBD - Currently accepting bids for work"
click at [333, 285] on label "Remodel" at bounding box center [358, 288] width 50 height 19
click at [333, 285] on input "Remodel" at bounding box center [339, 284] width 11 height 11
radio input "true"
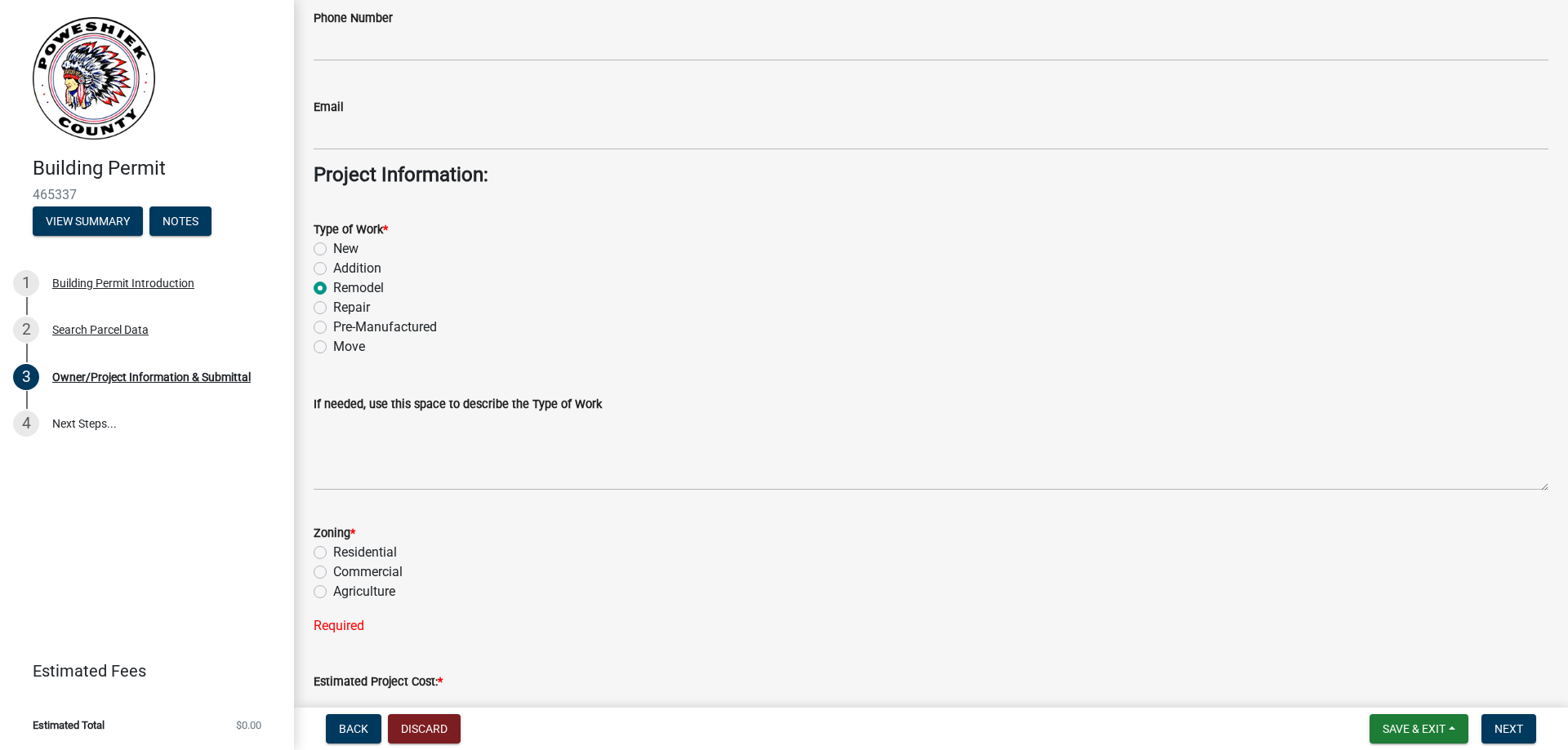
scroll to position [2611, 0]
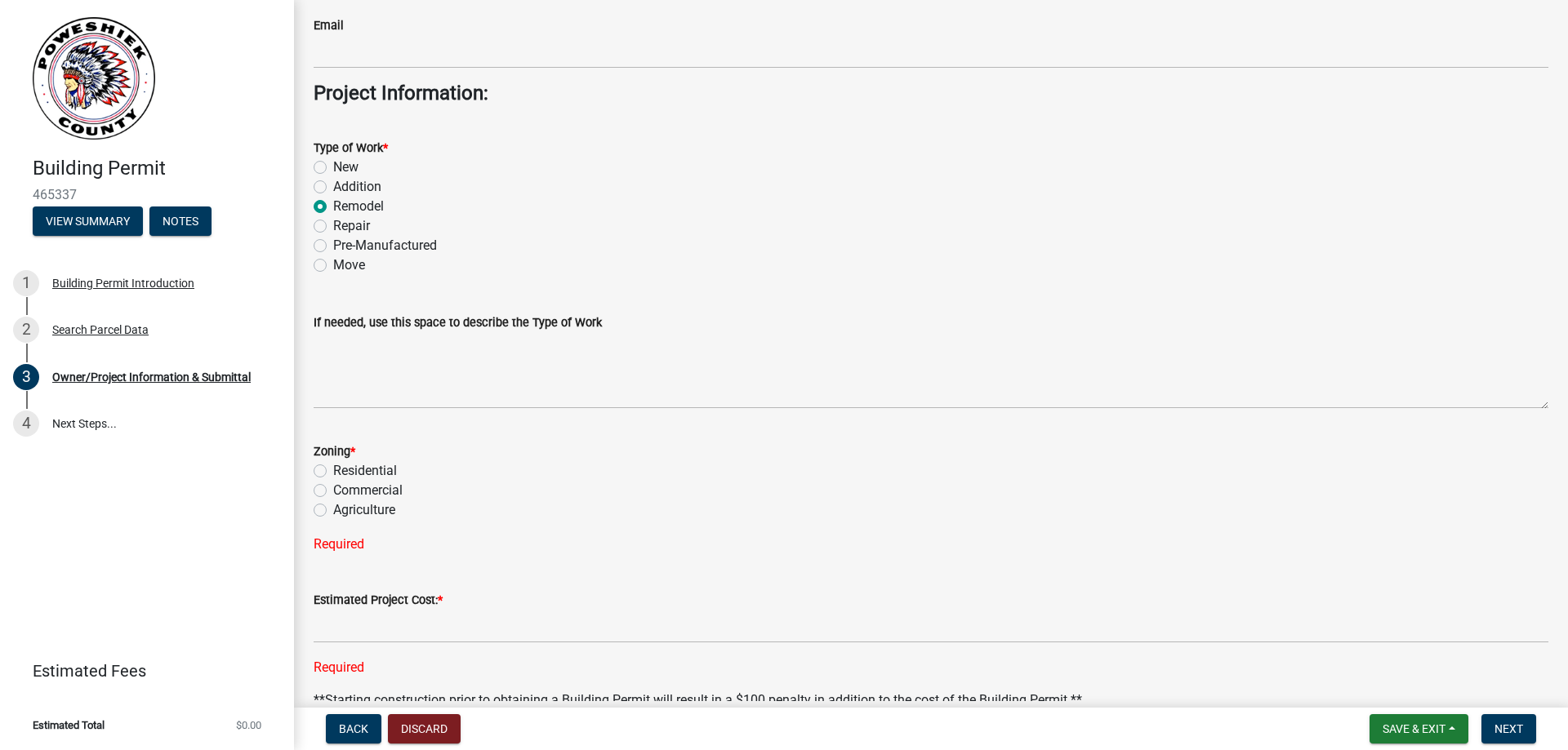
click at [333, 490] on label "Commercial" at bounding box center [368, 490] width 70 height 19
click at [333, 490] on input "Commercial" at bounding box center [339, 486] width 11 height 11
radio input "true"
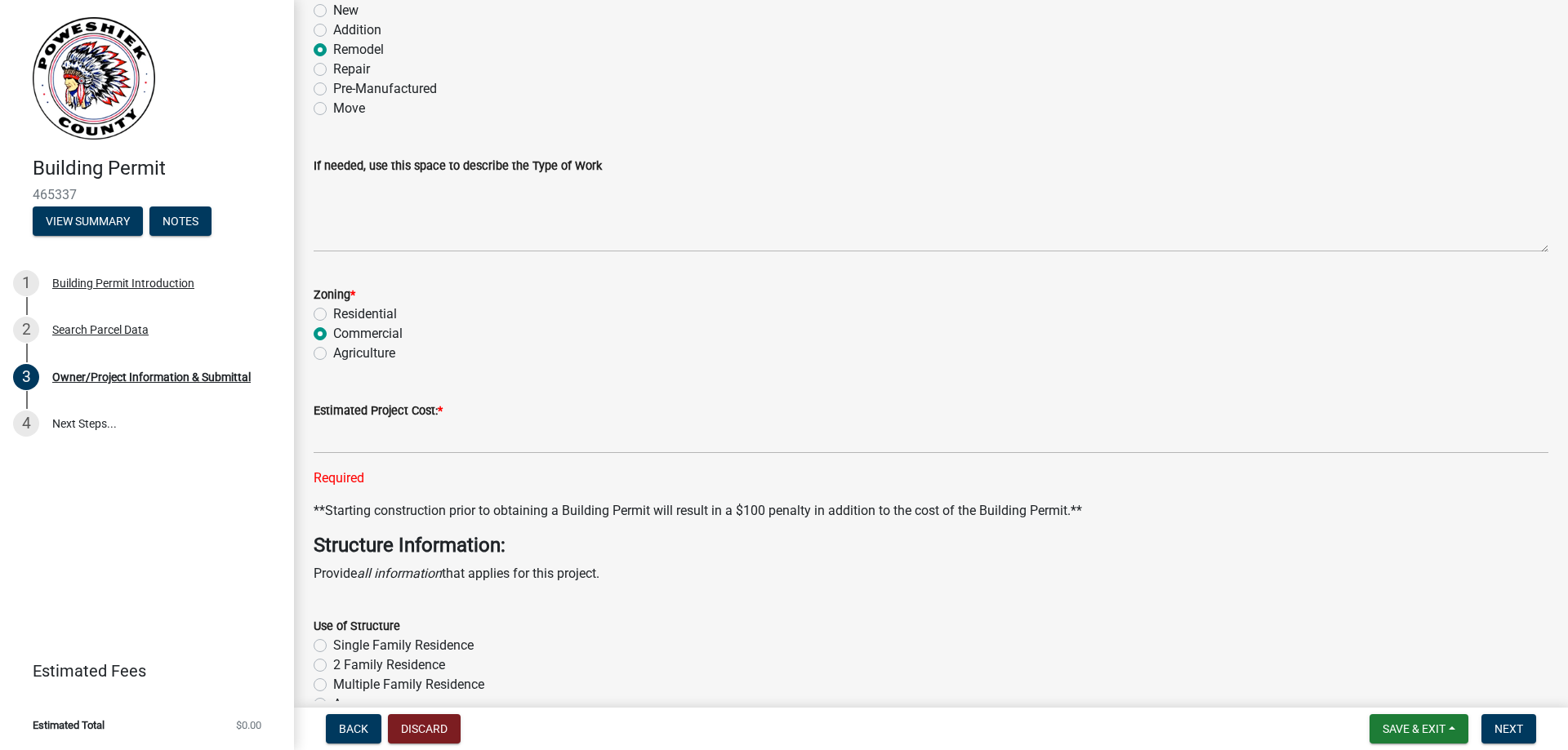
scroll to position [2775, 0]
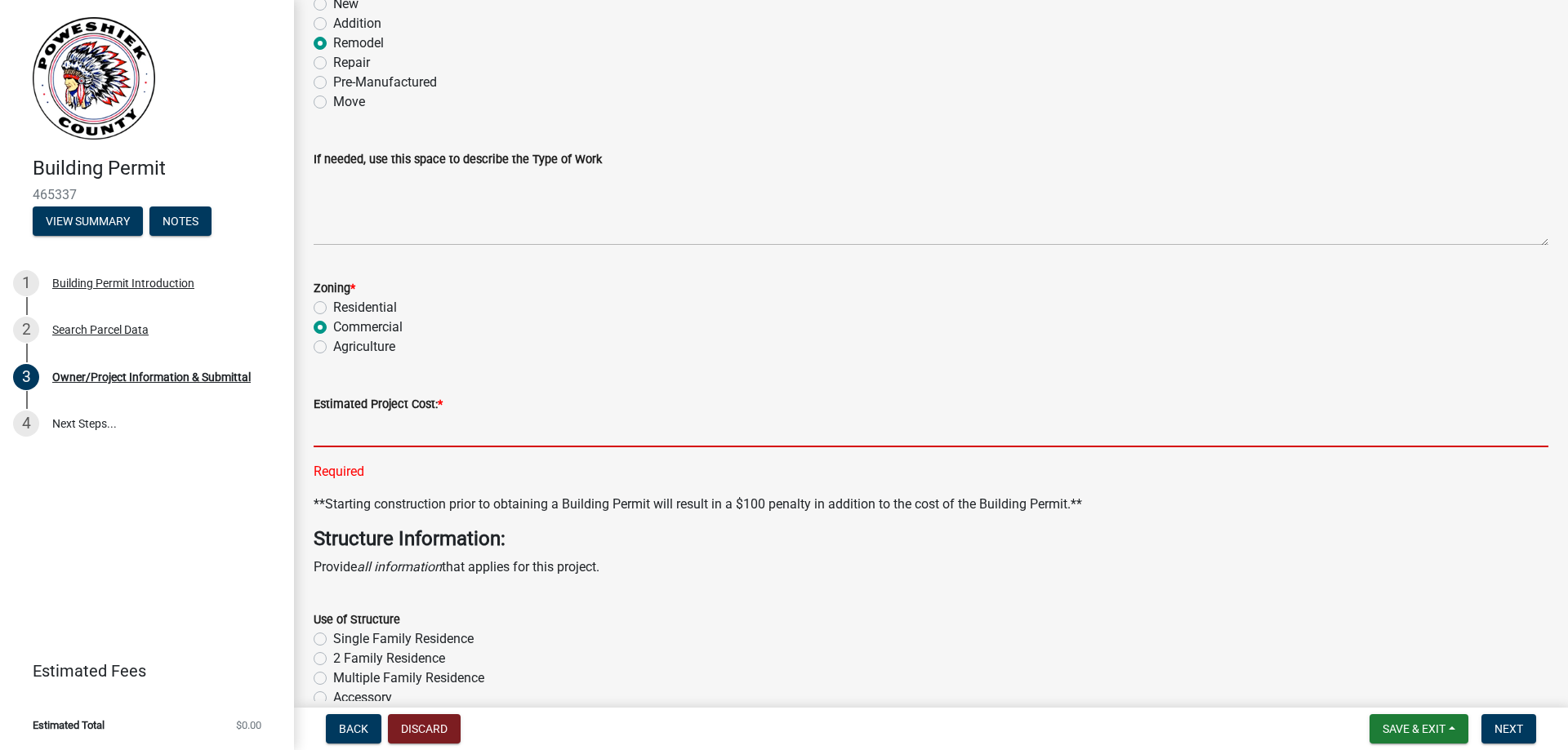
click at [392, 436] on input "text" at bounding box center [931, 430] width 1235 height 34
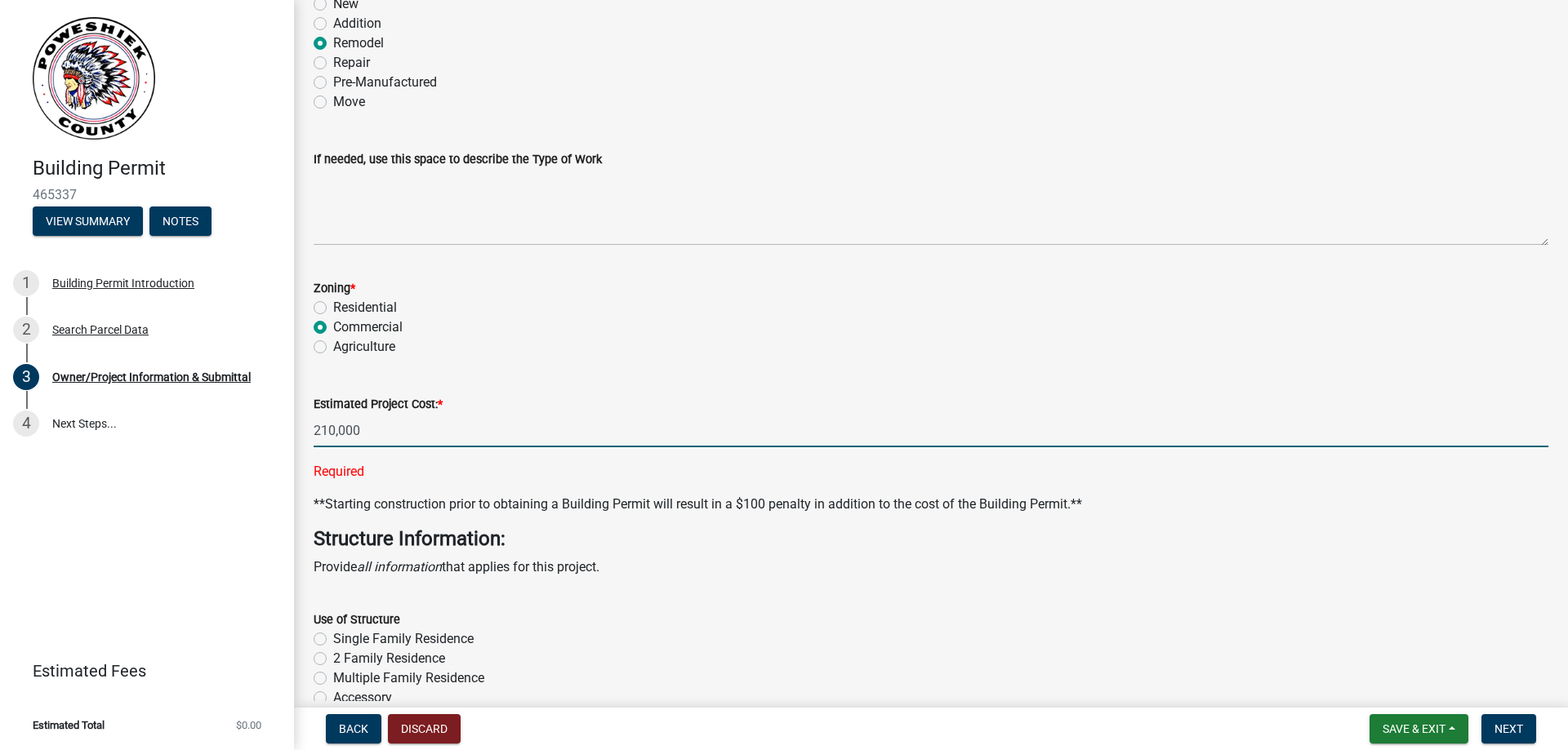
type input "210000"
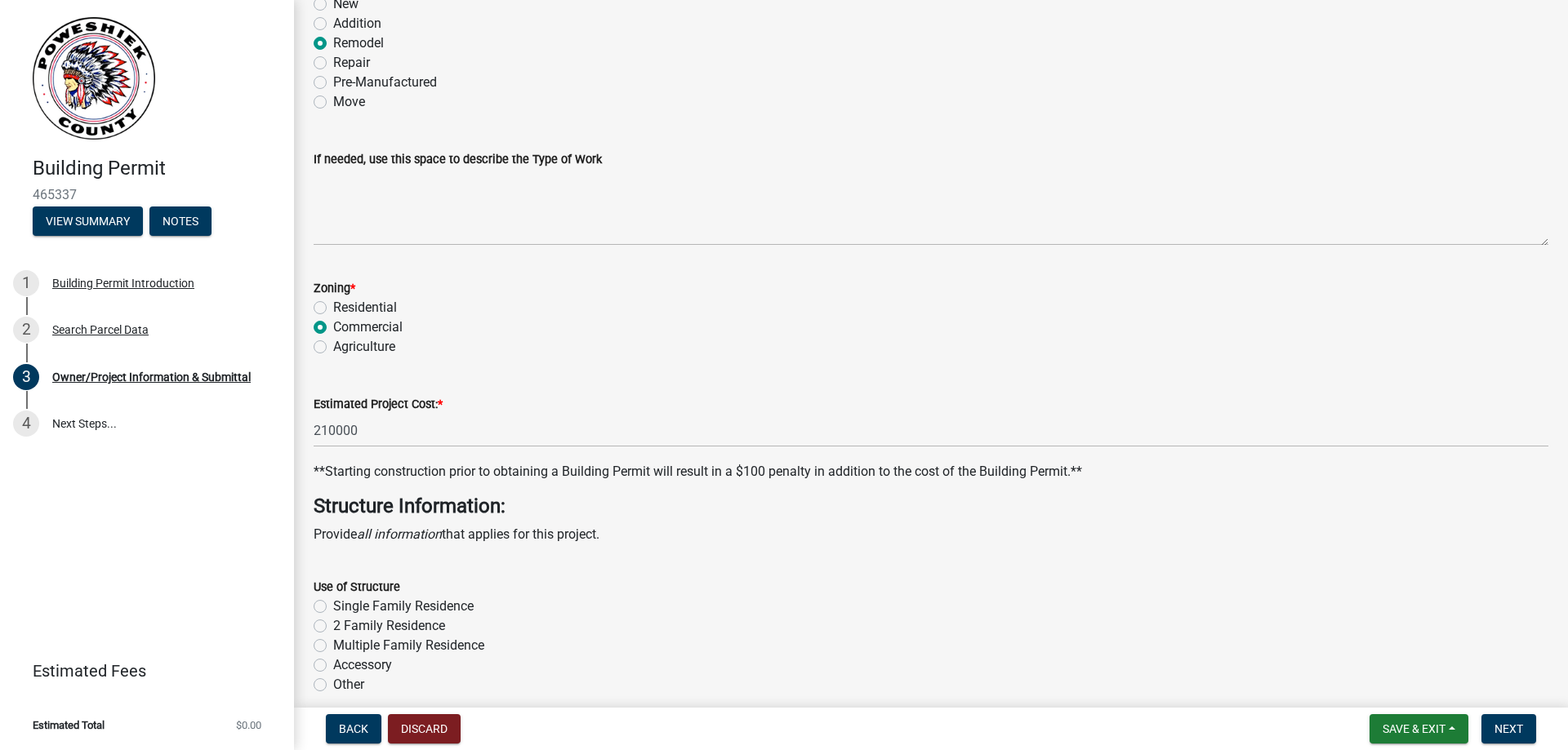
click at [494, 509] on wm-data-entity-input-list "Property Location Information: Site Address * Unnammed Road City * Montezuma, Z…" at bounding box center [931, 759] width 1235 height 6885
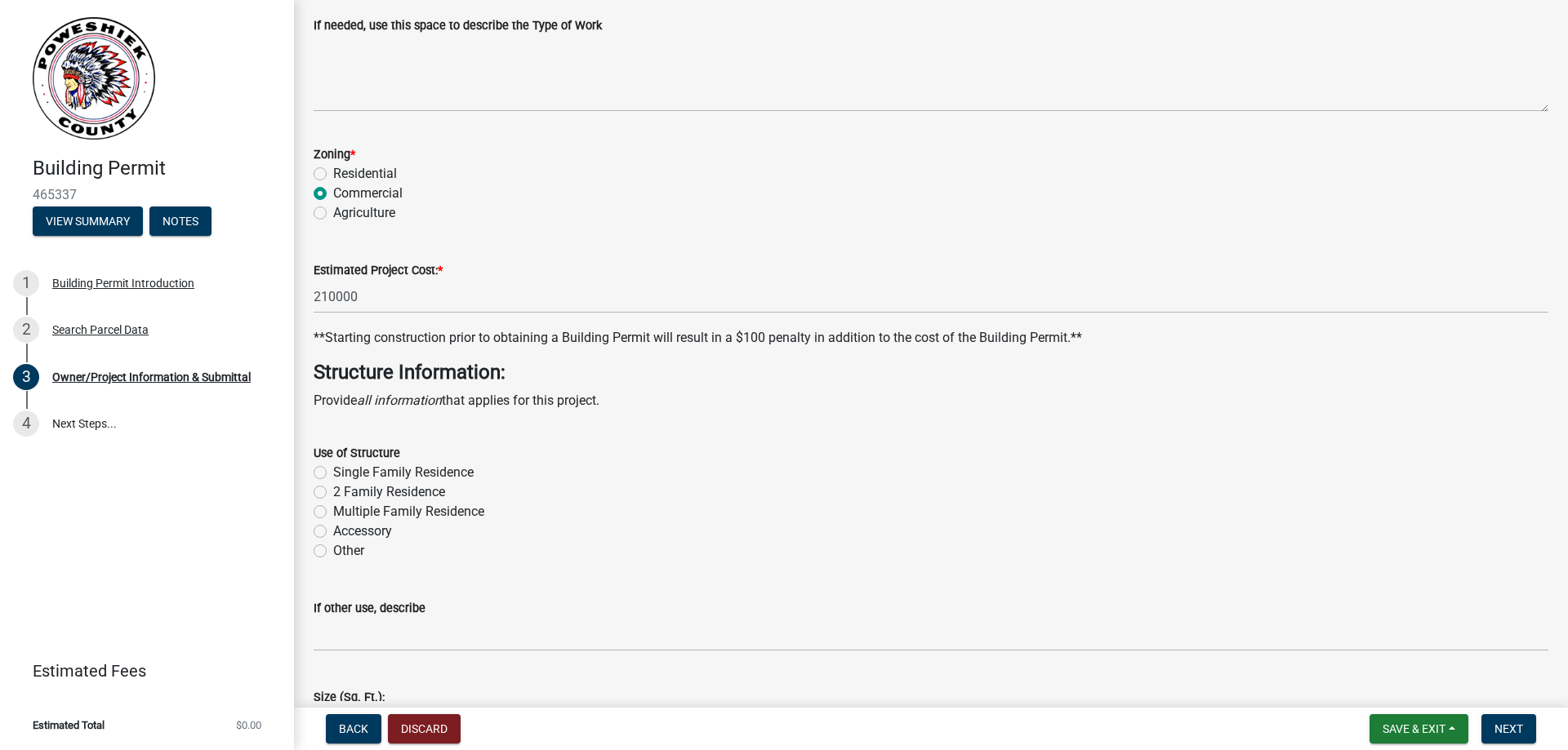
scroll to position [2938, 0]
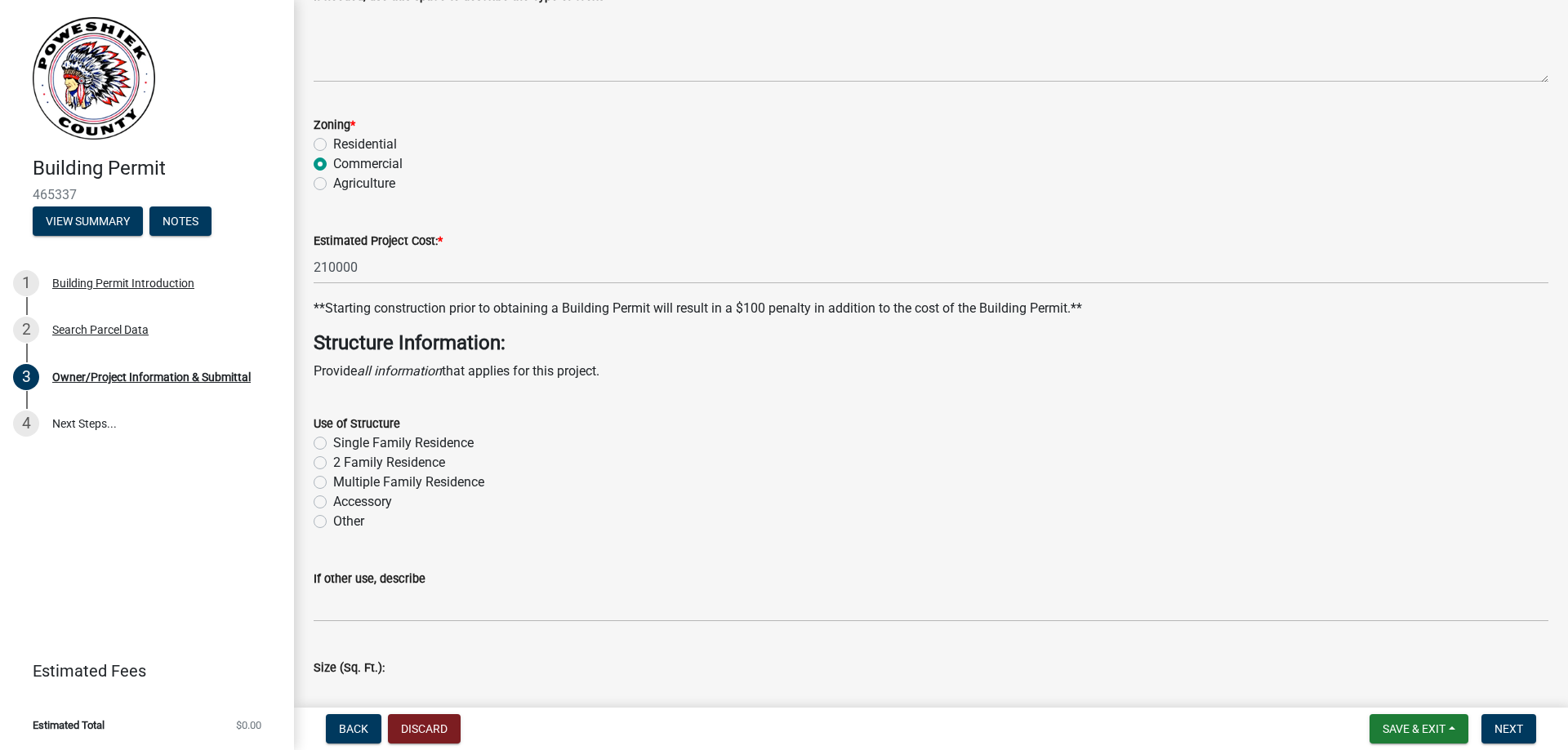
click at [333, 522] on label "Other" at bounding box center [348, 521] width 31 height 19
click at [333, 522] on input "Other" at bounding box center [339, 517] width 11 height 11
radio input "true"
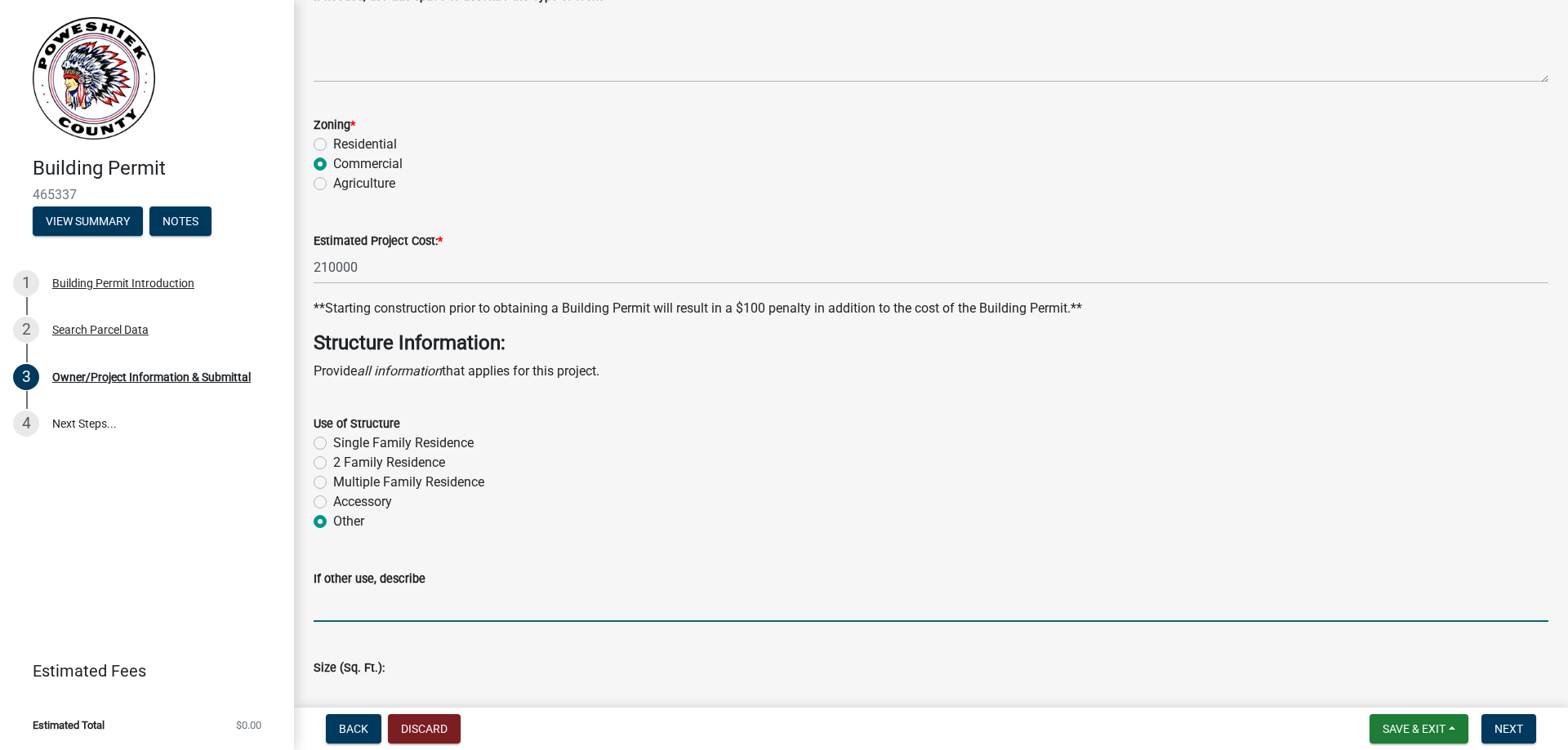
click at [361, 600] on input "If other use, describe" at bounding box center [931, 605] width 1235 height 34
type input "T"
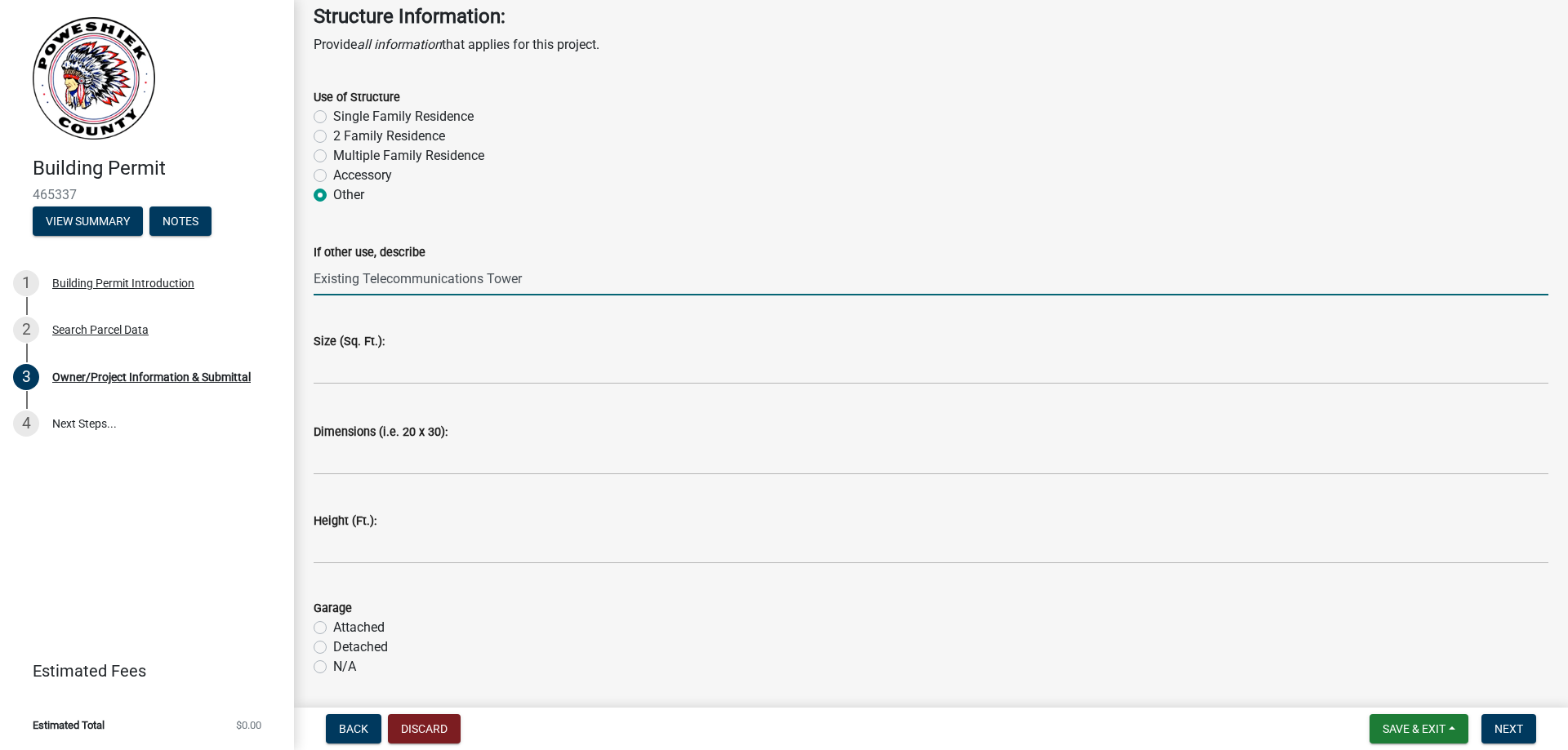
type input "Existing Telecommunications Tower"
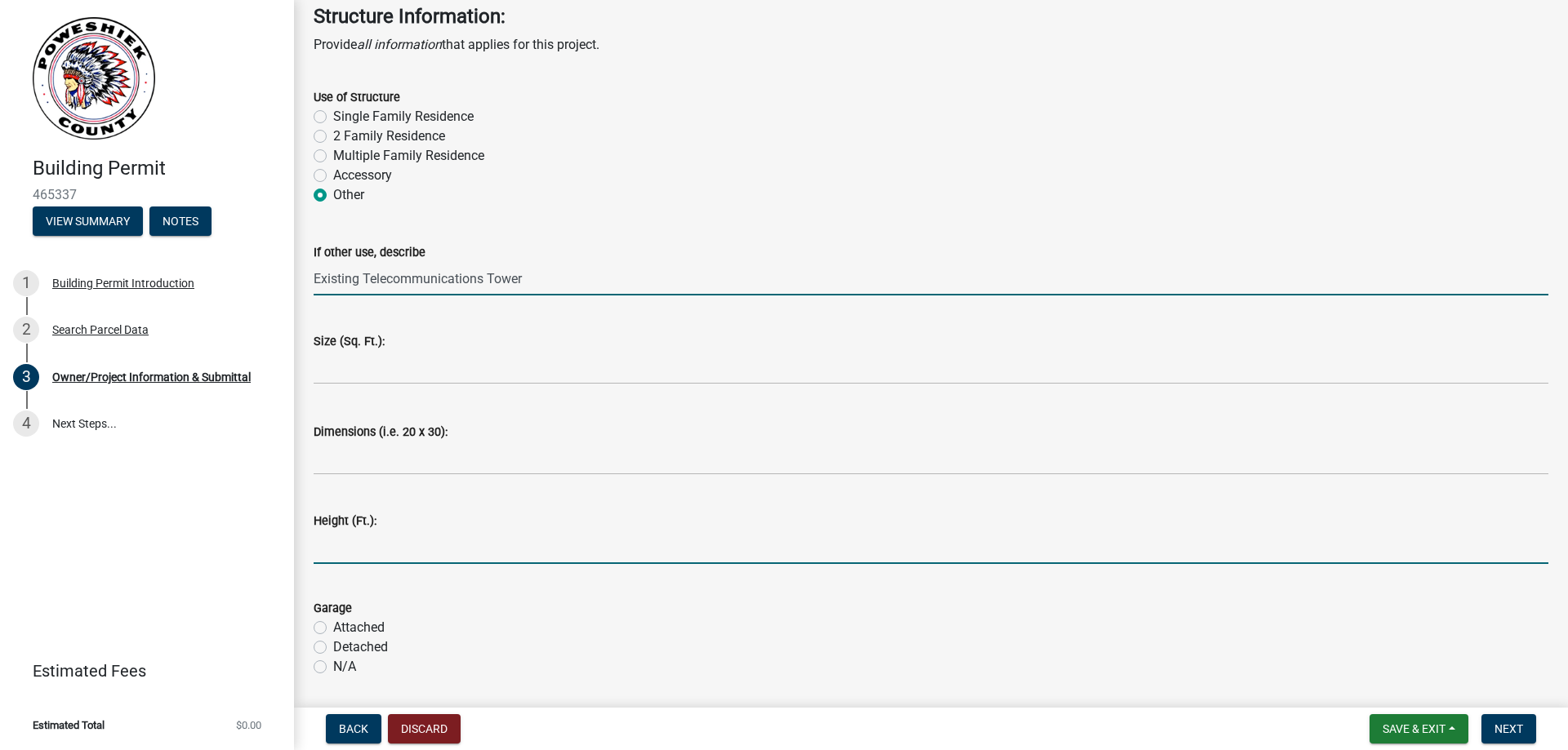
click at [425, 557] on input "text" at bounding box center [931, 548] width 1235 height 34
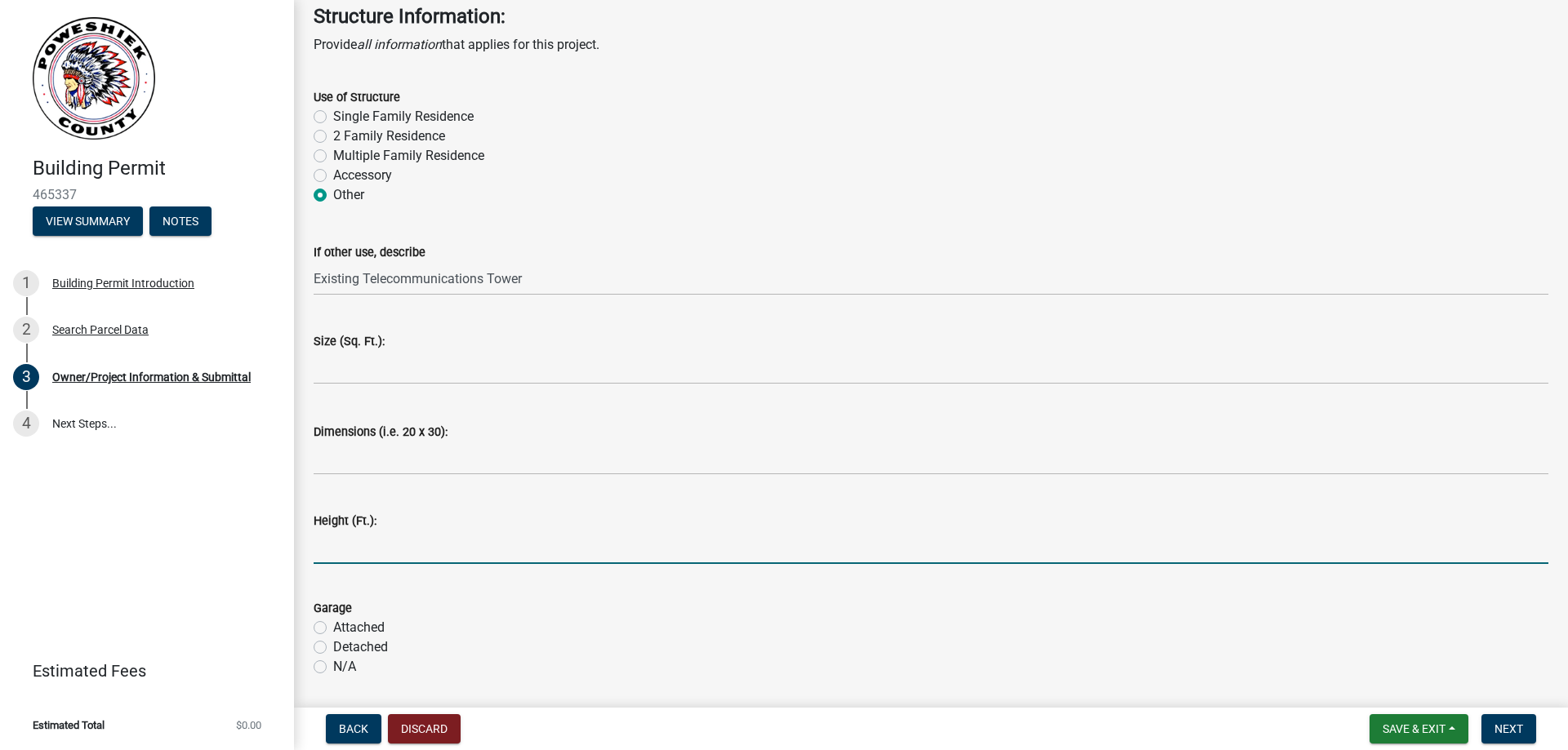
click at [364, 545] on input "text" at bounding box center [931, 548] width 1235 height 34
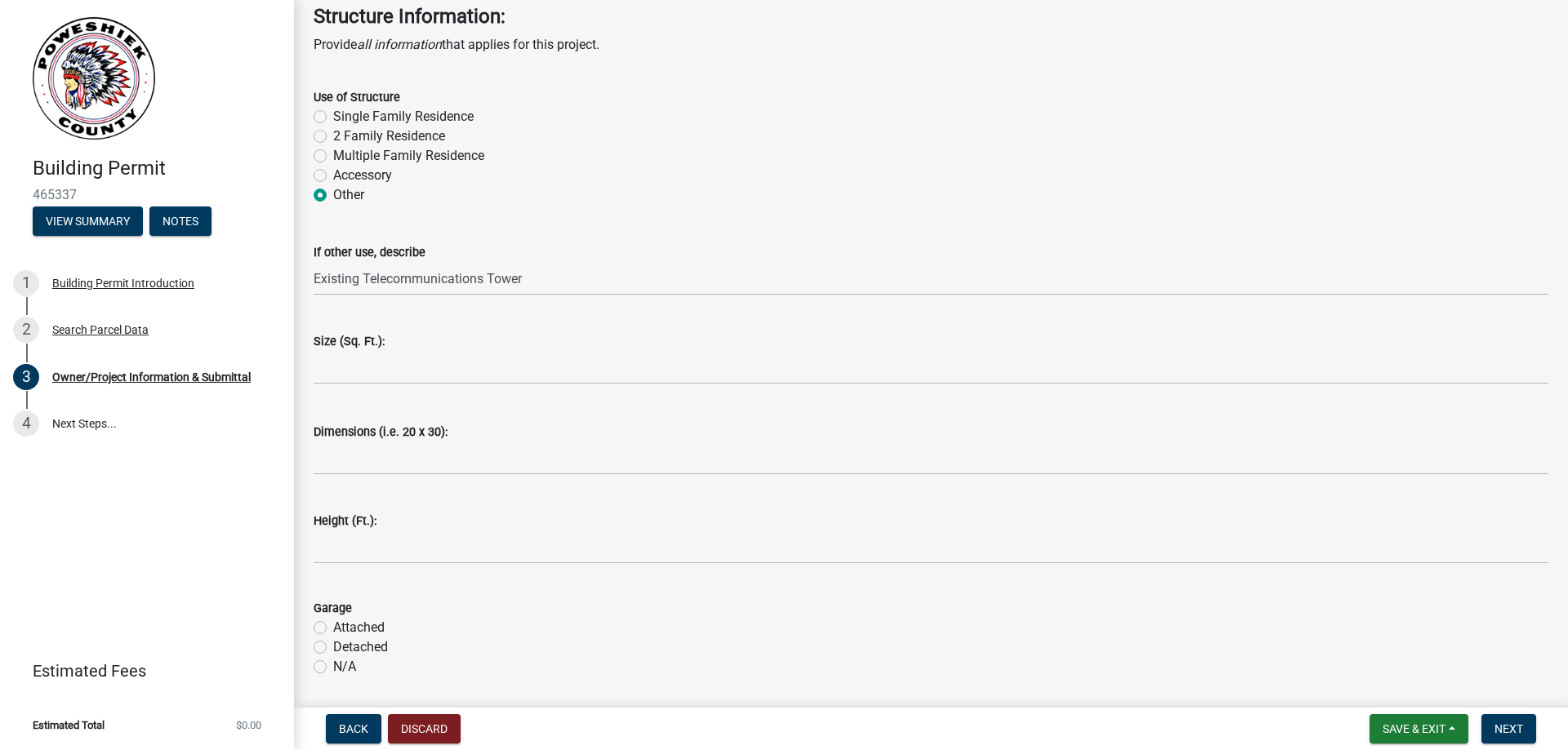
click at [323, 661] on div "N/A" at bounding box center [931, 667] width 1235 height 19
click at [323, 664] on div "N/A" at bounding box center [931, 667] width 1235 height 19
click at [333, 659] on label "N/A" at bounding box center [345, 667] width 23 height 19
click at [333, 659] on input "N/A" at bounding box center [339, 663] width 11 height 11
radio input "true"
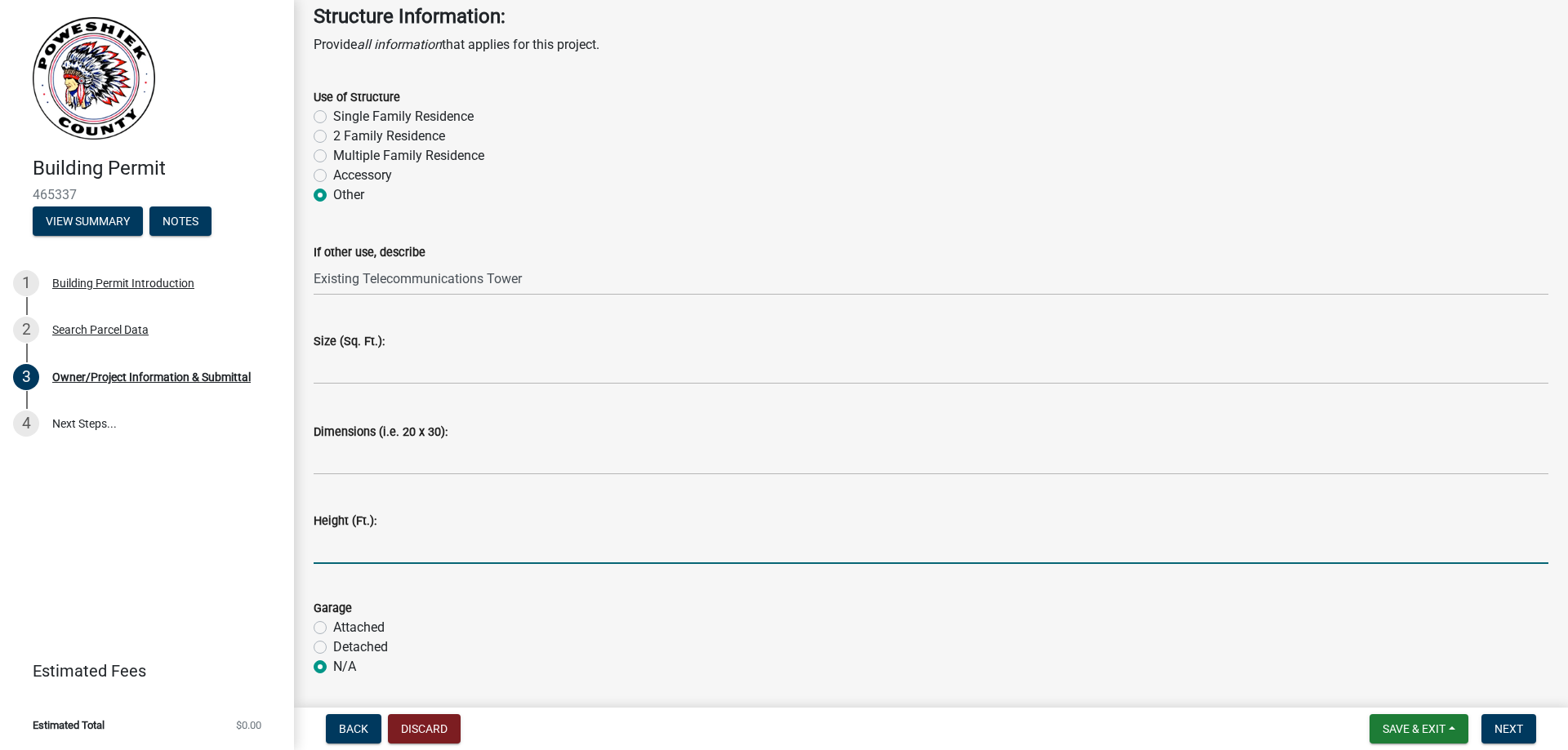
click at [384, 535] on input "text" at bounding box center [931, 548] width 1235 height 34
click at [346, 550] on input "250' -5"" at bounding box center [931, 548] width 1235 height 34
type input "-2505"
click at [1386, 716] on button "Save & Exit" at bounding box center [1419, 728] width 99 height 29
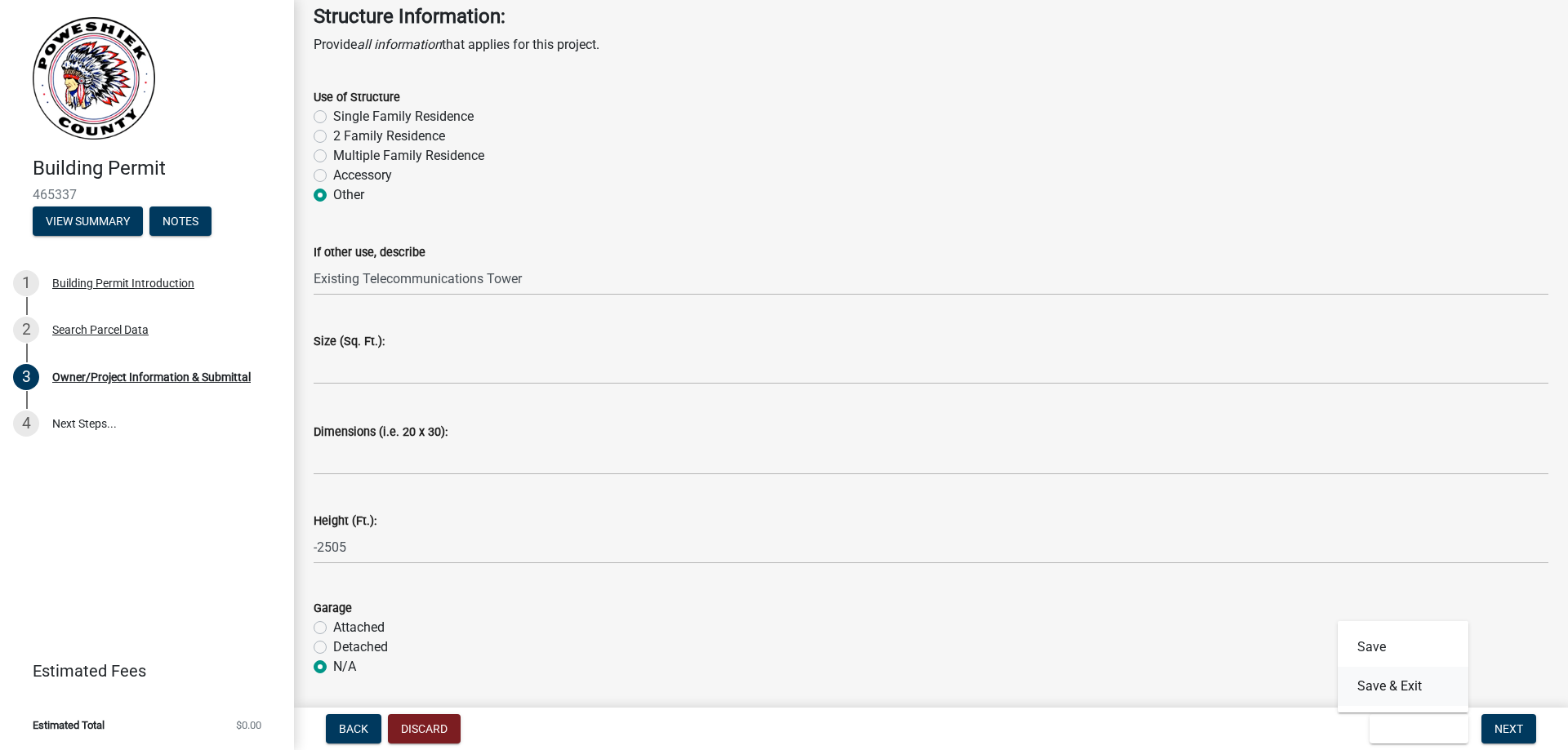
click at [1389, 681] on button "Save & Exit" at bounding box center [1403, 686] width 131 height 39
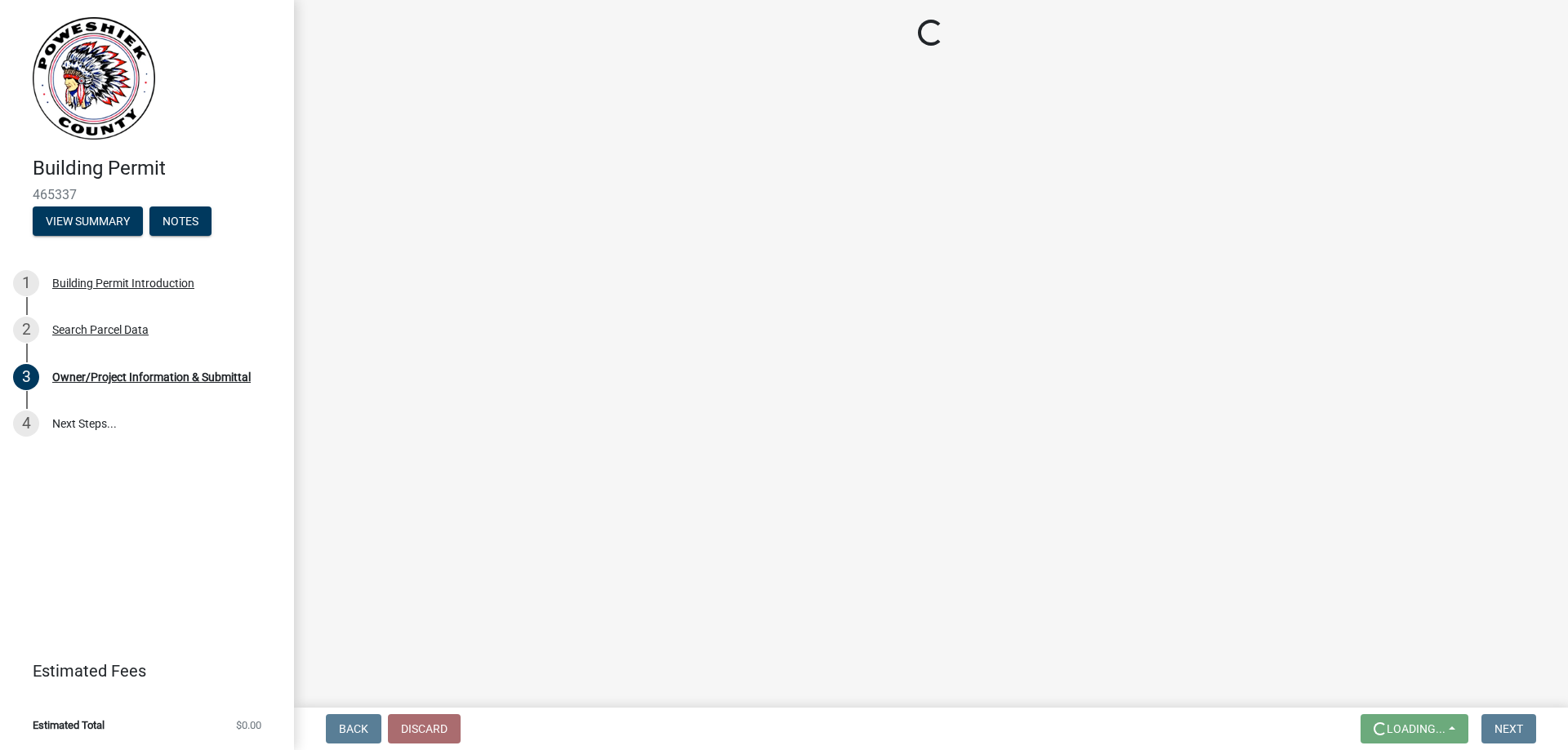
scroll to position [0, 0]
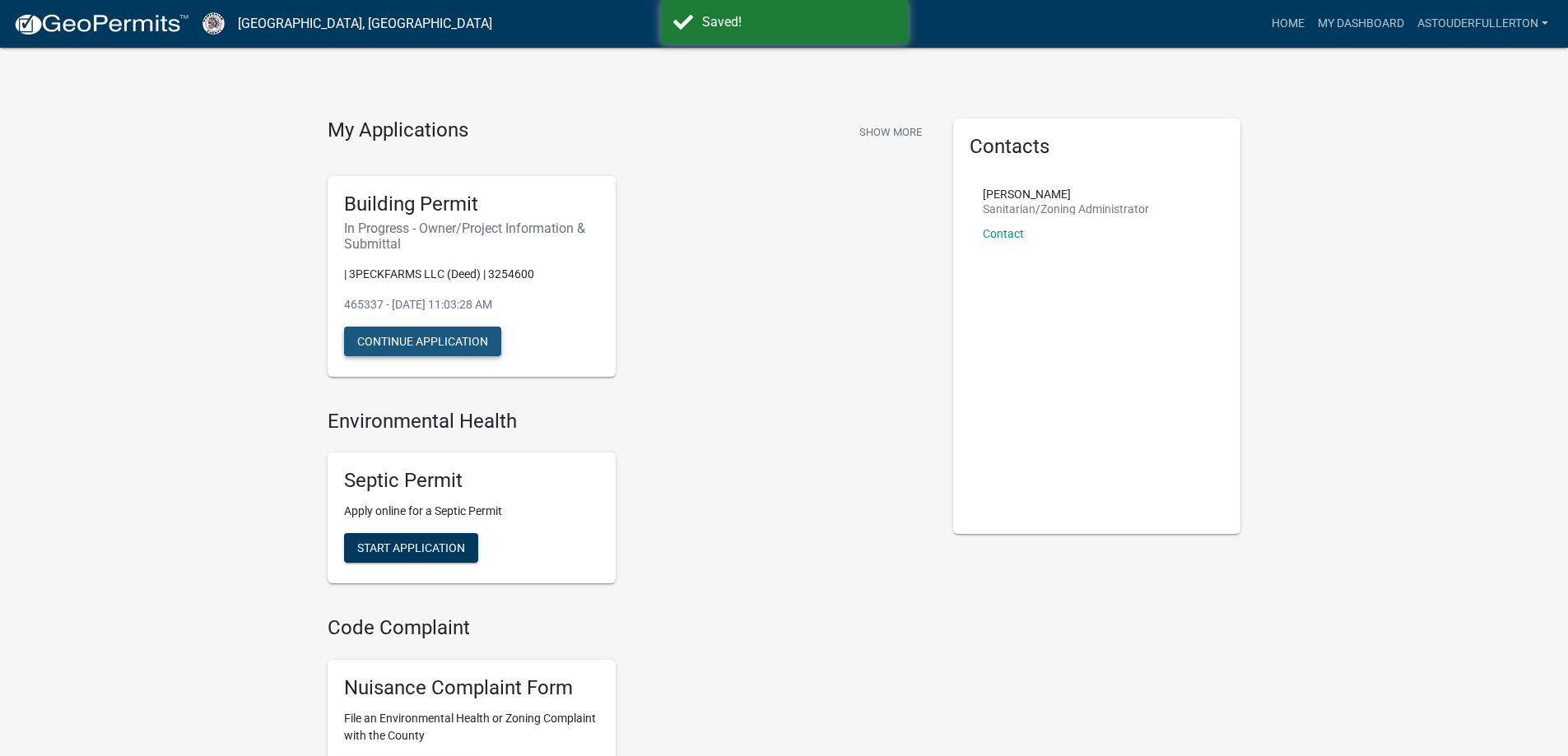
click at [467, 340] on button "Continue Application" at bounding box center [422, 341] width 157 height 29
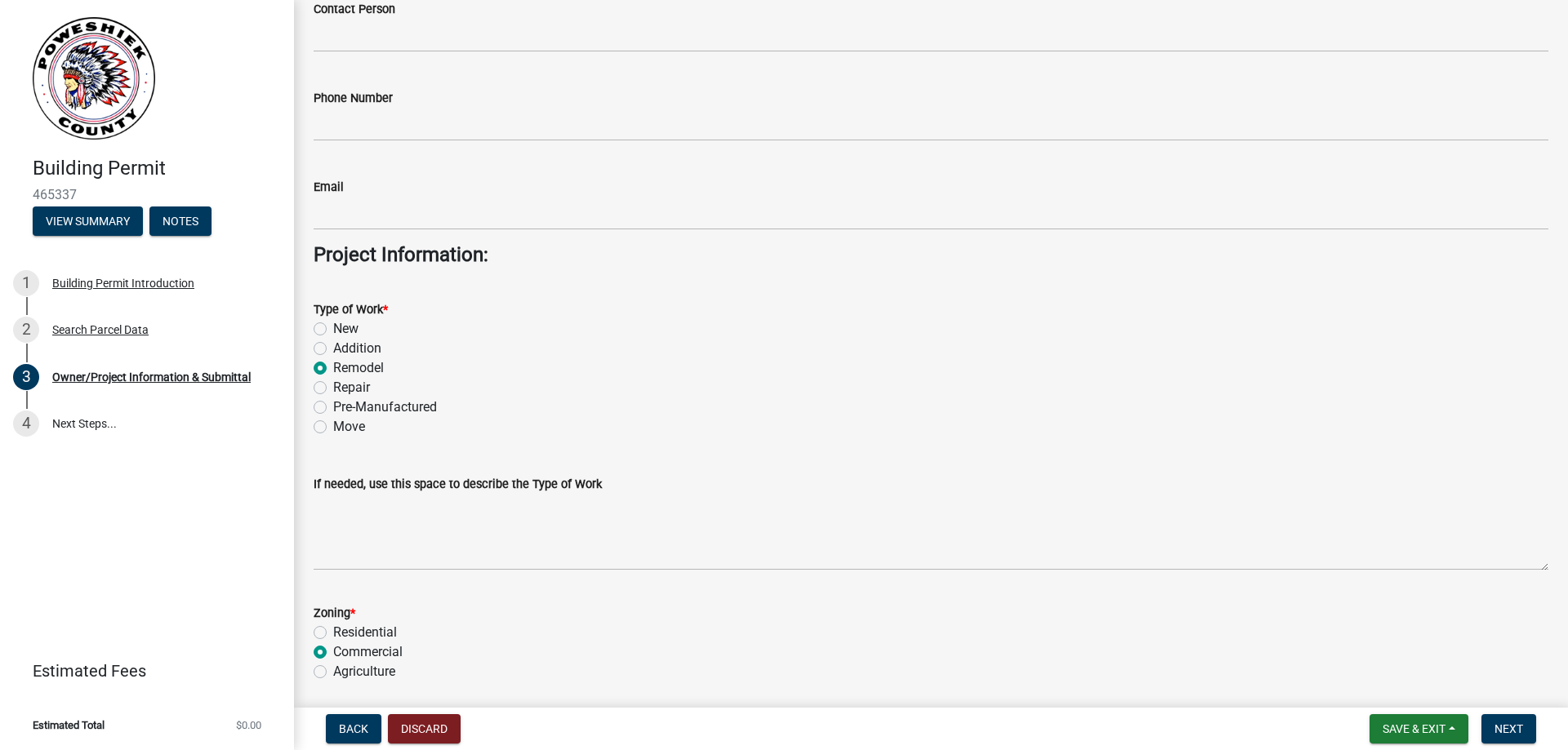
scroll to position [2449, 0]
click at [64, 199] on span "465337" at bounding box center [147, 195] width 229 height 16
copy span "465337"
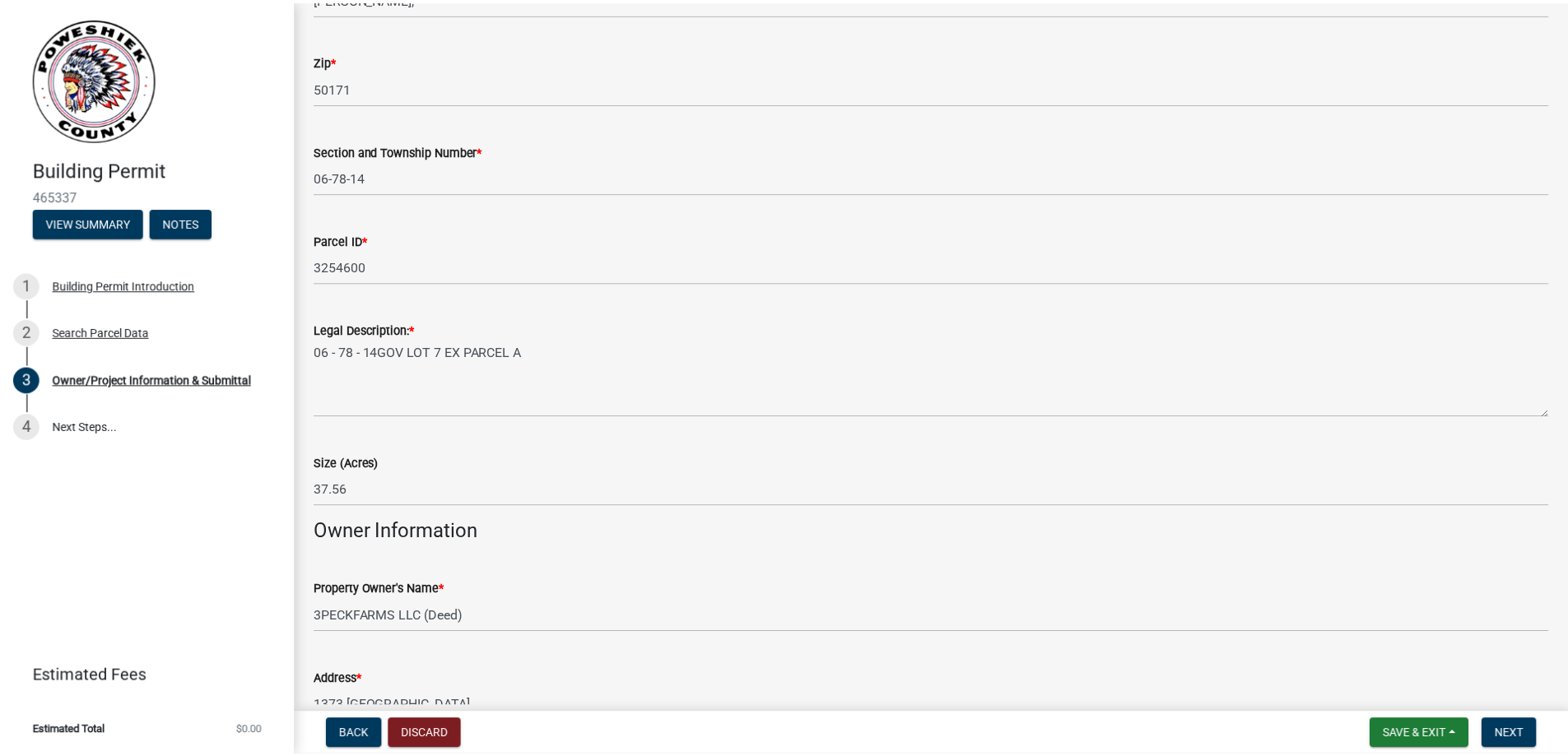
scroll to position [0, 0]
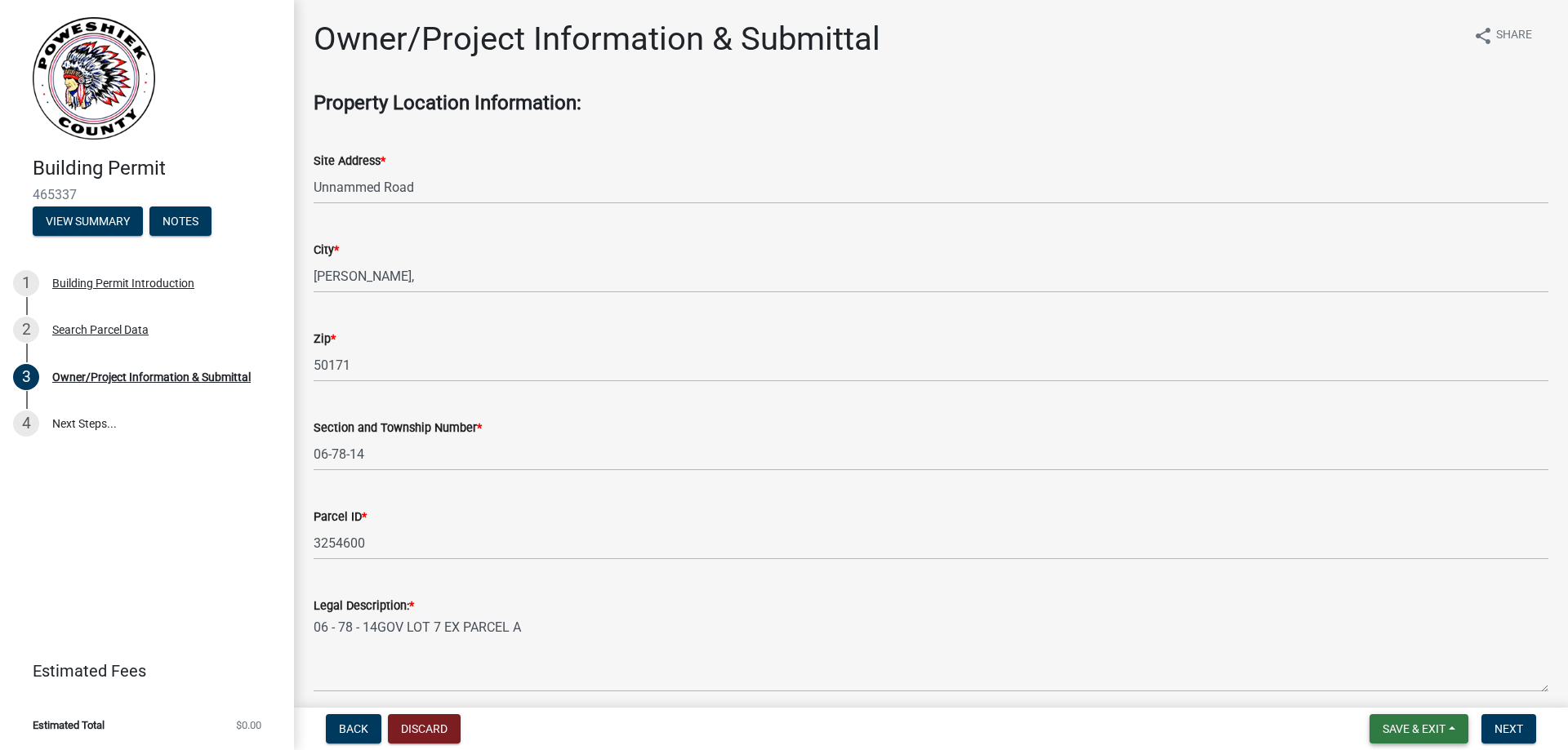
click at [1421, 731] on span "Save & Exit" at bounding box center [1413, 729] width 63 height 13
click at [1400, 673] on button "Save & Exit" at bounding box center [1403, 686] width 131 height 39
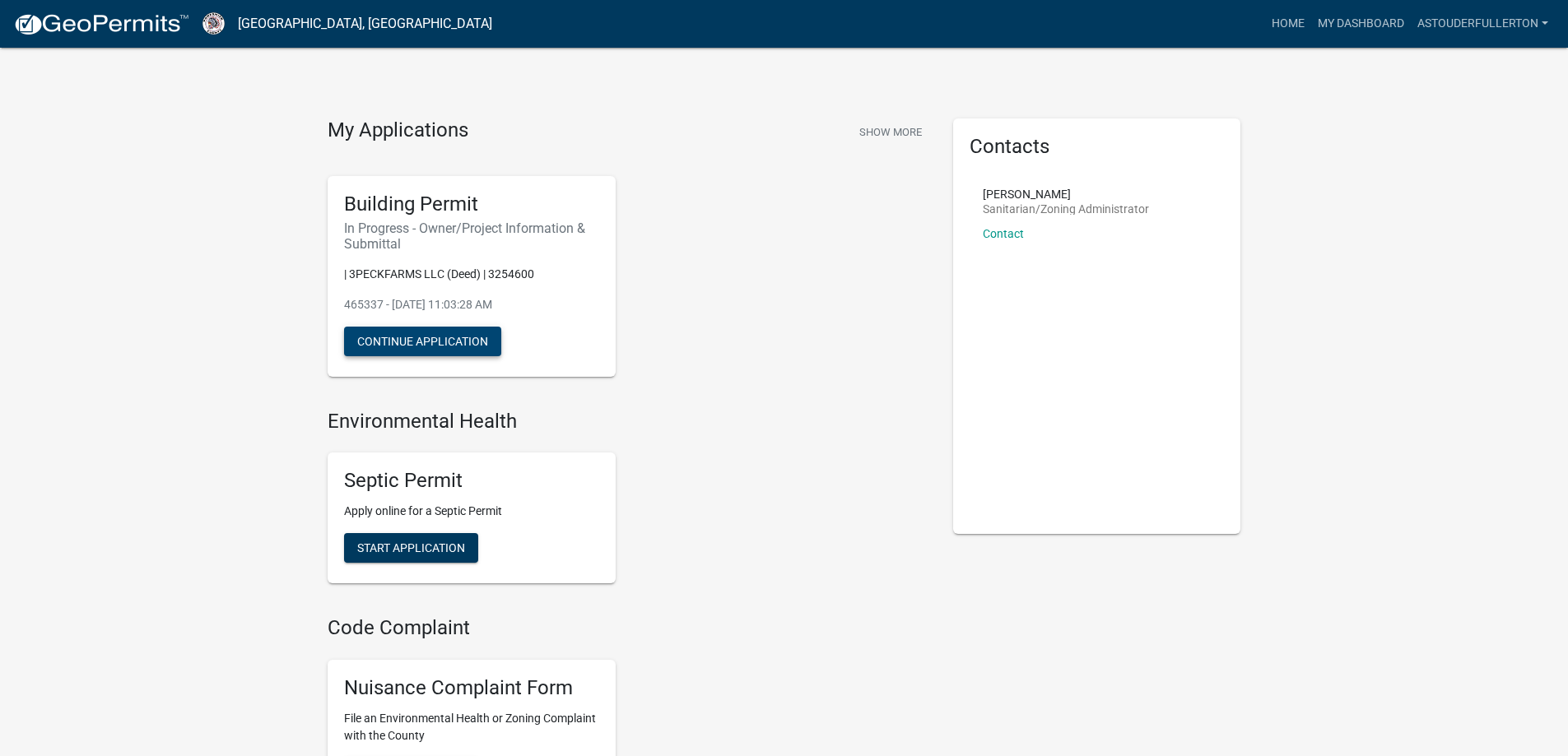
click at [434, 334] on button "Continue Application" at bounding box center [422, 341] width 157 height 29
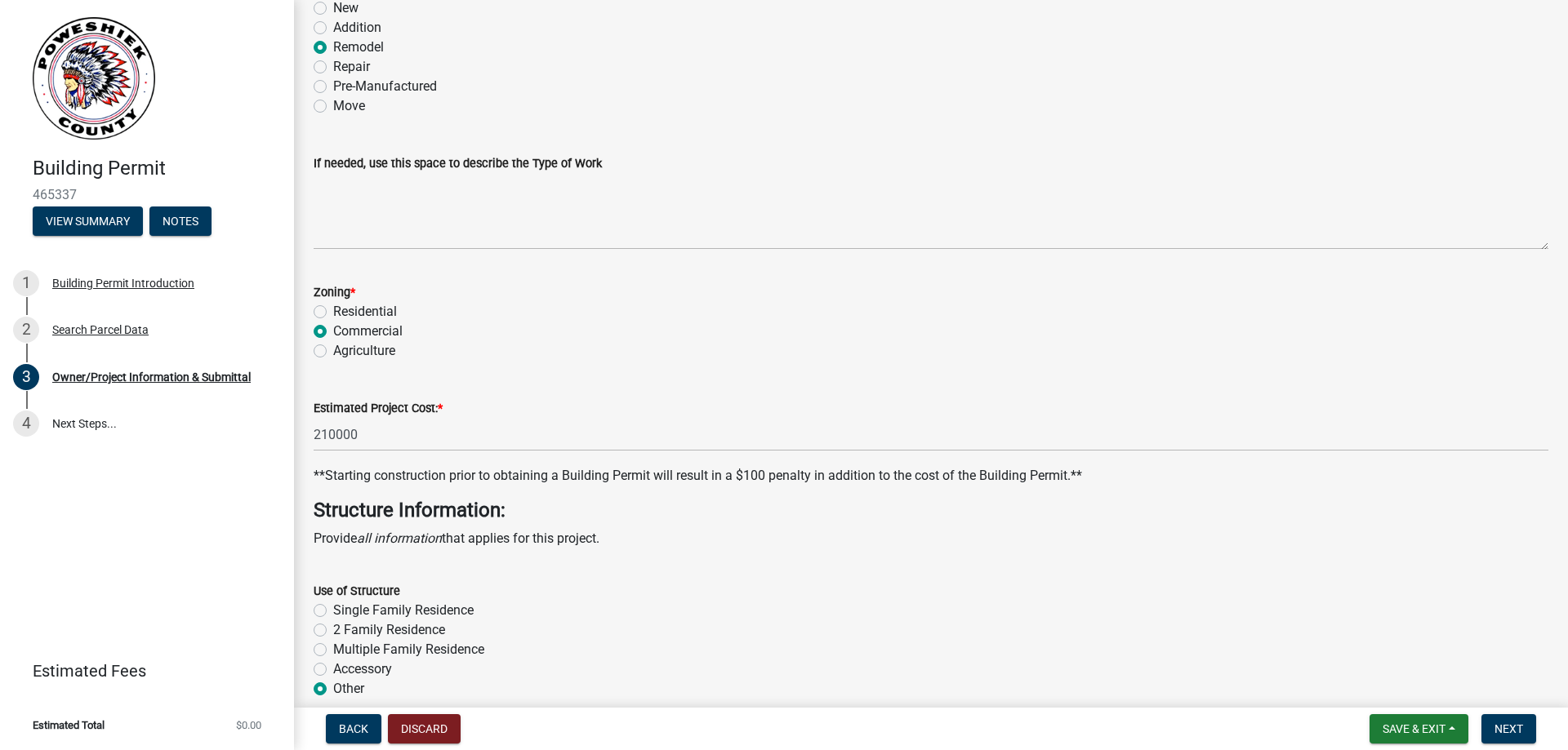
scroll to position [2775, 0]
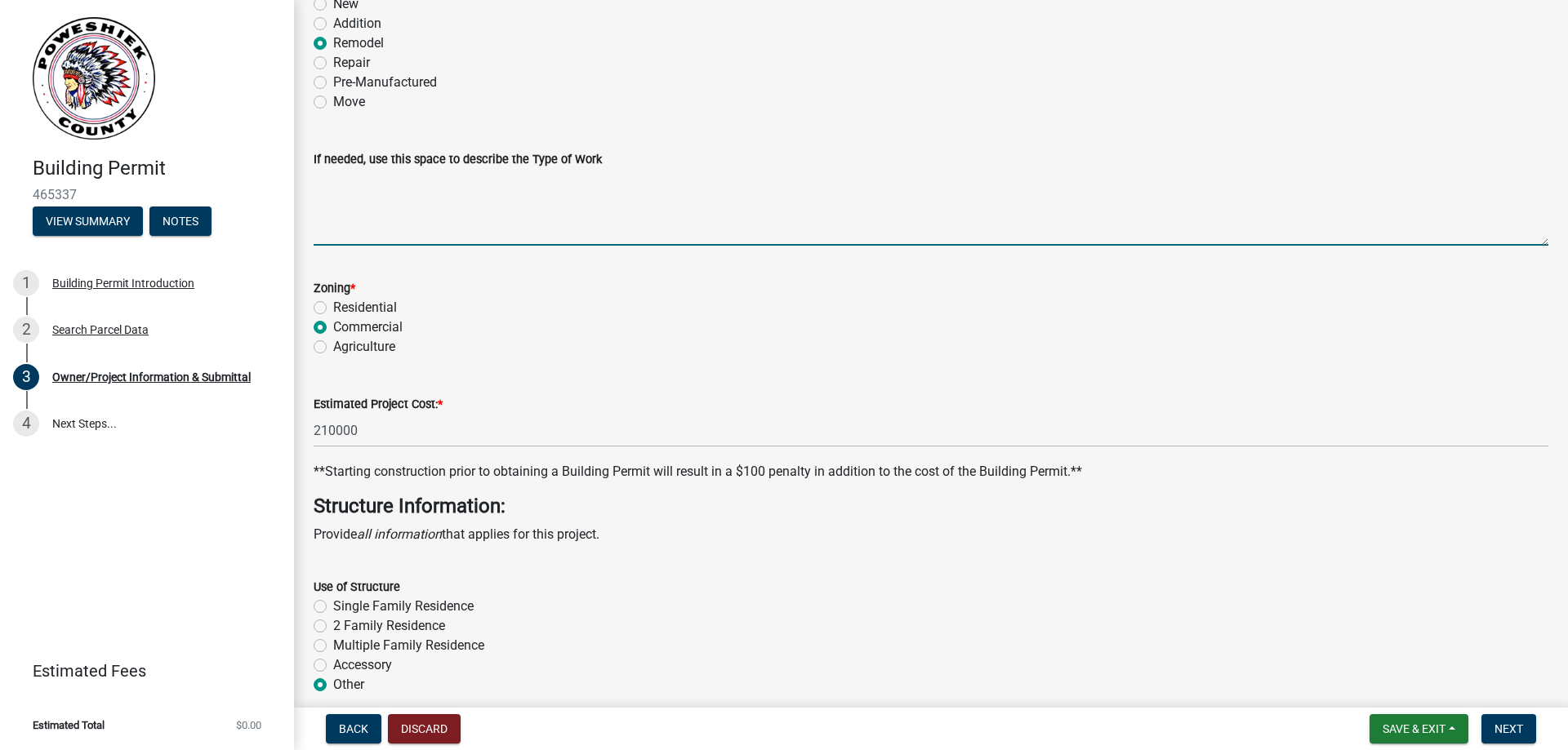
click at [439, 226] on textarea "If needed, use this space to describe the Type of Work" at bounding box center [931, 207] width 1235 height 77
paste textarea "ATC Project 15341037 / Verizon Site 17454851 - Telecommunications Equipment Upg…"
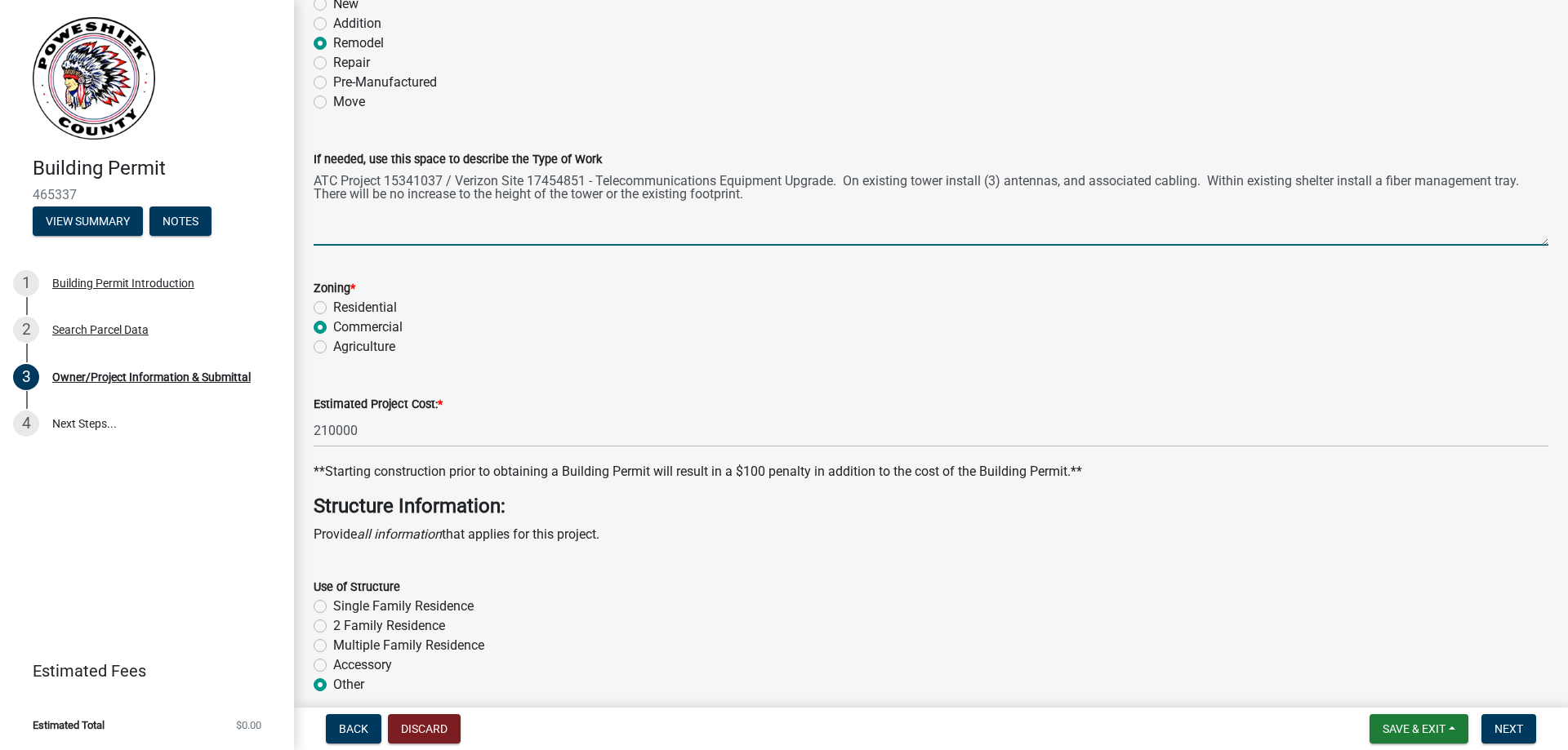
click at [417, 184] on textarea "ATC Project 15341037 / Verizon Site 17454851 - Telecommunications Equipment Upg…" at bounding box center [931, 207] width 1235 height 77
paste textarea "71"
click at [563, 176] on textarea "ATC Project 15341071 / Verizon Site 17454851 - Telecommunications Equipment Upg…" at bounding box center [931, 207] width 1235 height 77
click at [554, 180] on textarea "ATC Project 15341071 / Verizon Site 17454851 - Telecommunications Equipment Upg…" at bounding box center [931, 207] width 1235 height 77
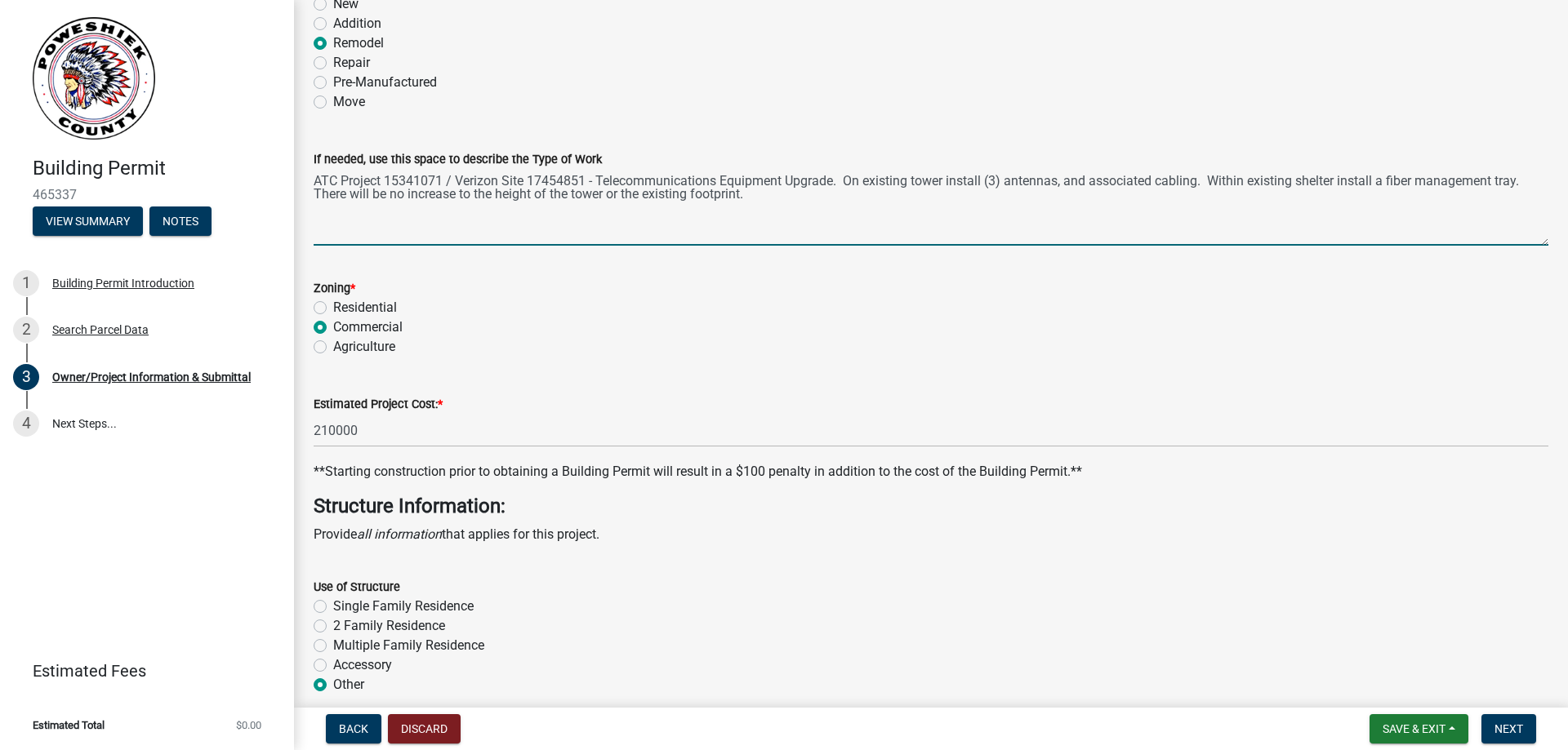
click at [554, 180] on textarea "ATC Project 15341071 / Verizon Site 17454851 - Telecommunications Equipment Upg…" at bounding box center [931, 207] width 1235 height 77
paste textarea "047685"
click at [957, 177] on textarea "ATC Project 15341071 / Verizon Site 17047685 - Telecommunications Equipment Upg…" at bounding box center [931, 207] width 1235 height 77
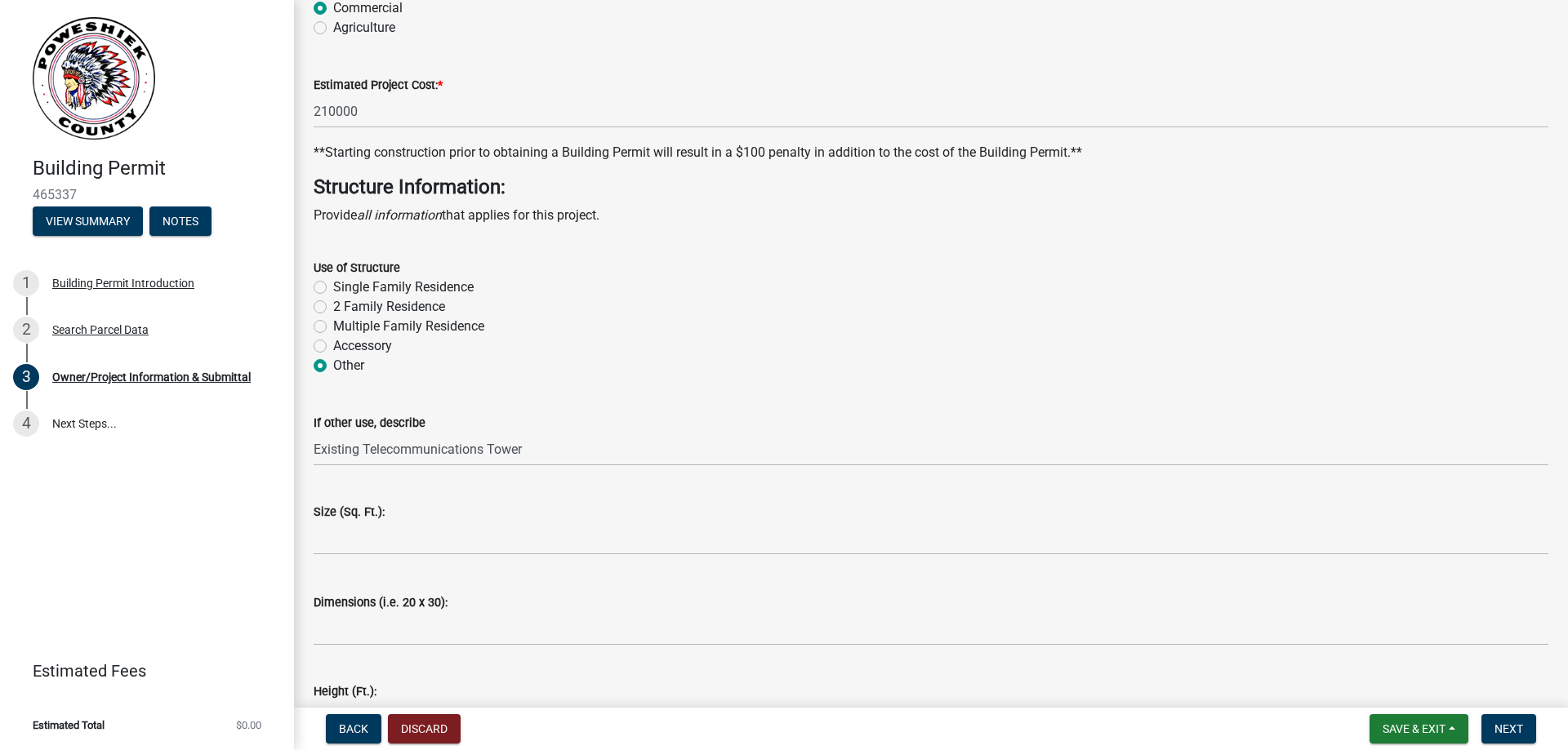
scroll to position [3102, 0]
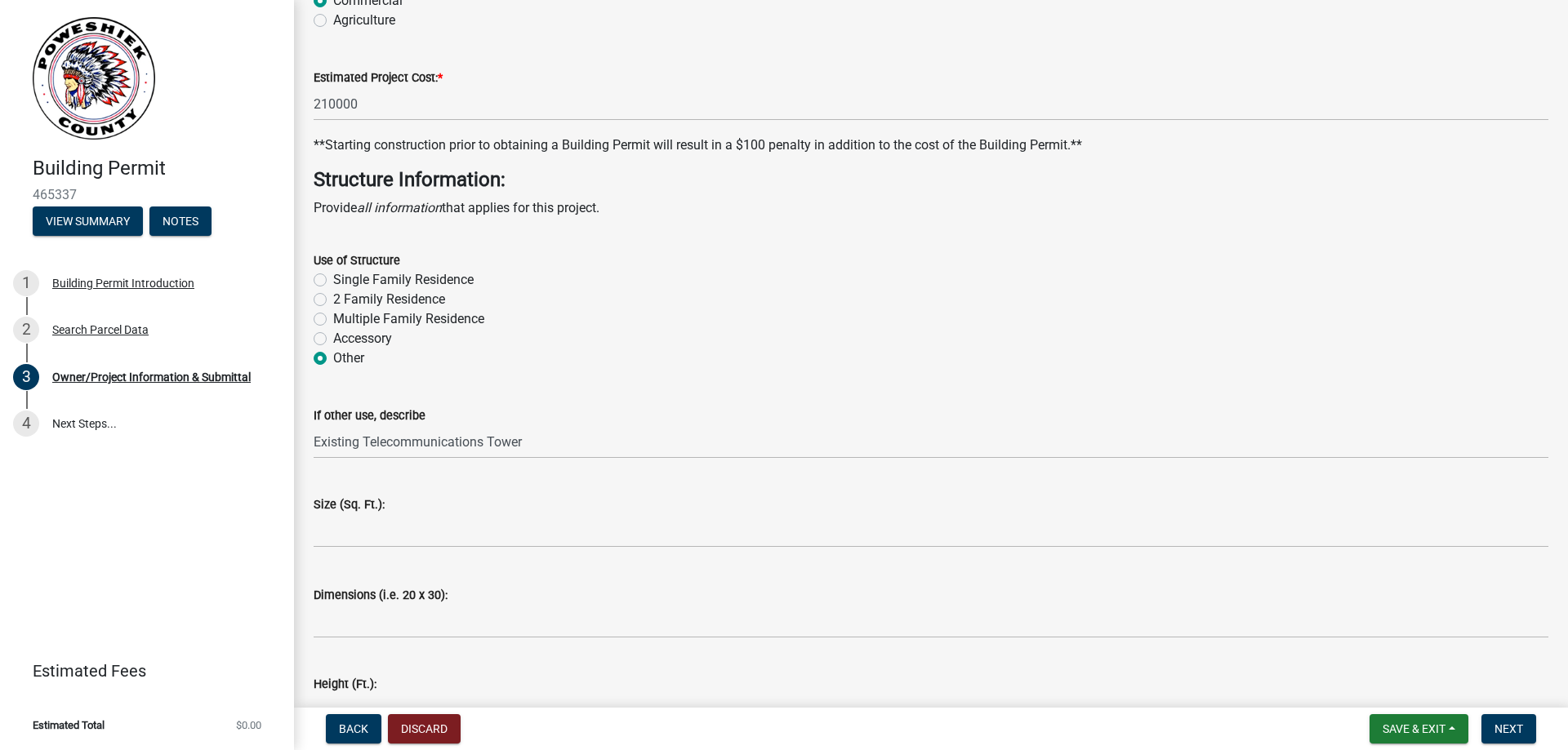
type textarea "ATC Project 15341071 / Verizon Site 17047685 - Telecommunications Equipment Upg…"
click at [1055, 337] on div "Accessory" at bounding box center [931, 338] width 1235 height 19
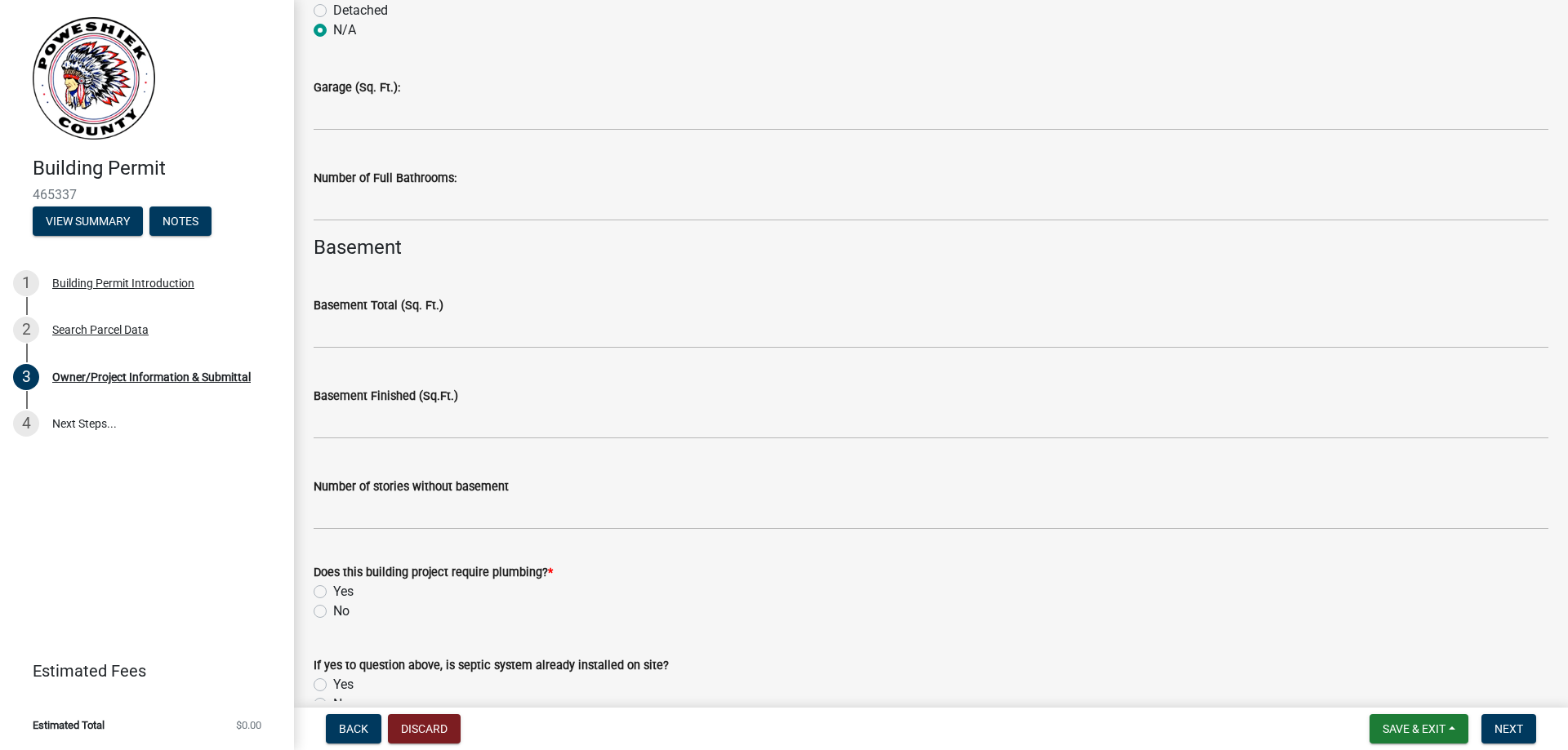
scroll to position [3918, 0]
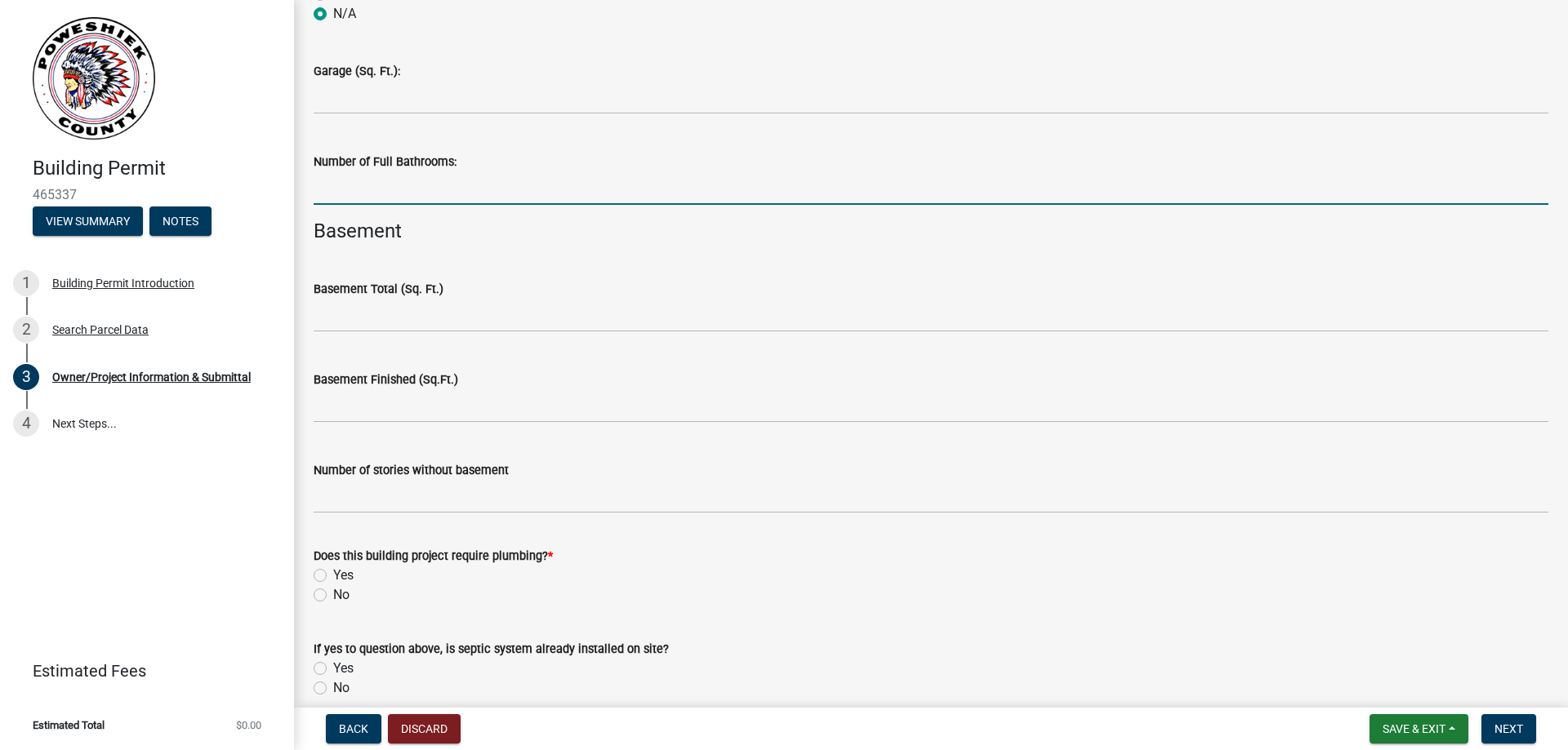
click at [506, 191] on input "text" at bounding box center [931, 188] width 1235 height 34
type input "0"
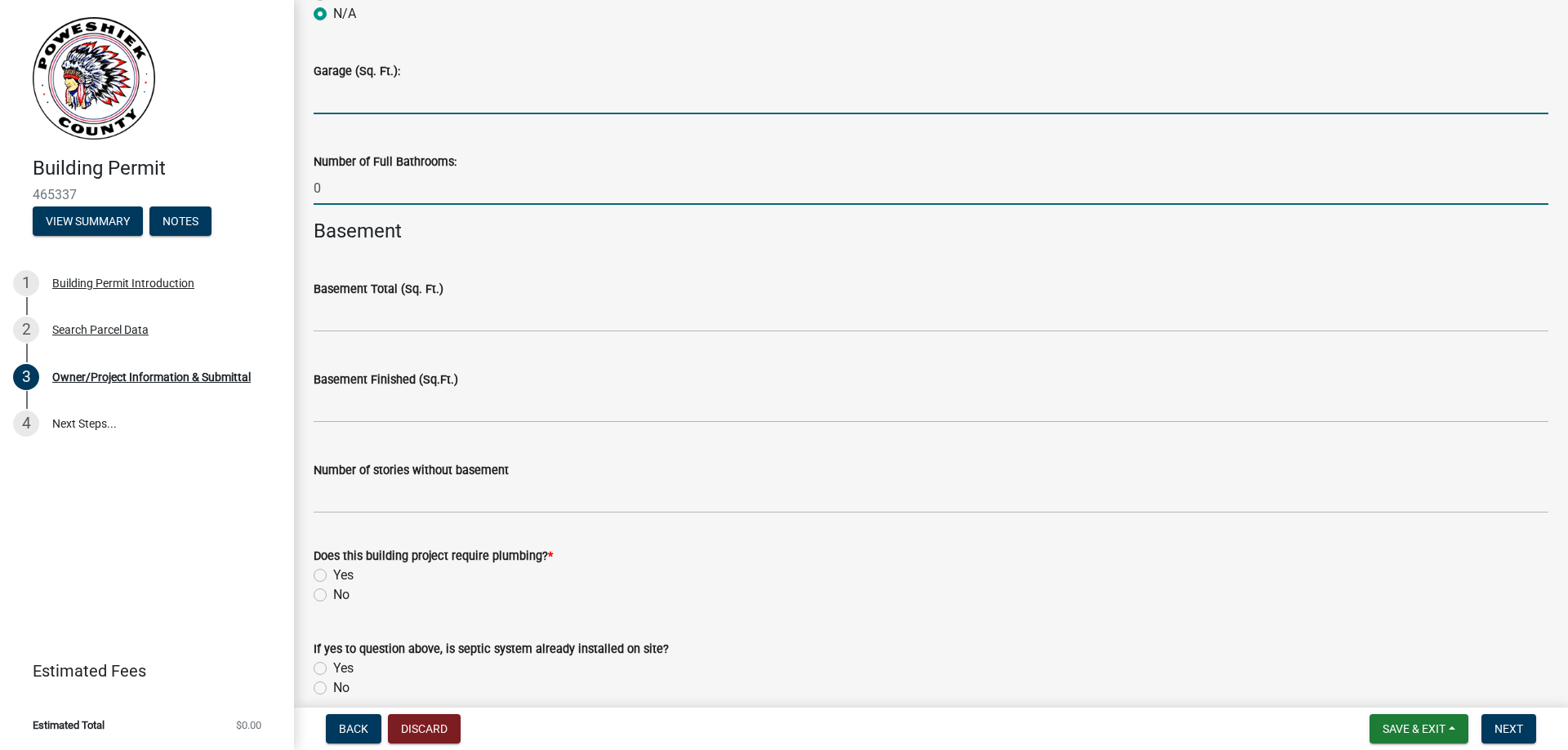
click at [443, 84] on input "text" at bounding box center [931, 97] width 1235 height 34
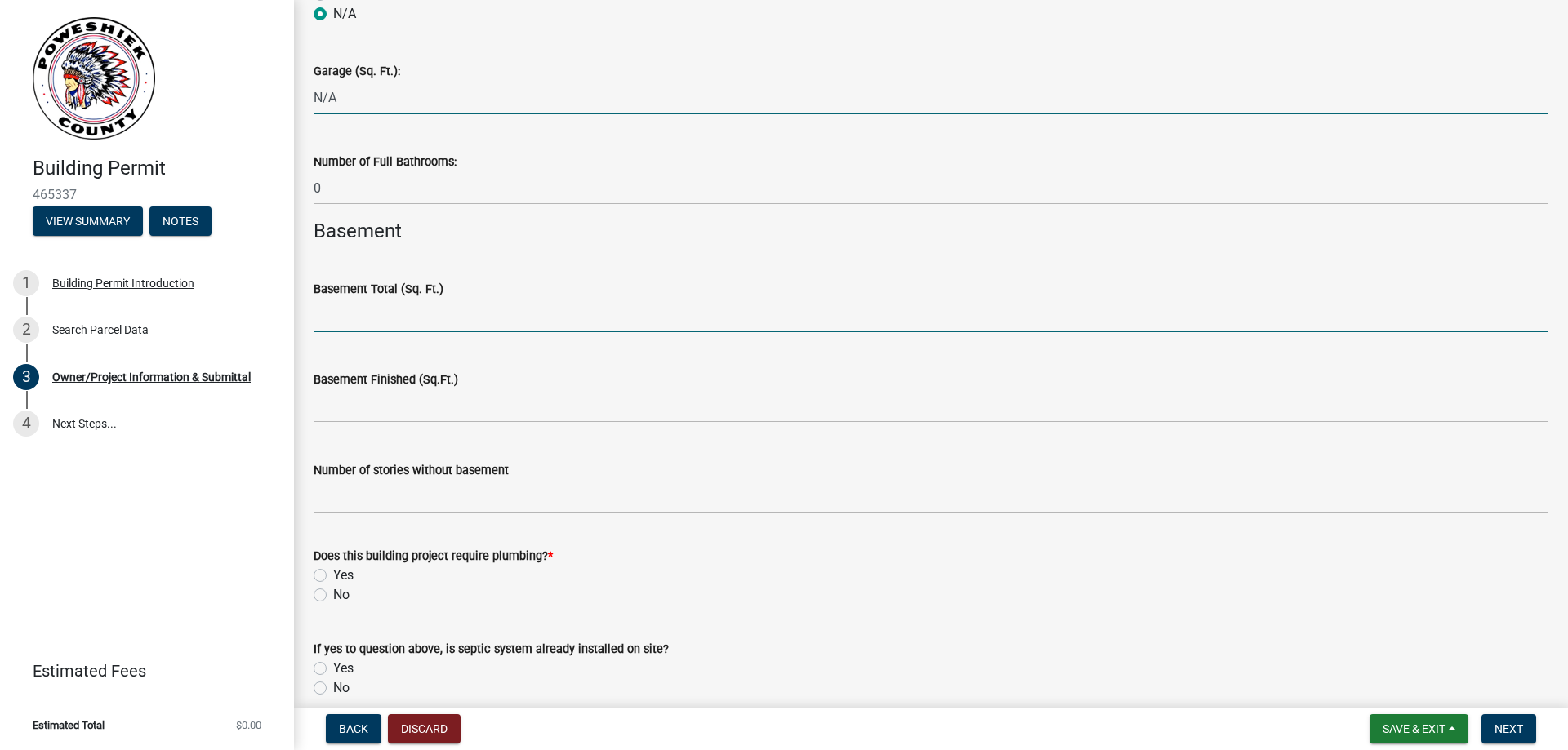
type input "0"
click at [413, 325] on input "text" at bounding box center [931, 315] width 1235 height 34
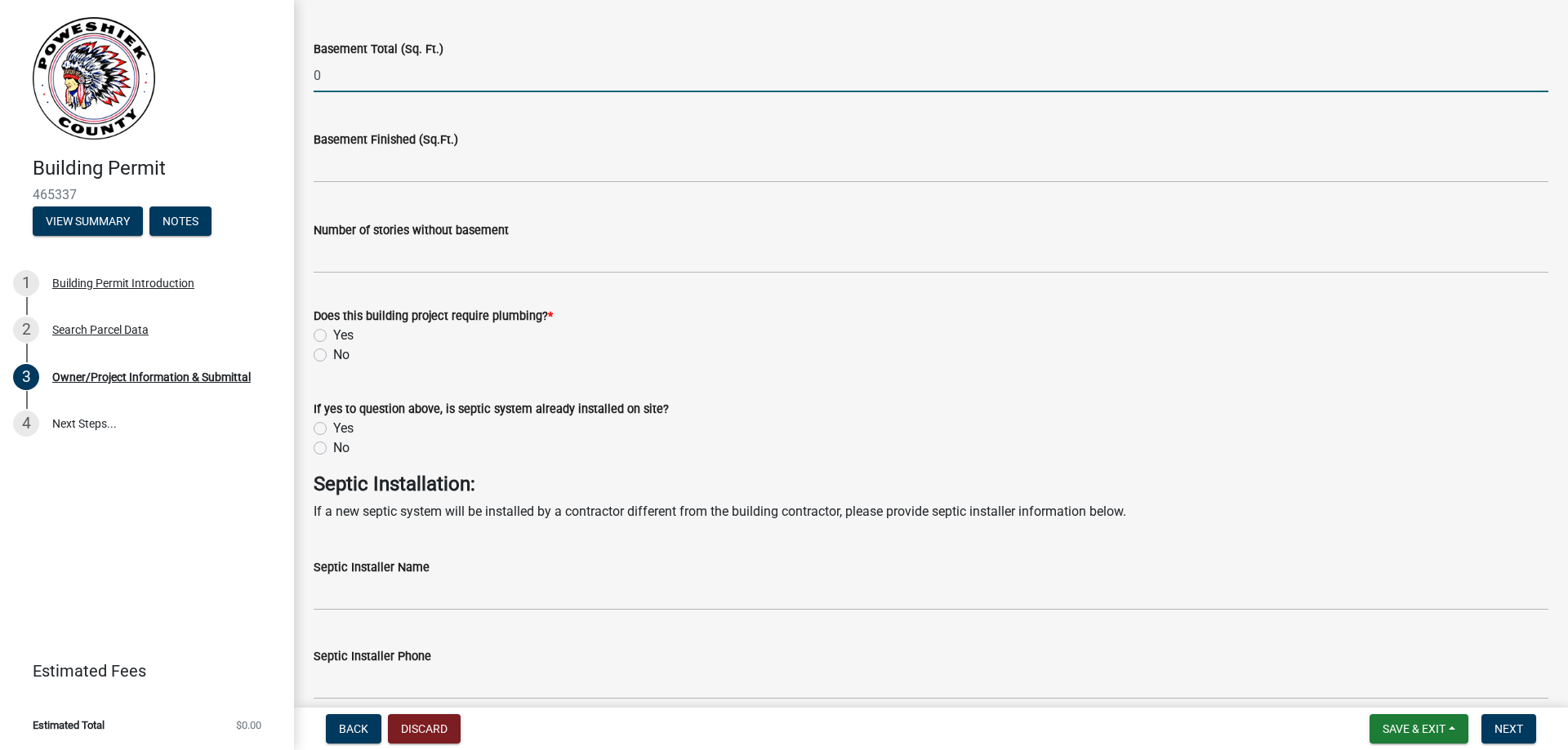
scroll to position [4163, 0]
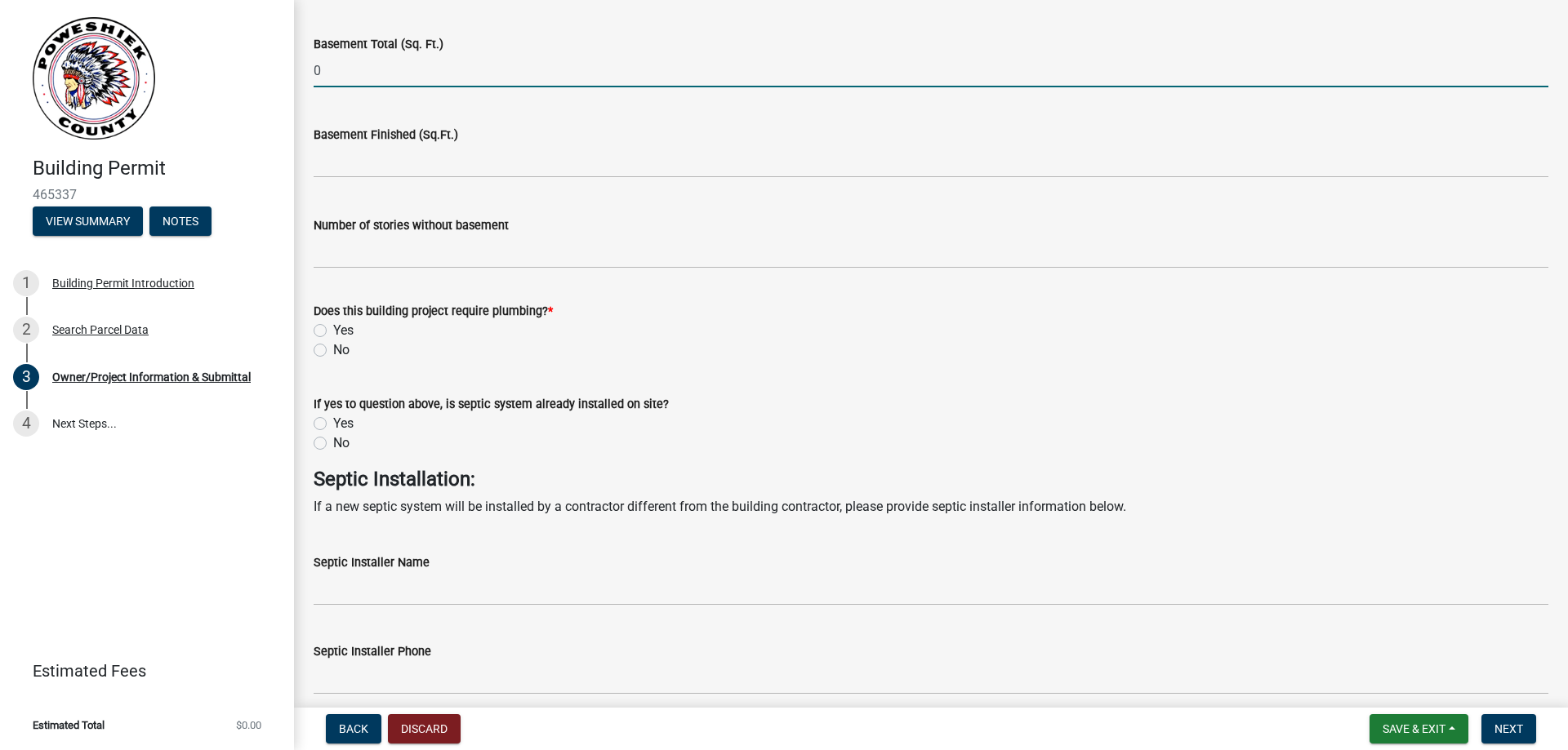
type input "0"
click at [333, 348] on label "No" at bounding box center [341, 350] width 16 height 19
click at [333, 348] on input "No" at bounding box center [339, 345] width 11 height 11
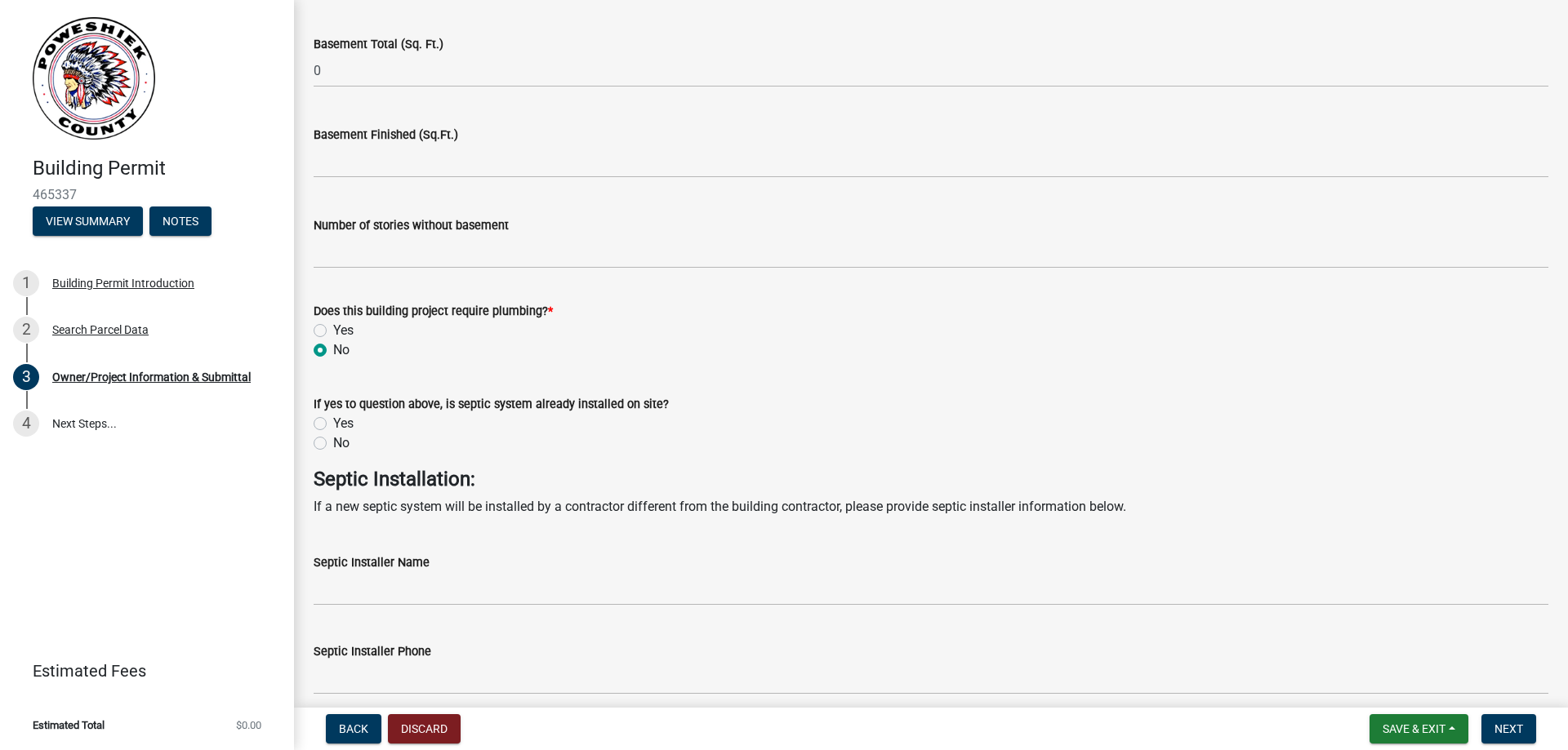
radio input "true"
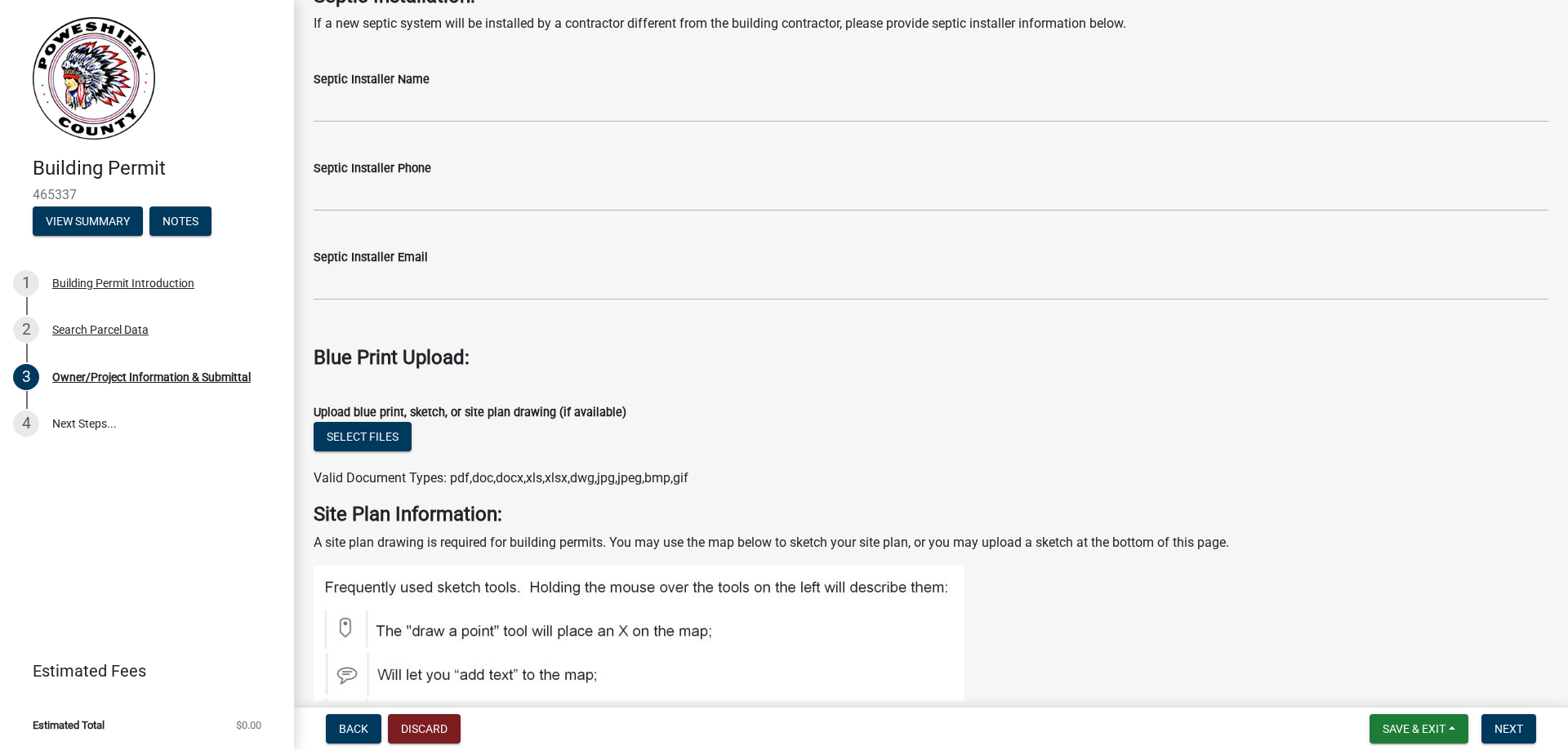
scroll to position [4652, 0]
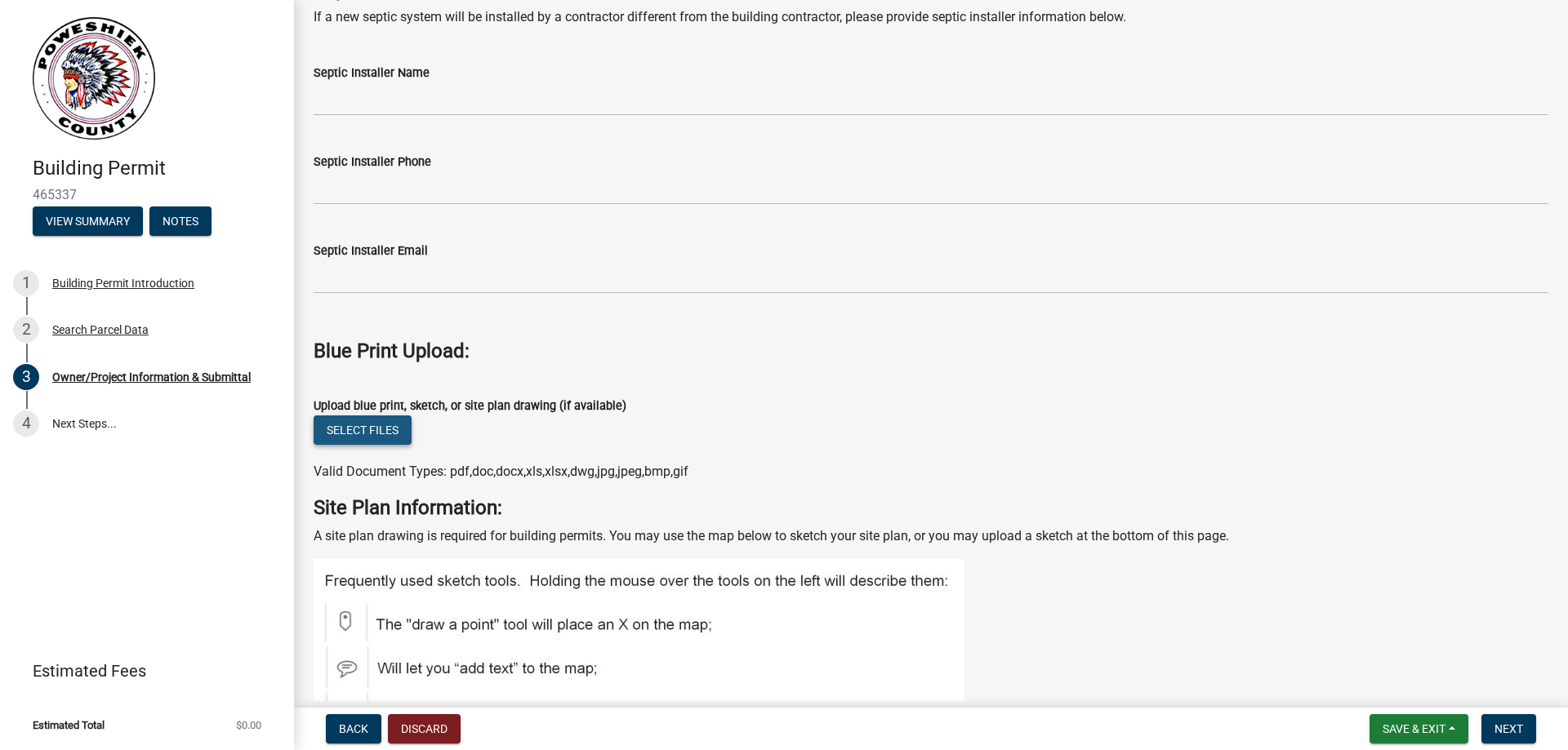
click at [392, 434] on button "Select files" at bounding box center [362, 429] width 98 height 29
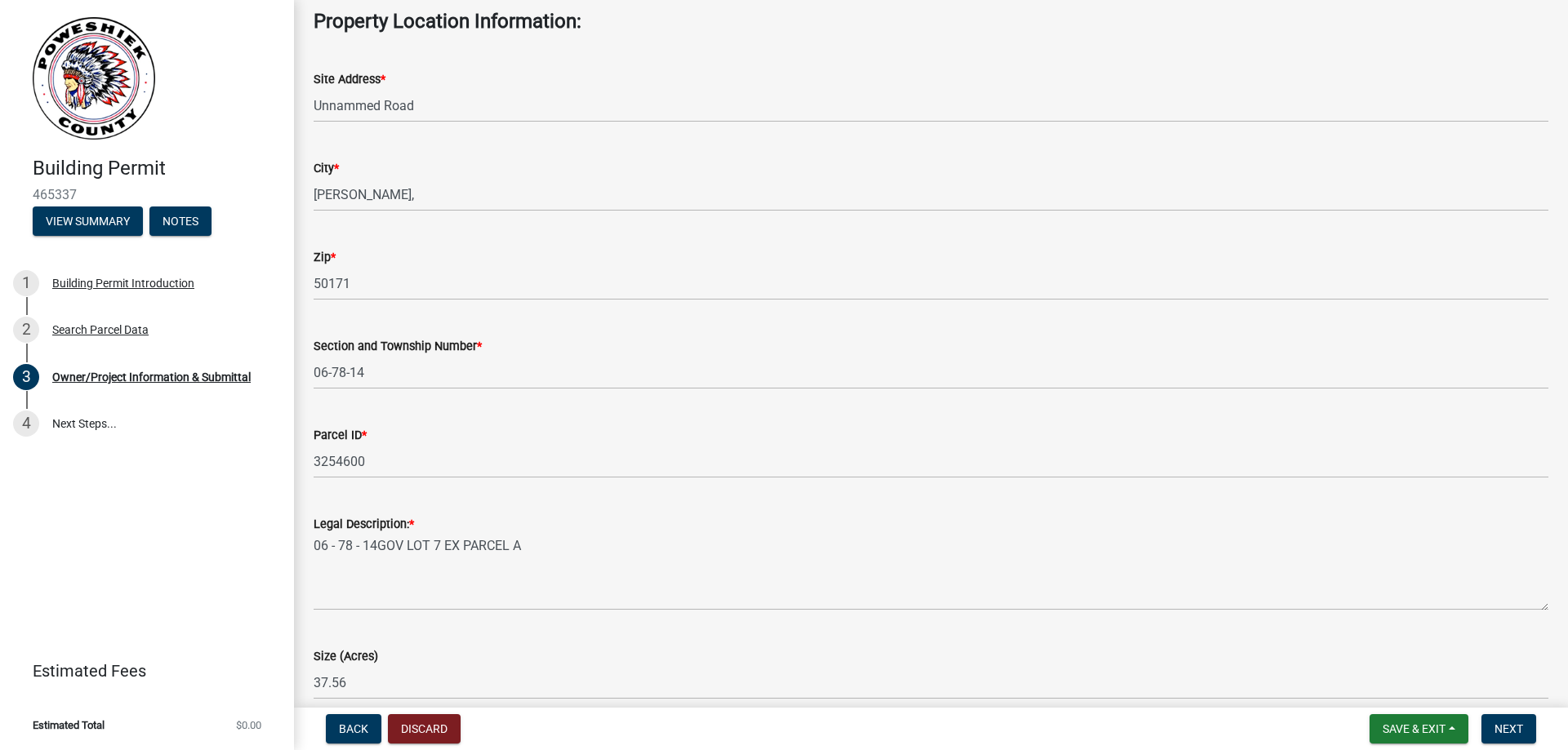
scroll to position [163, 0]
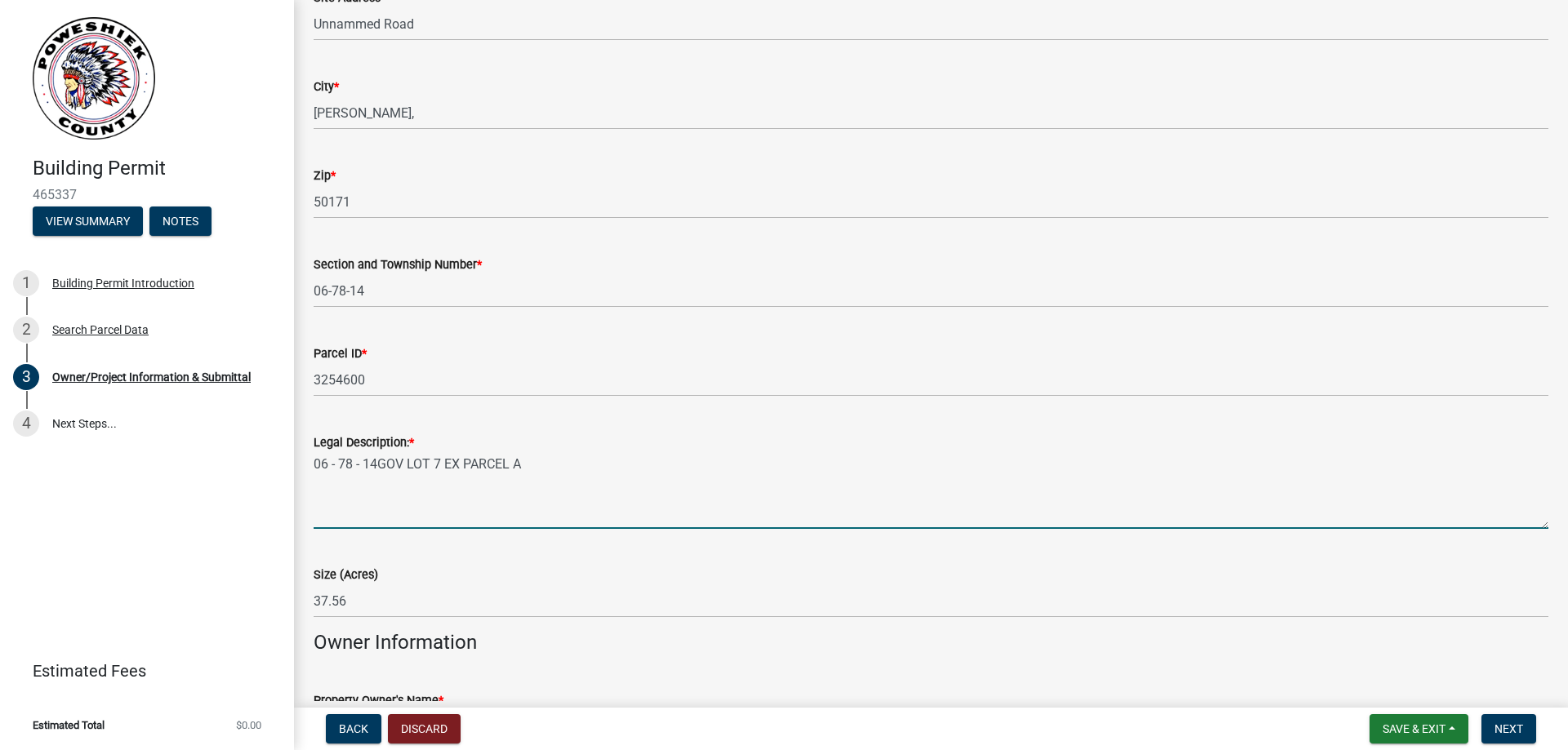
click at [363, 514] on textarea "06 - 78 - 14GOV LOT 7 EX PARCEL A" at bounding box center [931, 490] width 1235 height 77
paste textarea "06 - 78 - 14GOV LOT 7 EX PARCEL A"
type textarea "06 - 78 - 14GOV LOT 7 EX PARCEL A"
click at [575, 480] on textarea "06 - 78 - 14GOV LOT 7 EX PARCEL A" at bounding box center [931, 490] width 1235 height 77
click at [501, 500] on textarea "06 - 78 - 14GOV LOT 7 EX PARCEL A" at bounding box center [931, 490] width 1235 height 77
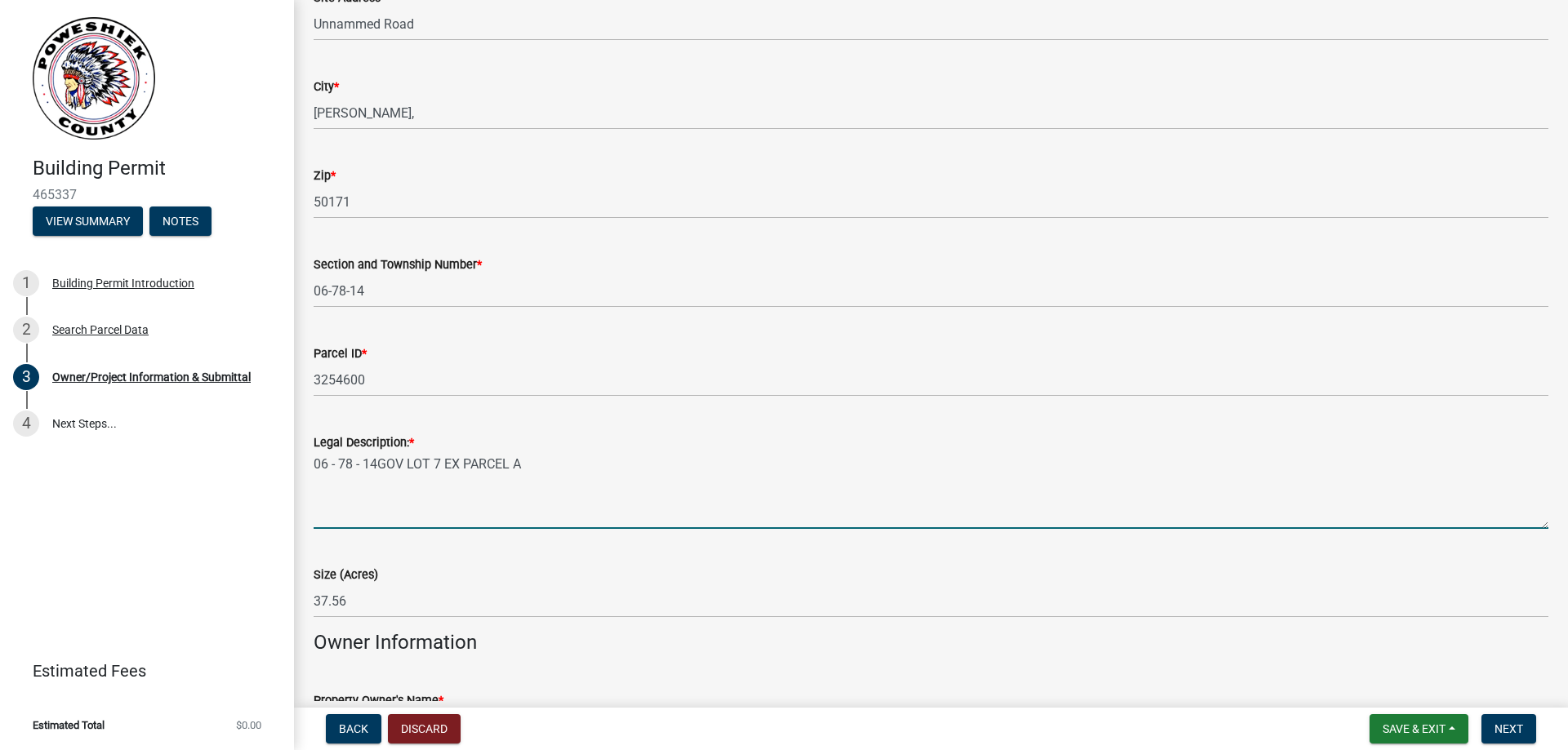
drag, startPoint x: 578, startPoint y: 480, endPoint x: 567, endPoint y: 466, distance: 17.8
click at [568, 469] on textarea "06 - 78 - 14GOV LOT 7 EX PARCEL A" at bounding box center [931, 490] width 1235 height 77
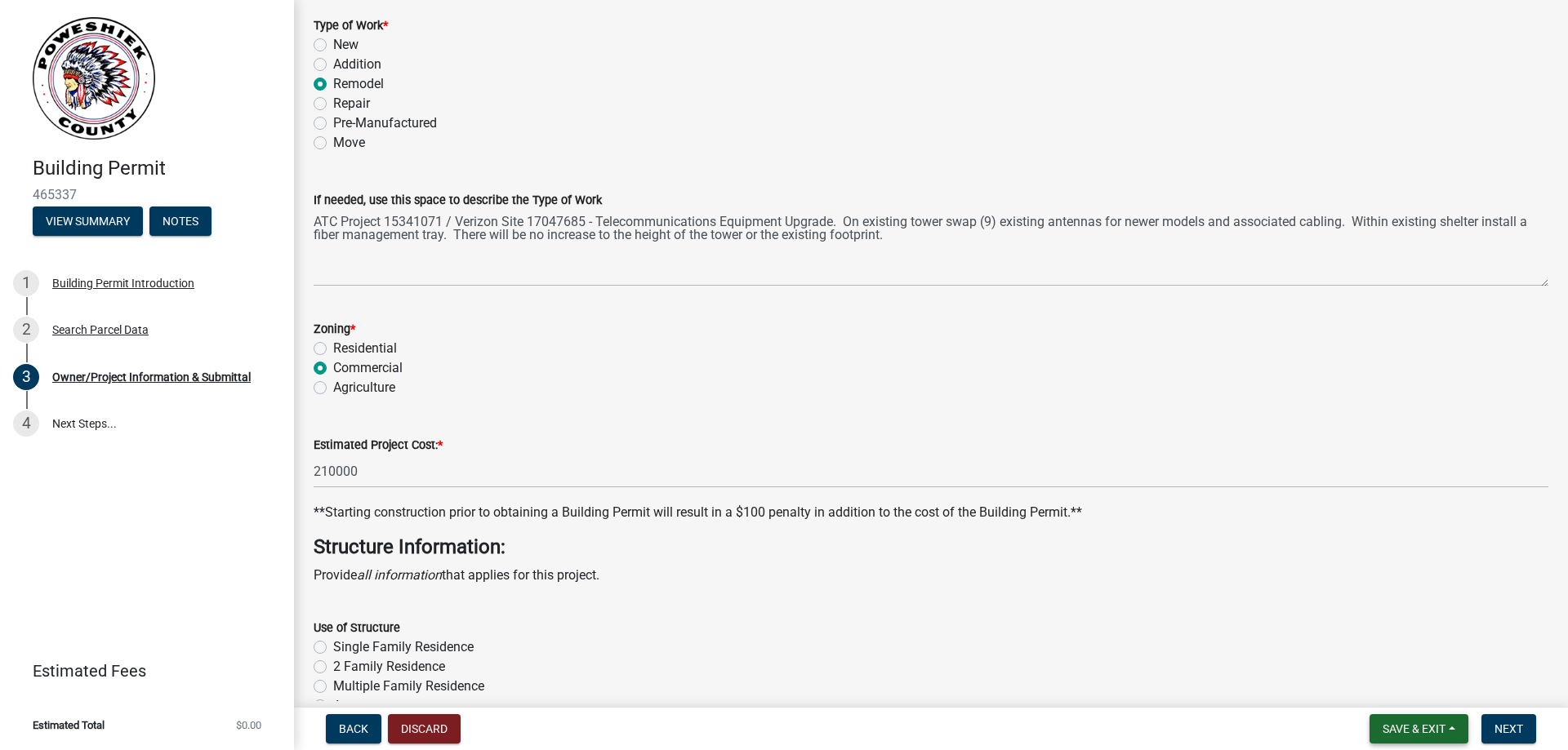
scroll to position [2938, 0]
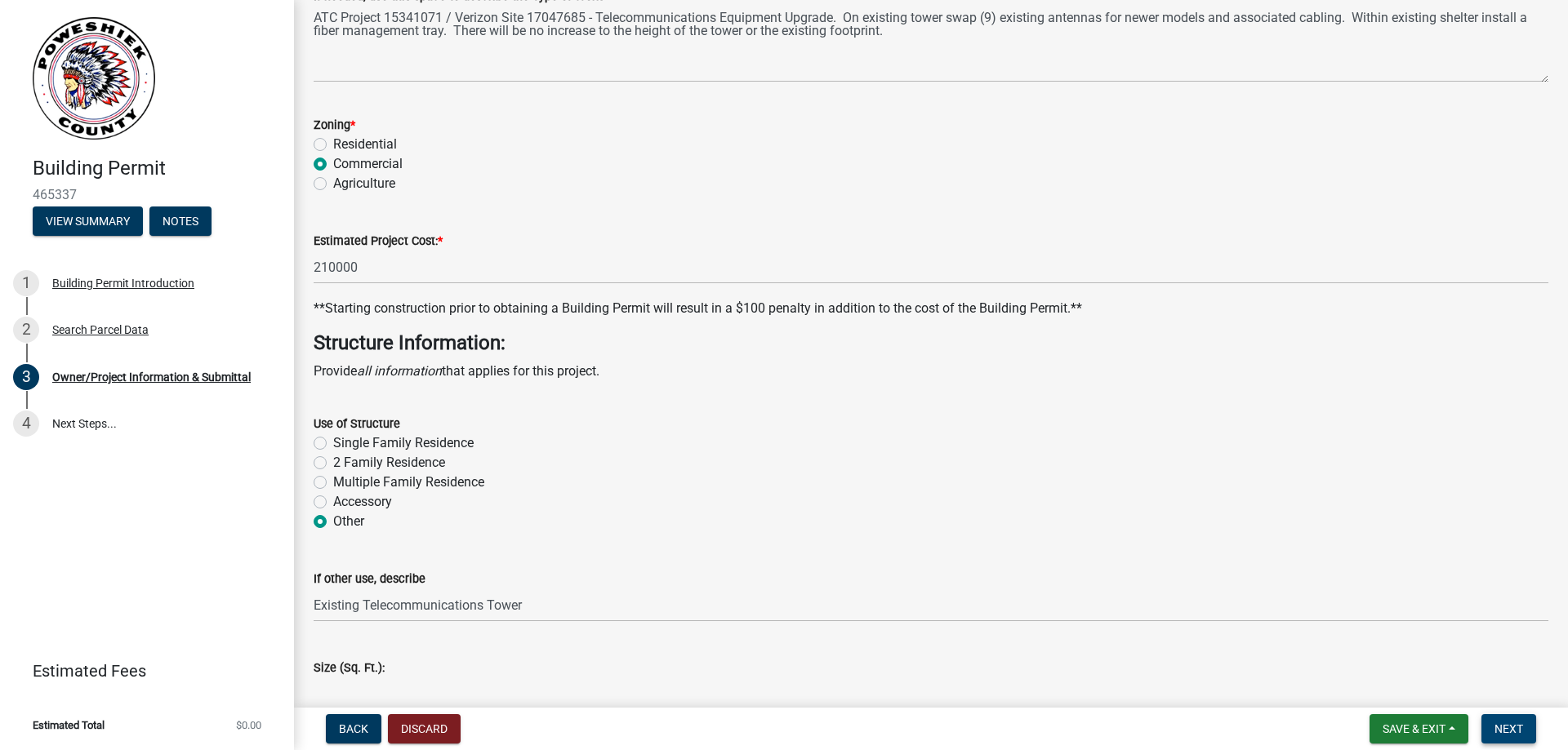
click at [1518, 732] on span "Next" at bounding box center [1509, 729] width 28 height 13
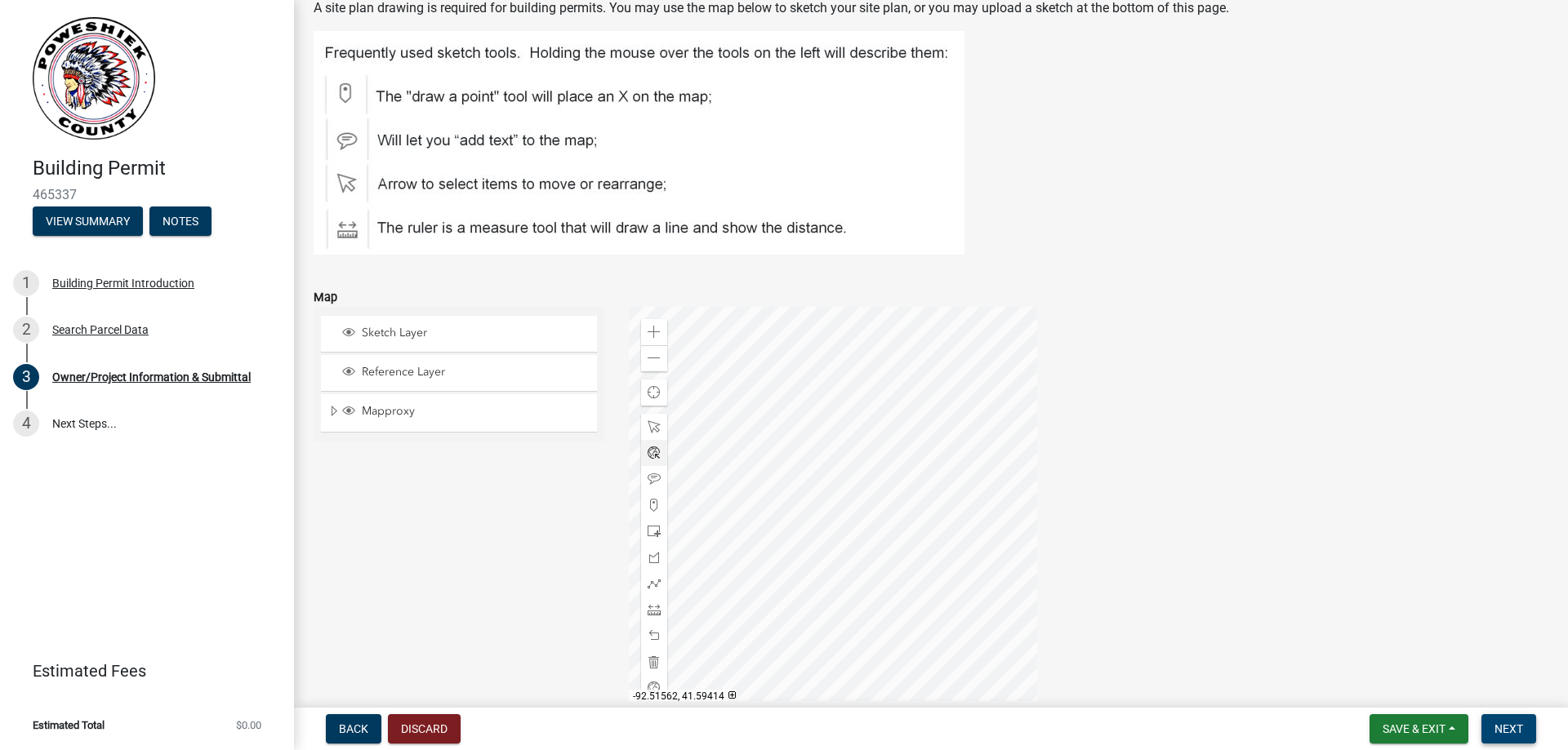
scroll to position [5387, 0]
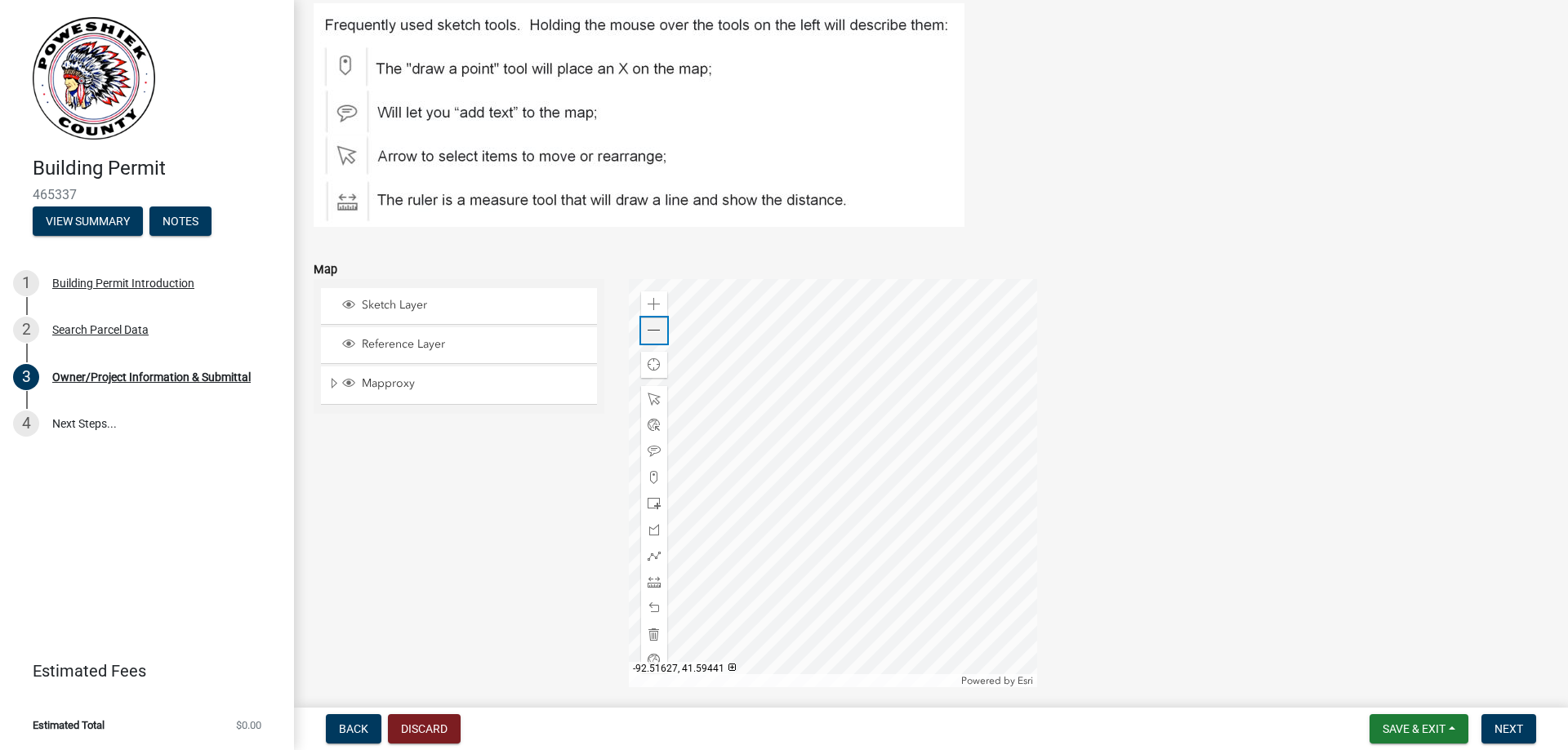
click at [650, 327] on span at bounding box center [654, 330] width 13 height 13
click at [648, 335] on span at bounding box center [654, 330] width 13 height 13
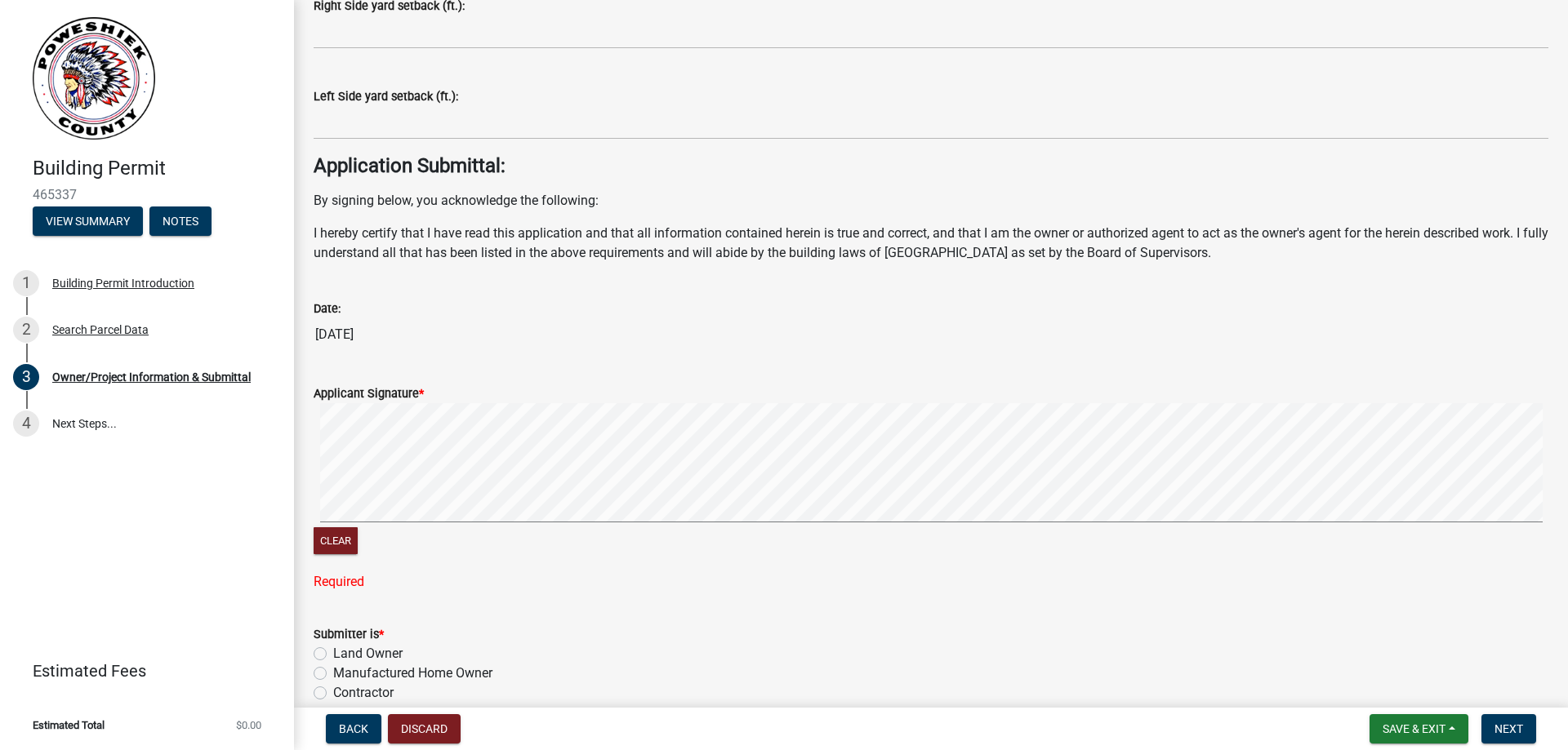
scroll to position [6415, 0]
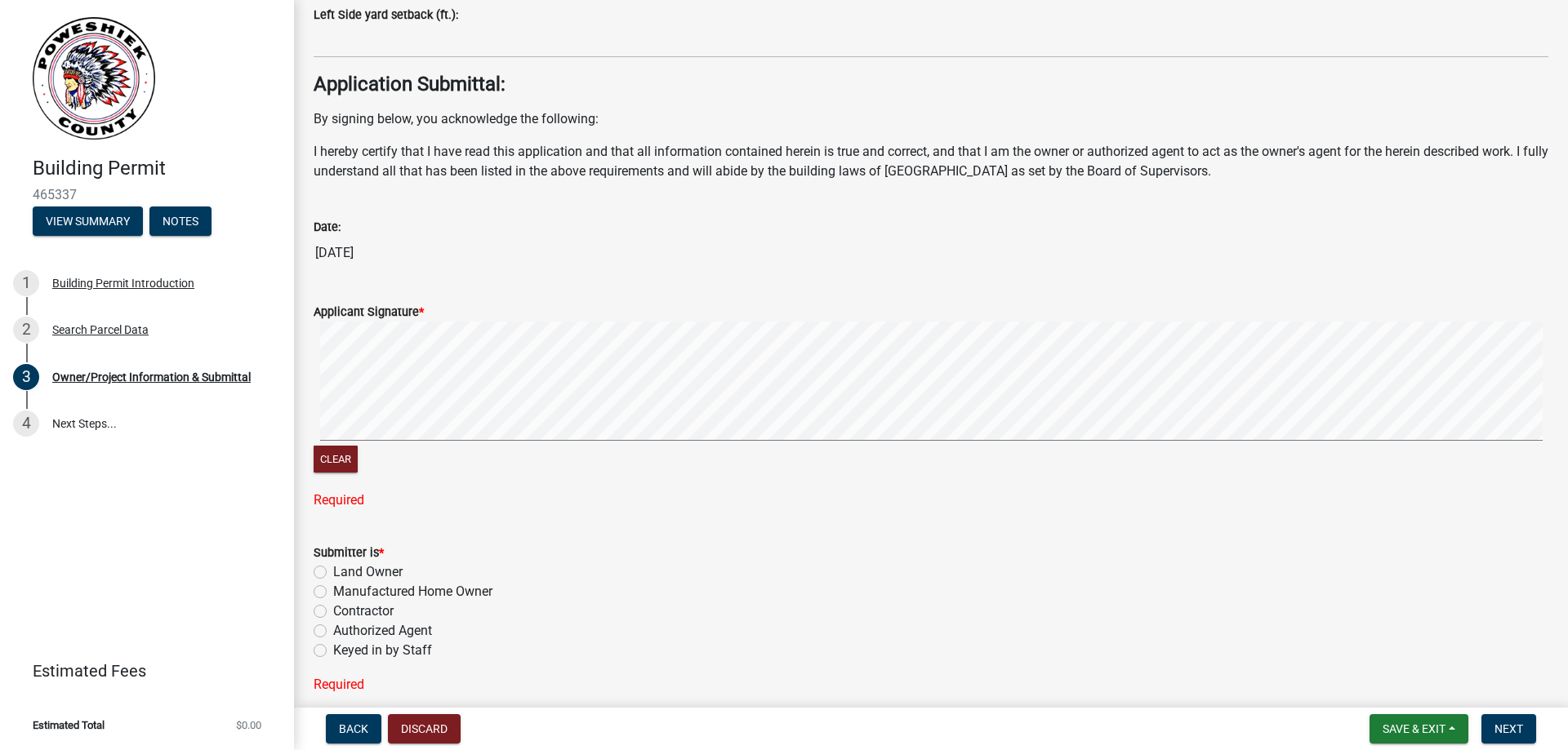
click at [333, 630] on label "Authorized Agent" at bounding box center [383, 631] width 99 height 19
click at [333, 630] on input "Authorized Agent" at bounding box center [339, 626] width 11 height 11
radio input "true"
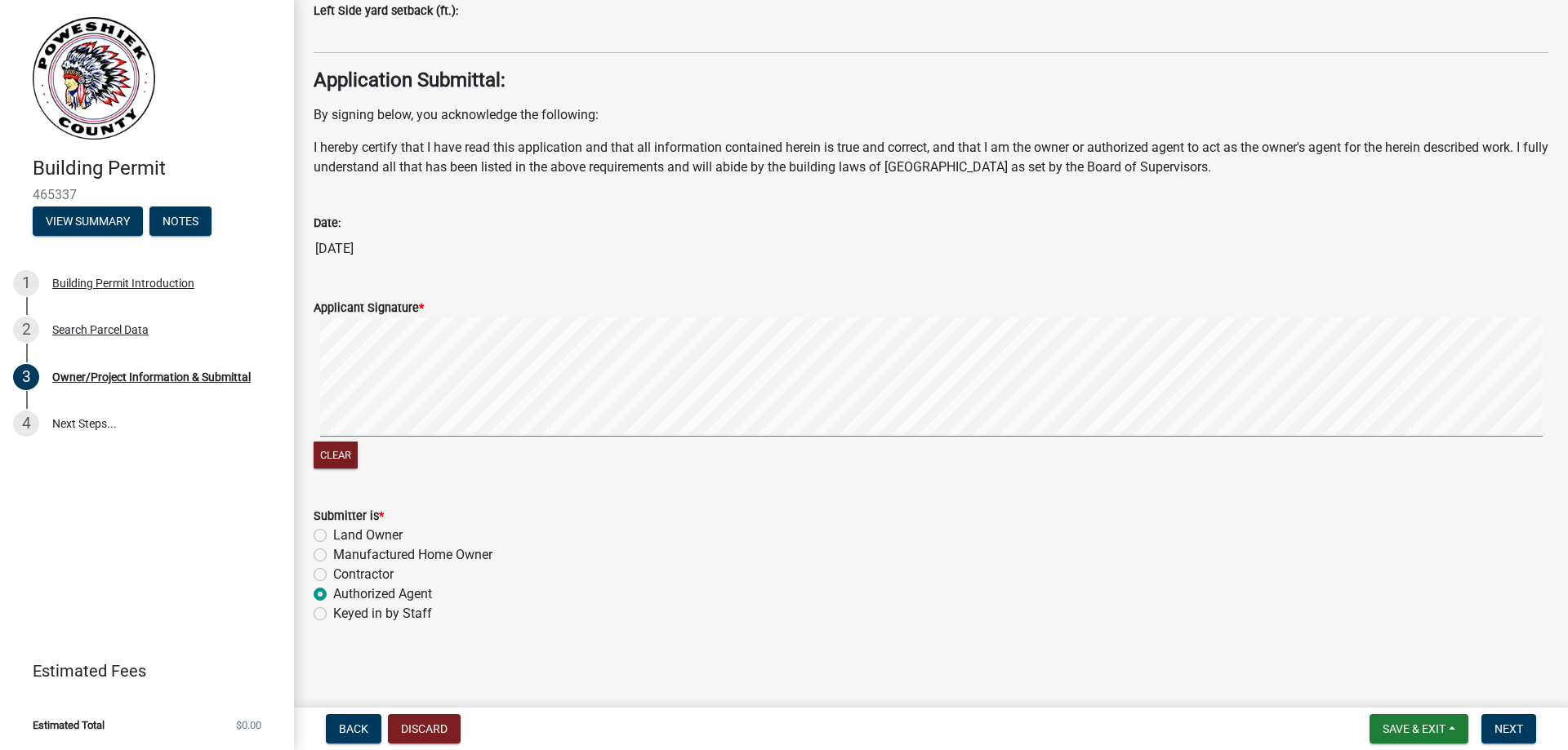
scroll to position [6420, 0]
click at [1521, 733] on span "Next" at bounding box center [1509, 729] width 28 height 13
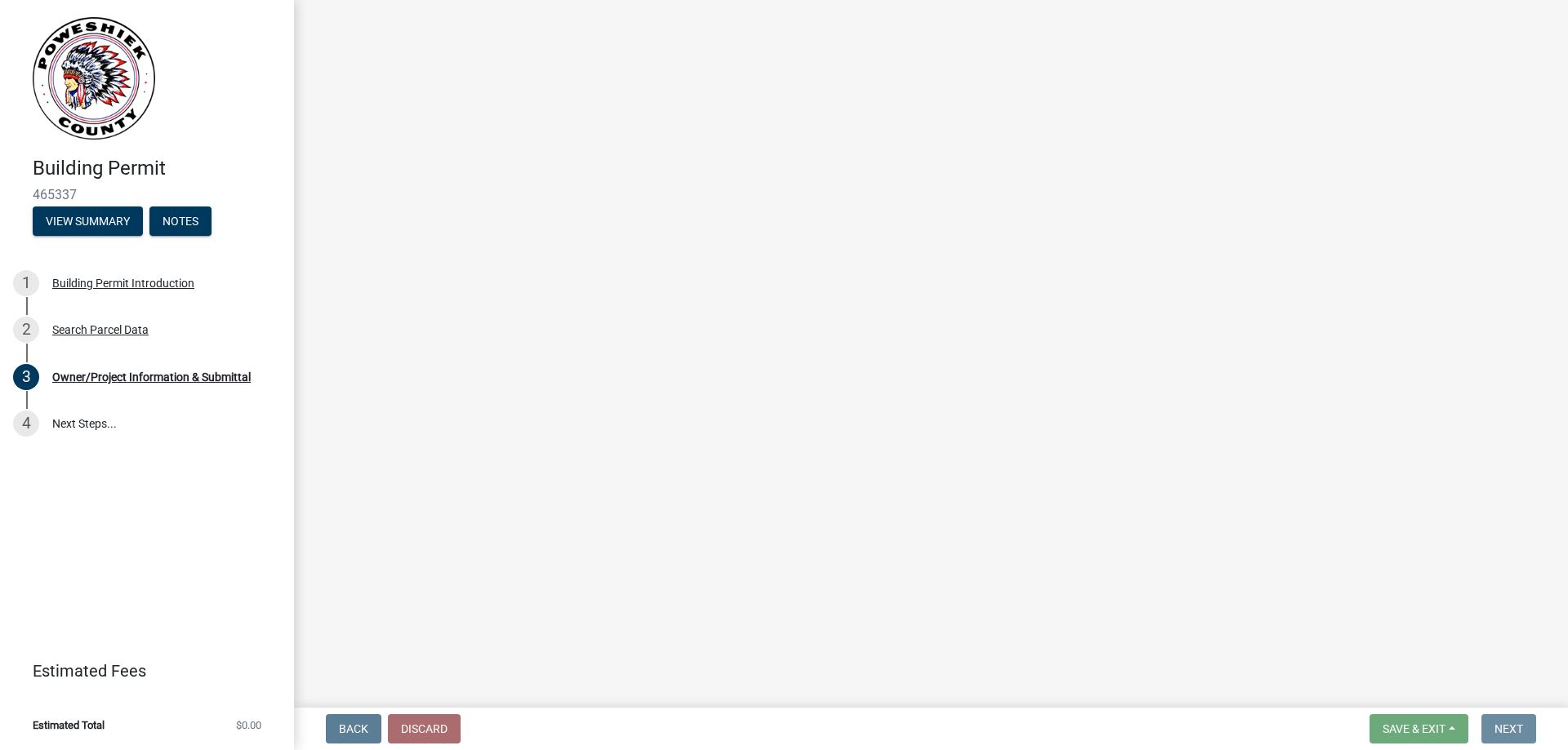
scroll to position [0, 0]
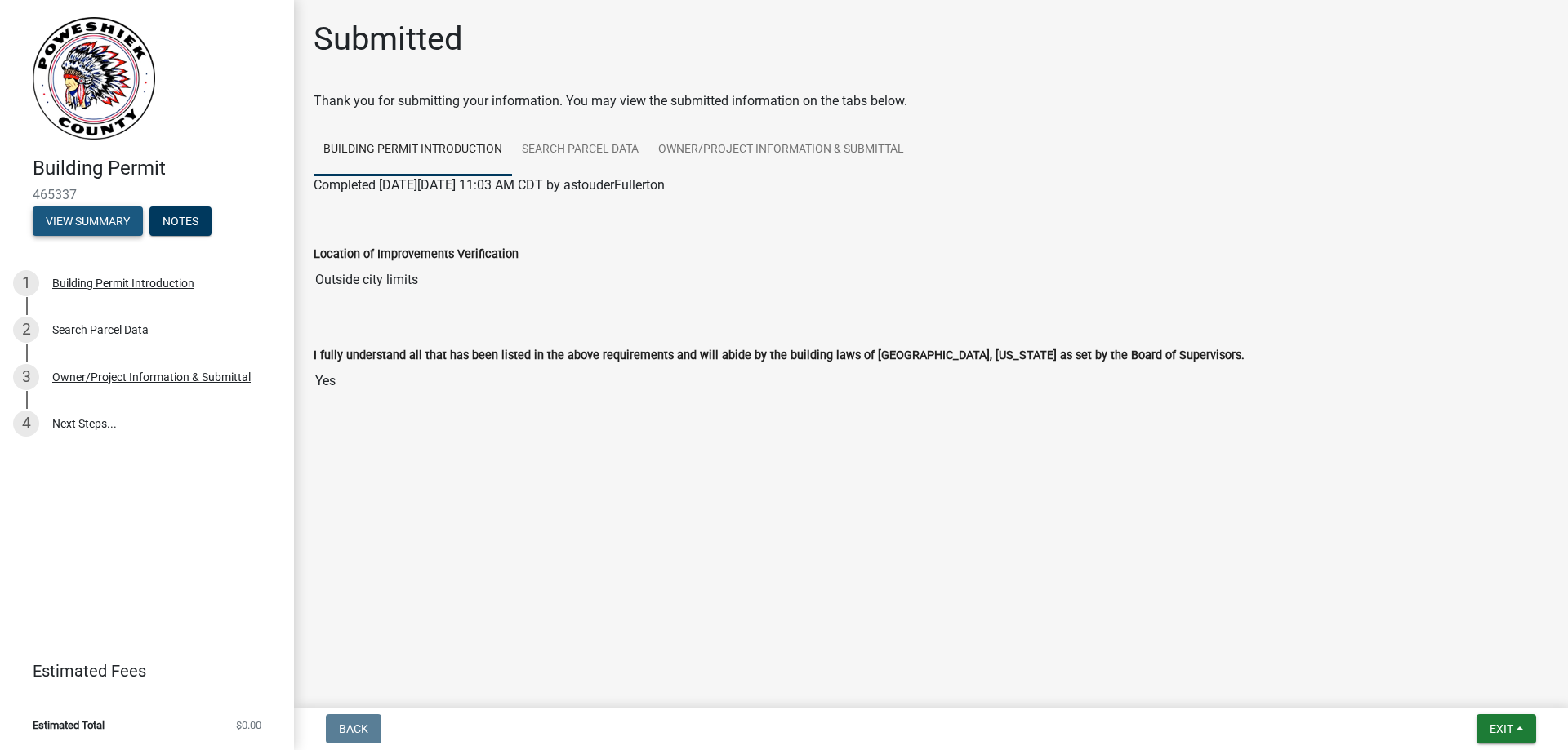
click at [95, 229] on button "View Summary" at bounding box center [88, 221] width 110 height 29
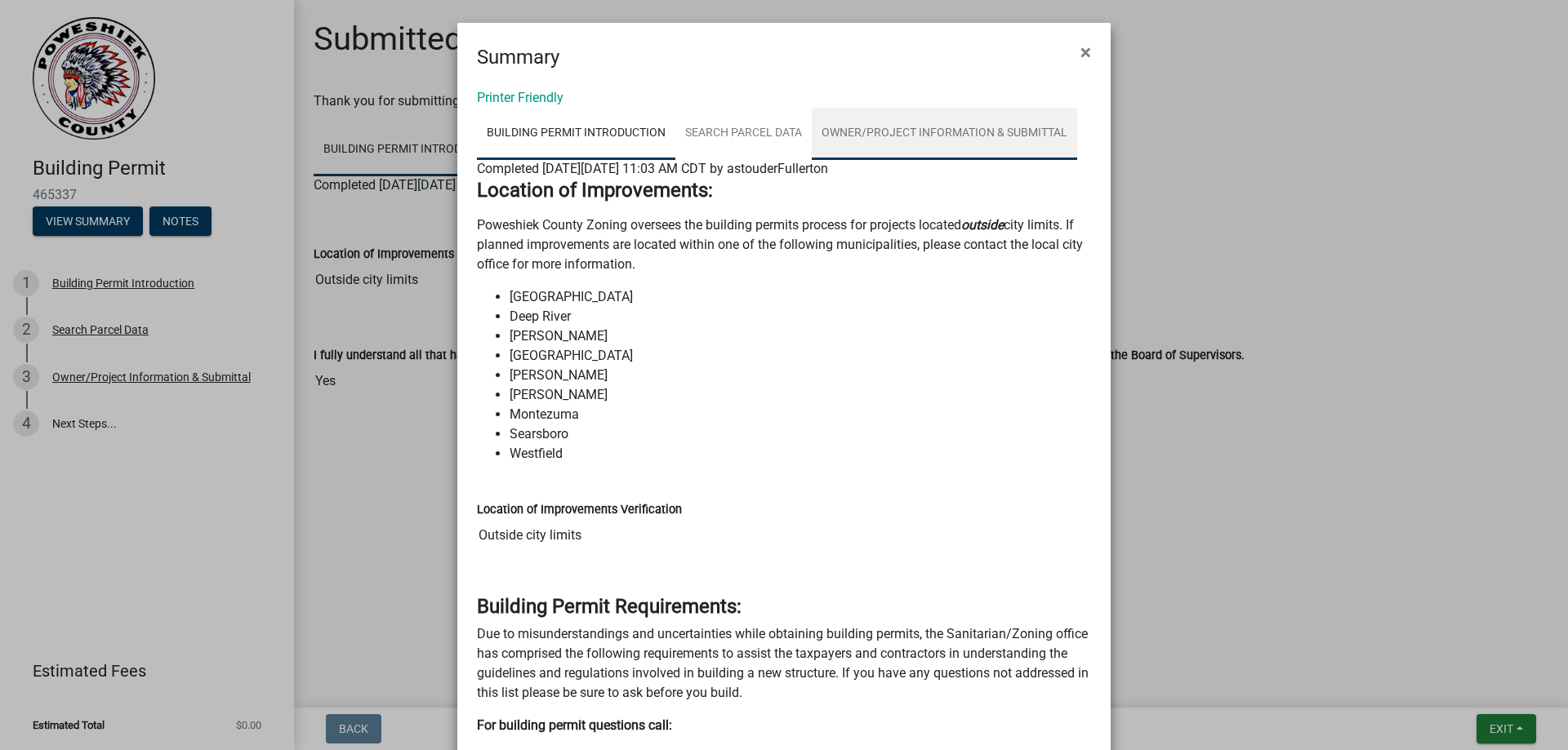
click at [971, 127] on link "Owner/Project Information & Submittal" at bounding box center [944, 133] width 265 height 52
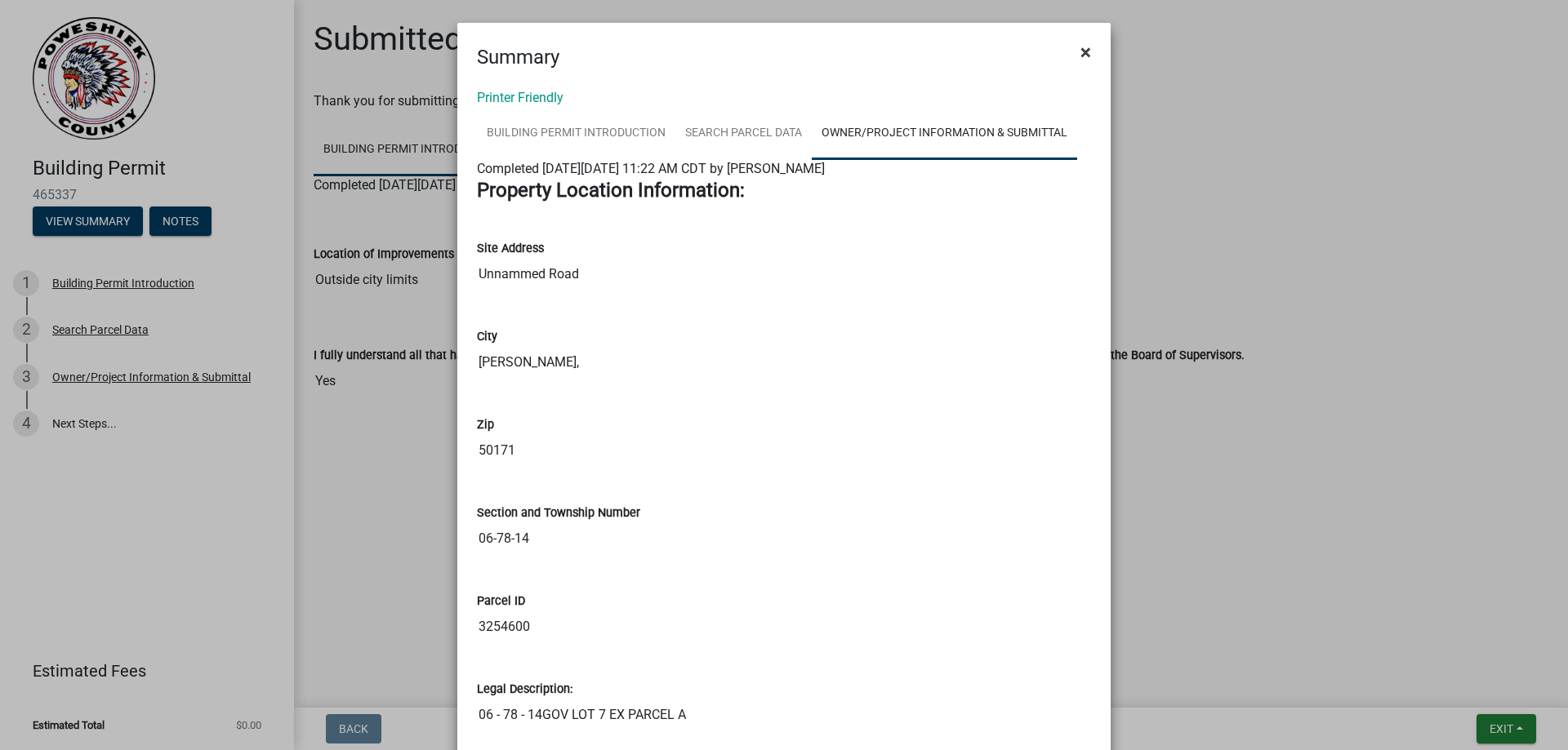
click at [1080, 47] on span "×" at bounding box center [1085, 52] width 11 height 23
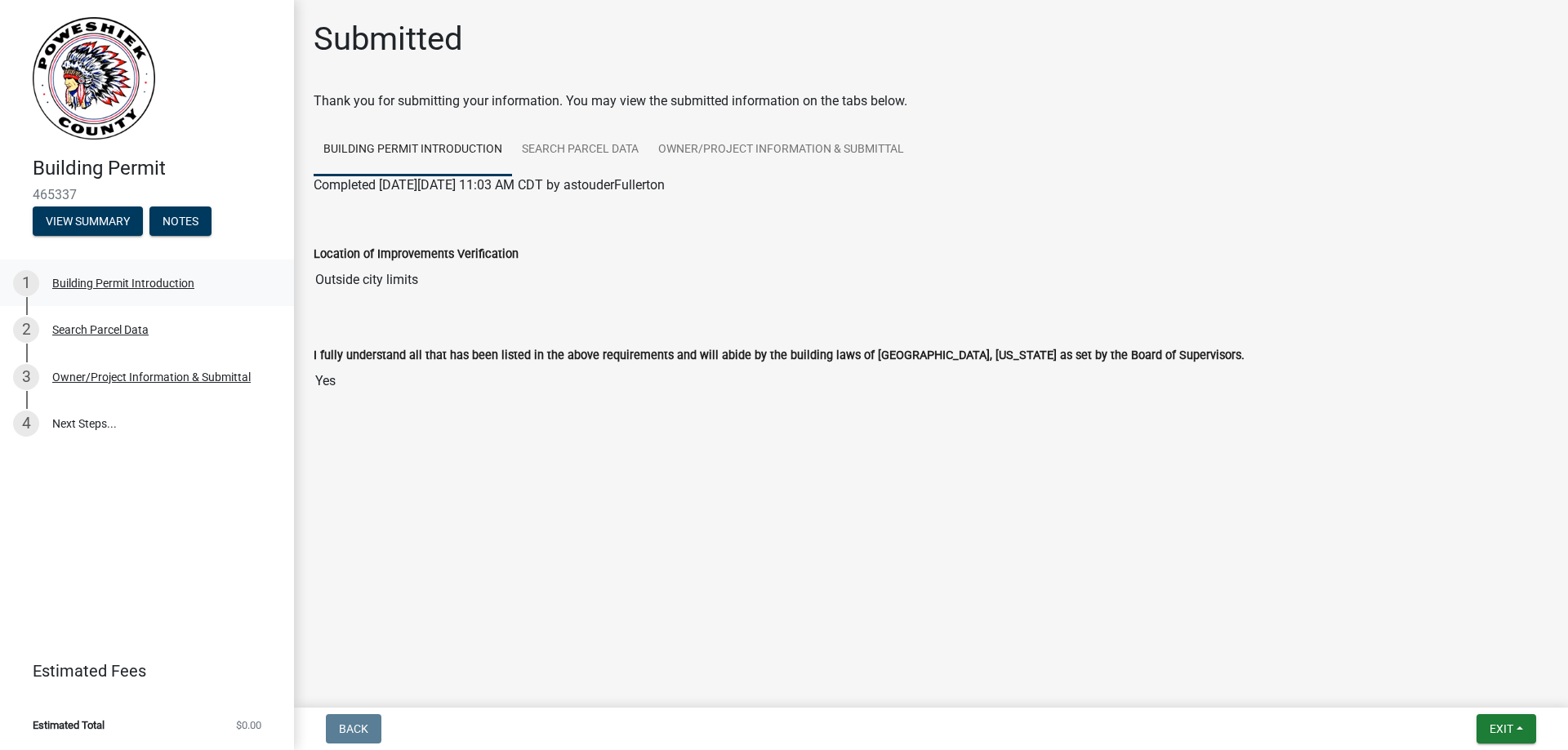
click at [103, 284] on div "Building Permit Introduction" at bounding box center [123, 283] width 142 height 11
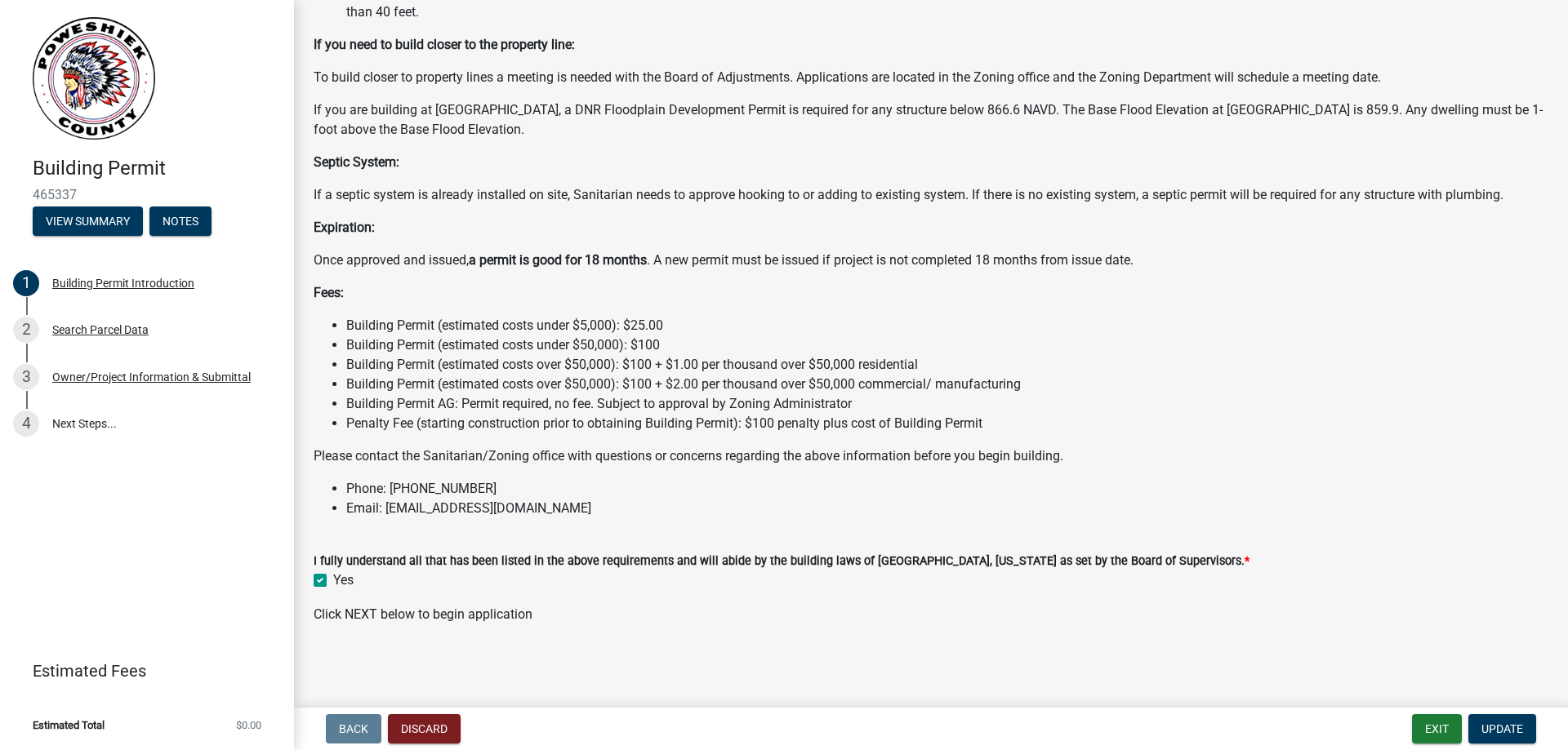
scroll to position [800, 0]
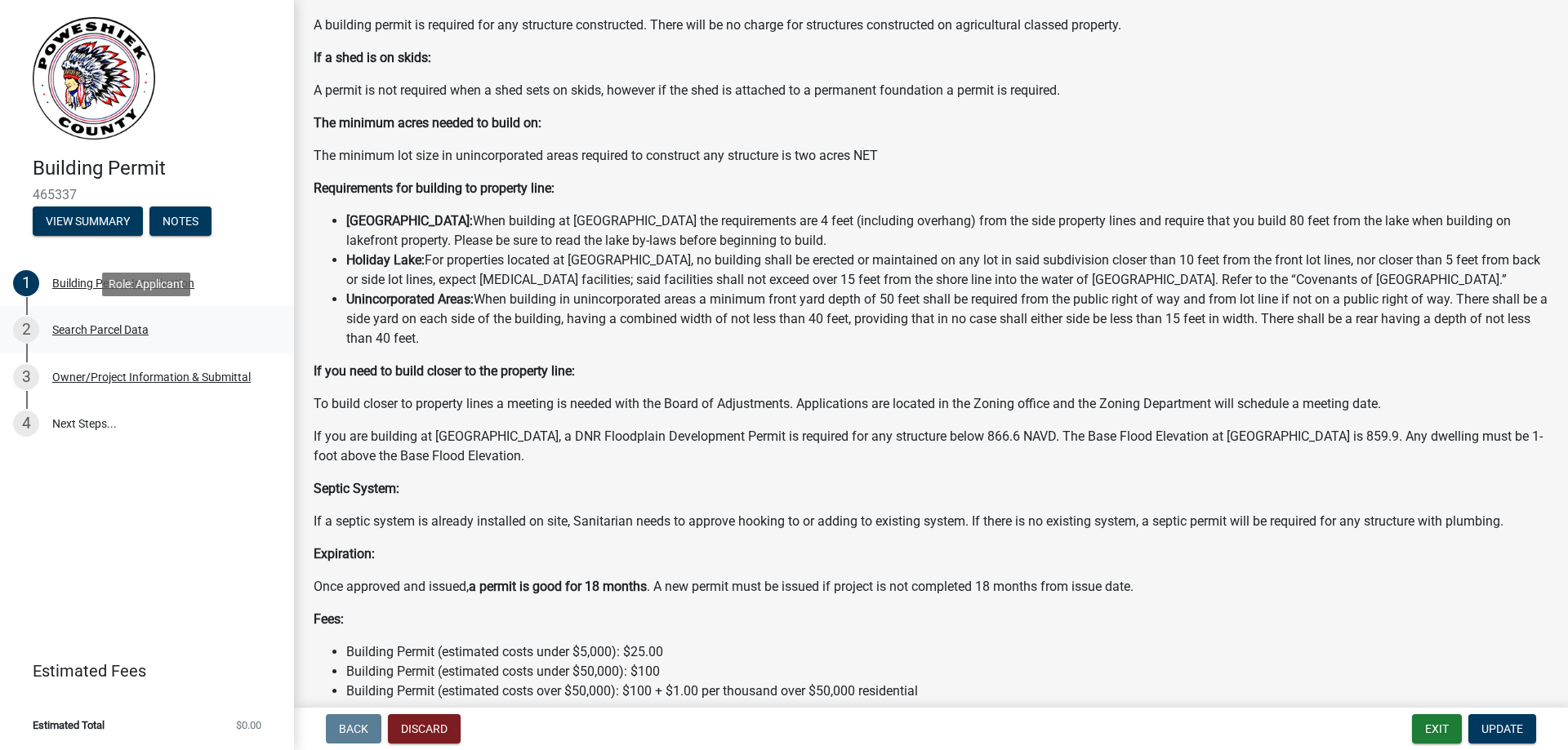
click at [98, 322] on div "2 Search Parcel Data" at bounding box center [141, 330] width 255 height 27
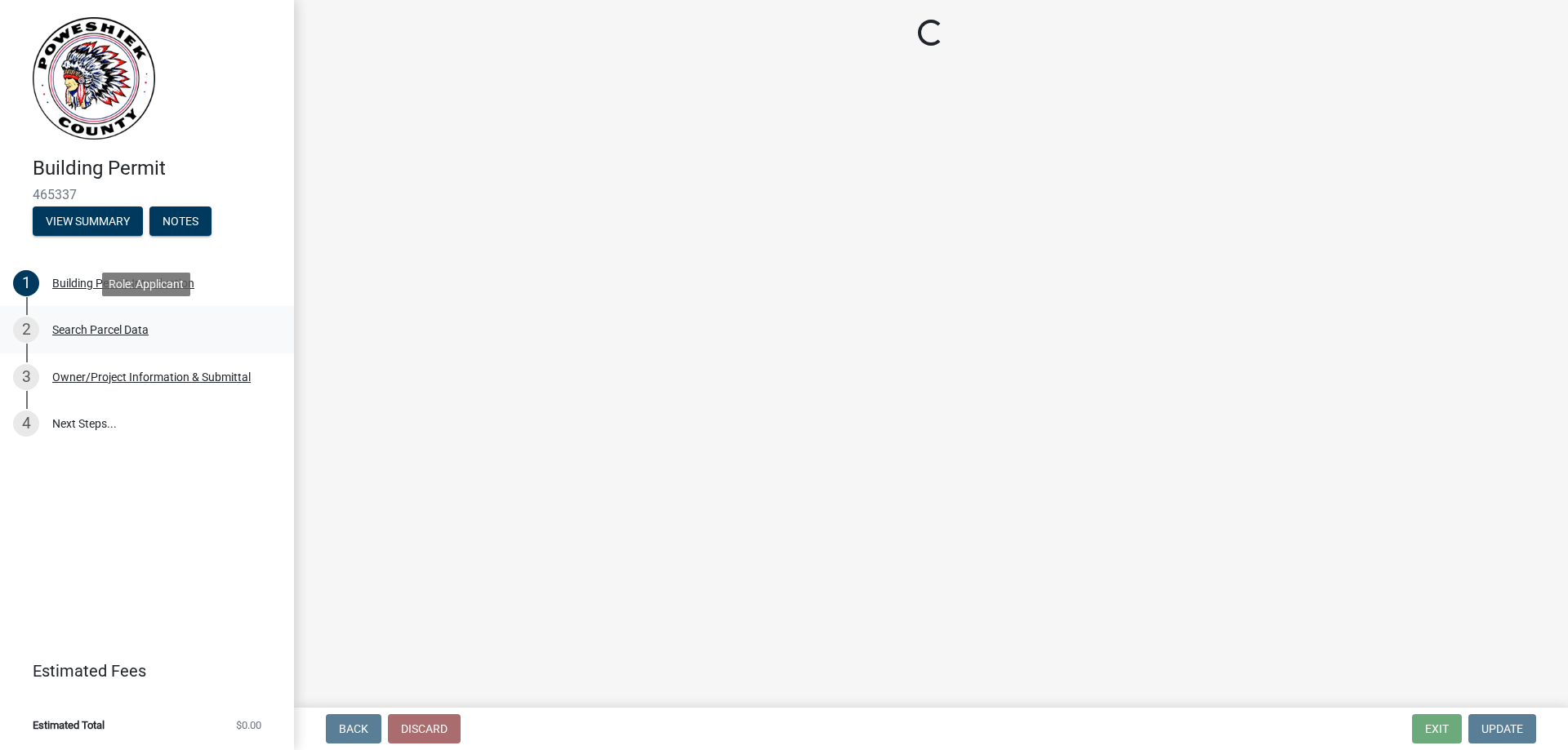
scroll to position [0, 0]
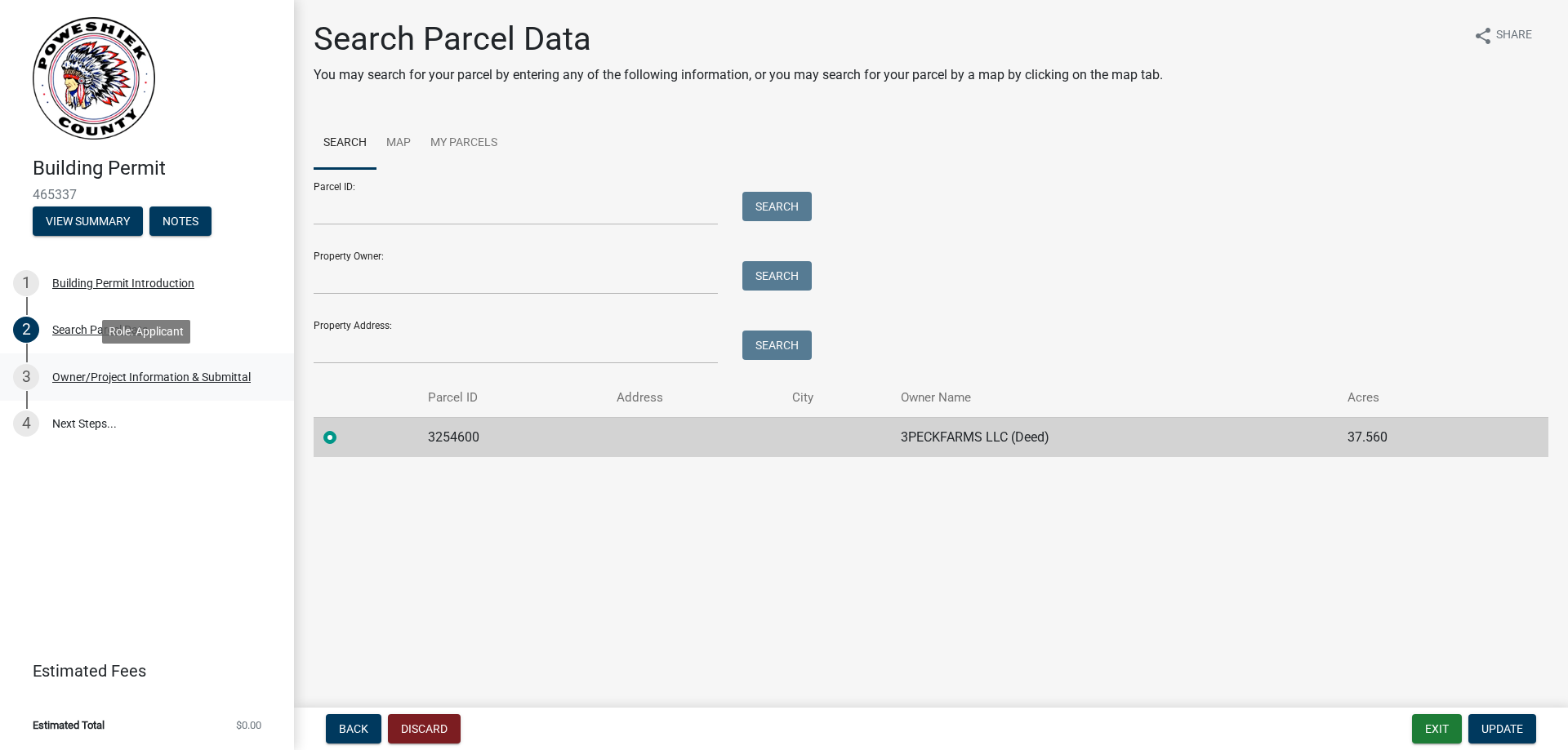
click at [98, 383] on div "Owner/Project Information & Submittal" at bounding box center [151, 376] width 199 height 11
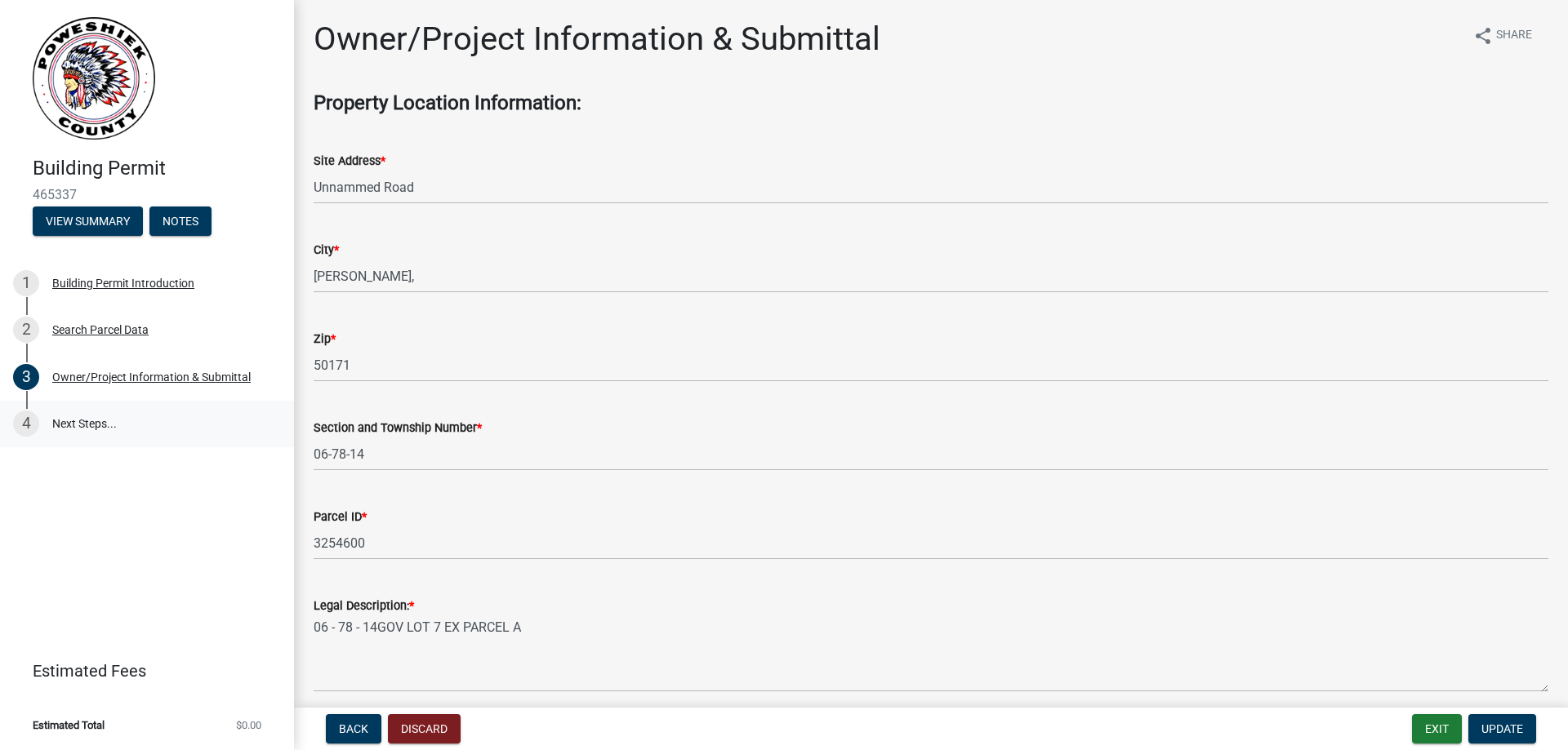
click at [84, 416] on link "4 Next Steps..." at bounding box center [147, 425] width 294 height 48
click at [78, 423] on link "4 Next Steps..." at bounding box center [147, 425] width 294 height 48
click at [116, 416] on link "4 Next Steps..." at bounding box center [147, 425] width 294 height 48
click at [83, 422] on link "4 Next Steps..." at bounding box center [147, 425] width 294 height 48
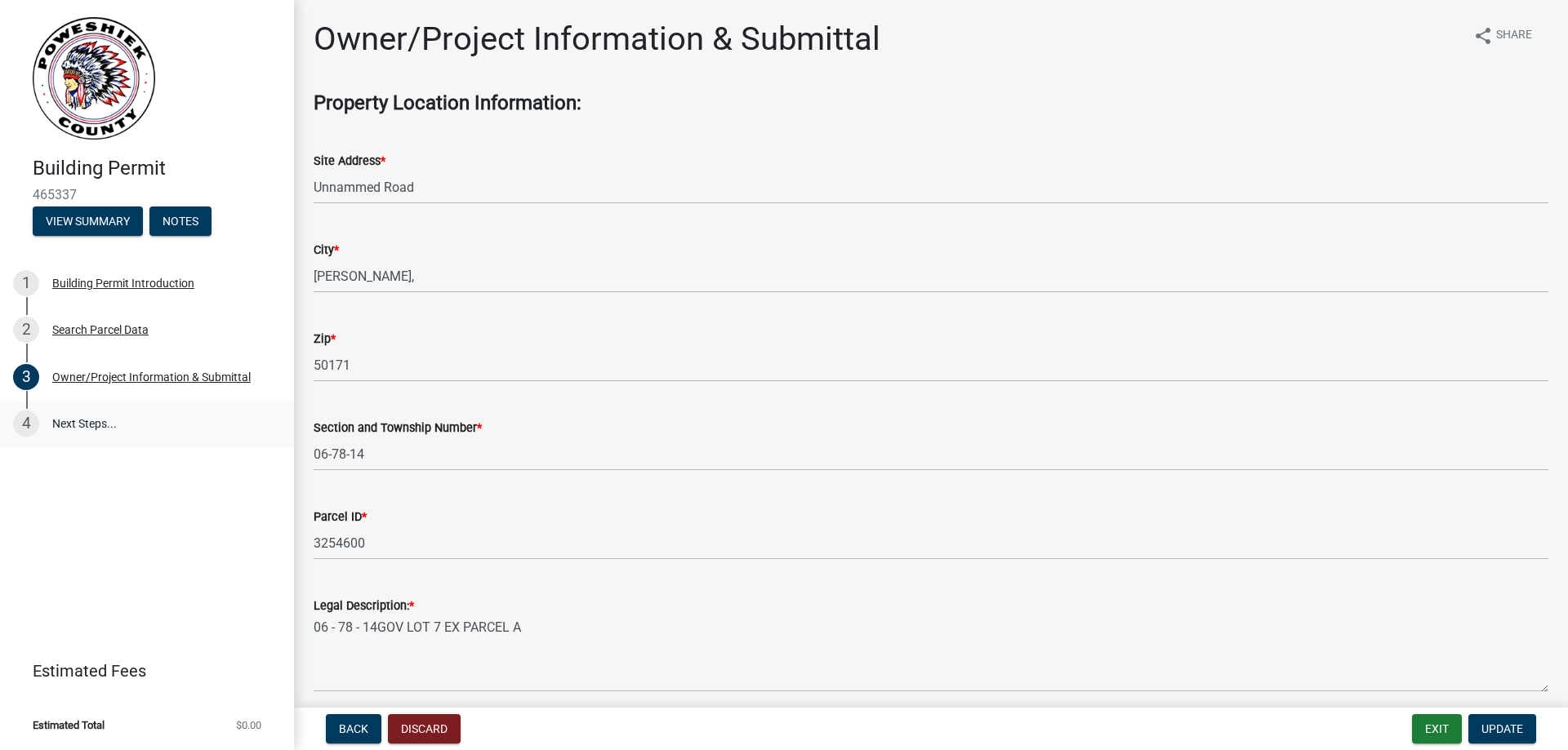
drag, startPoint x: 128, startPoint y: 551, endPoint x: 120, endPoint y: 416, distance: 135.2
click at [127, 550] on div "Building Permit 465337 View Summary Notes 1 Building Permit Introduction 2 Sear…" at bounding box center [147, 375] width 294 height 750
click at [135, 386] on div "3 Owner/Project Information & Submittal" at bounding box center [141, 377] width 255 height 27
click at [178, 216] on button "Notes" at bounding box center [180, 221] width 62 height 29
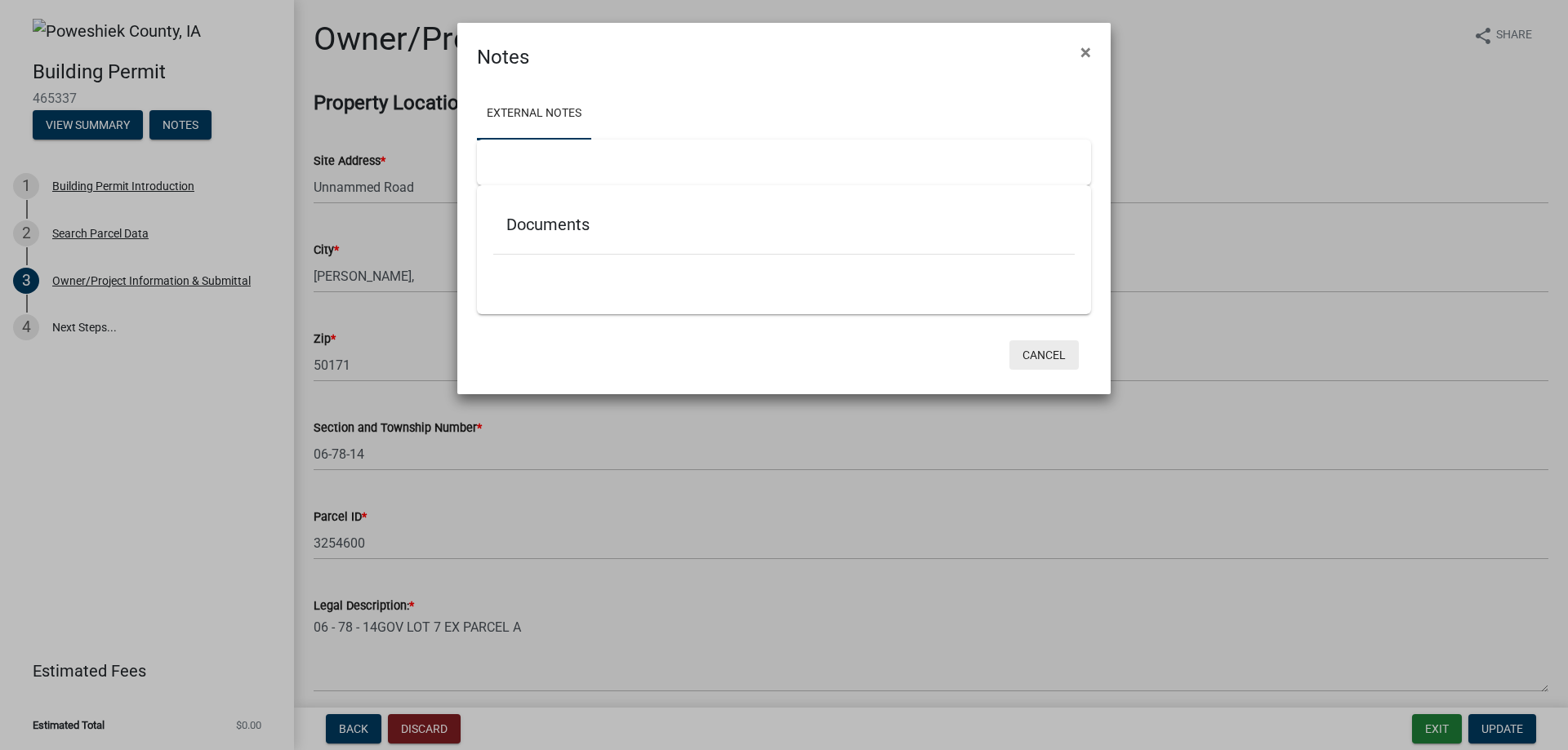
click at [1041, 358] on button "Cancel" at bounding box center [1044, 354] width 70 height 29
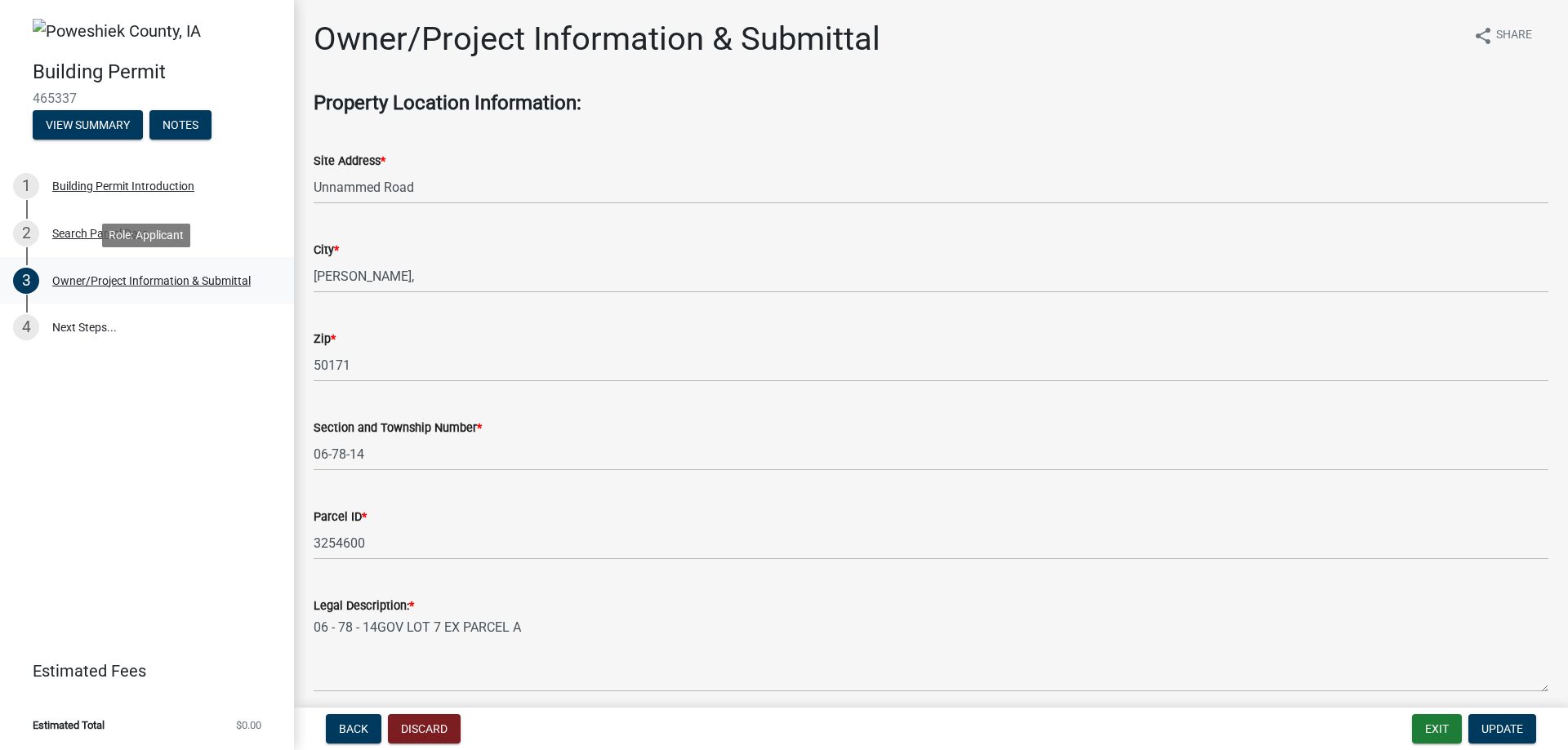
click at [140, 277] on div "Owner/Project Information & Submittal" at bounding box center [151, 280] width 199 height 11
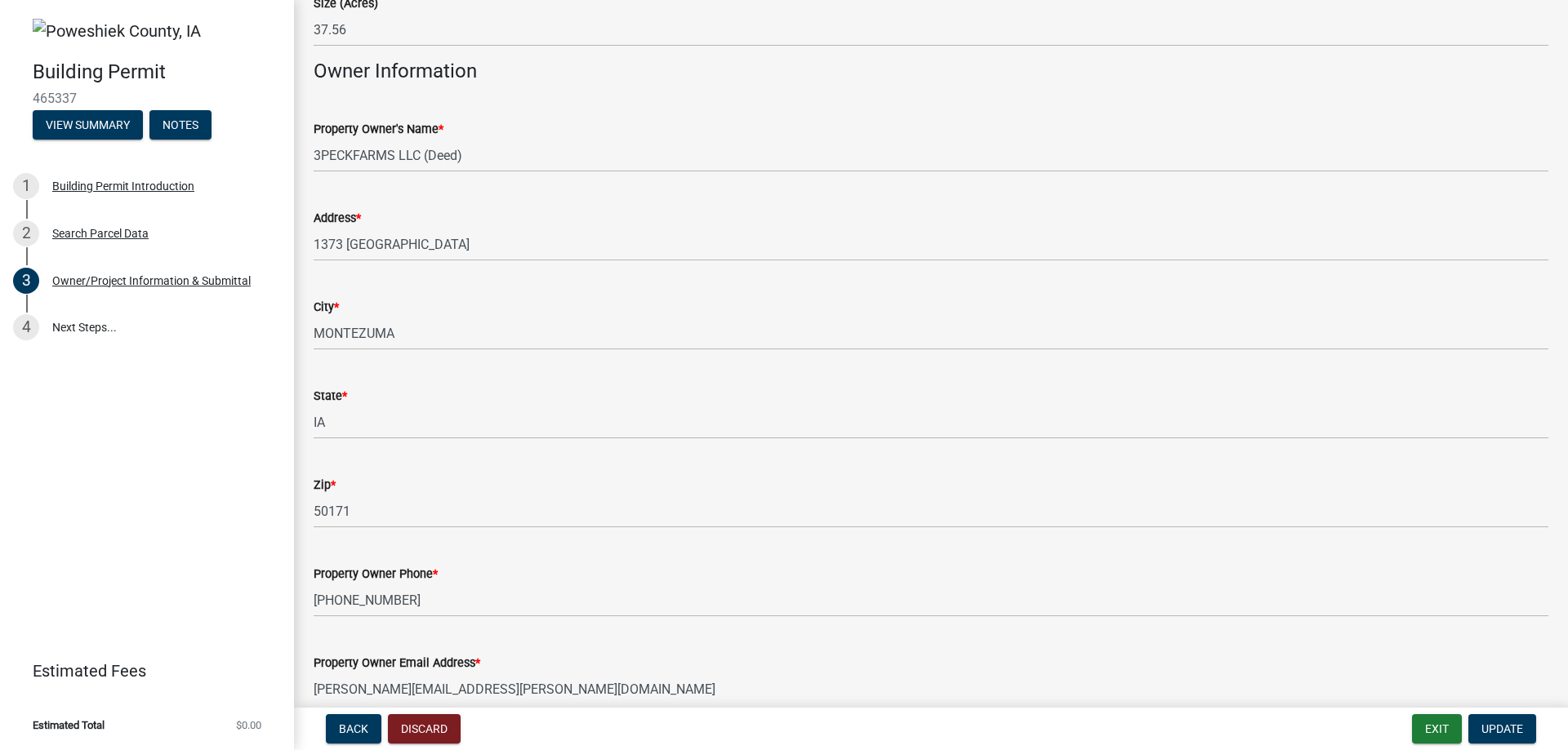
scroll to position [245, 0]
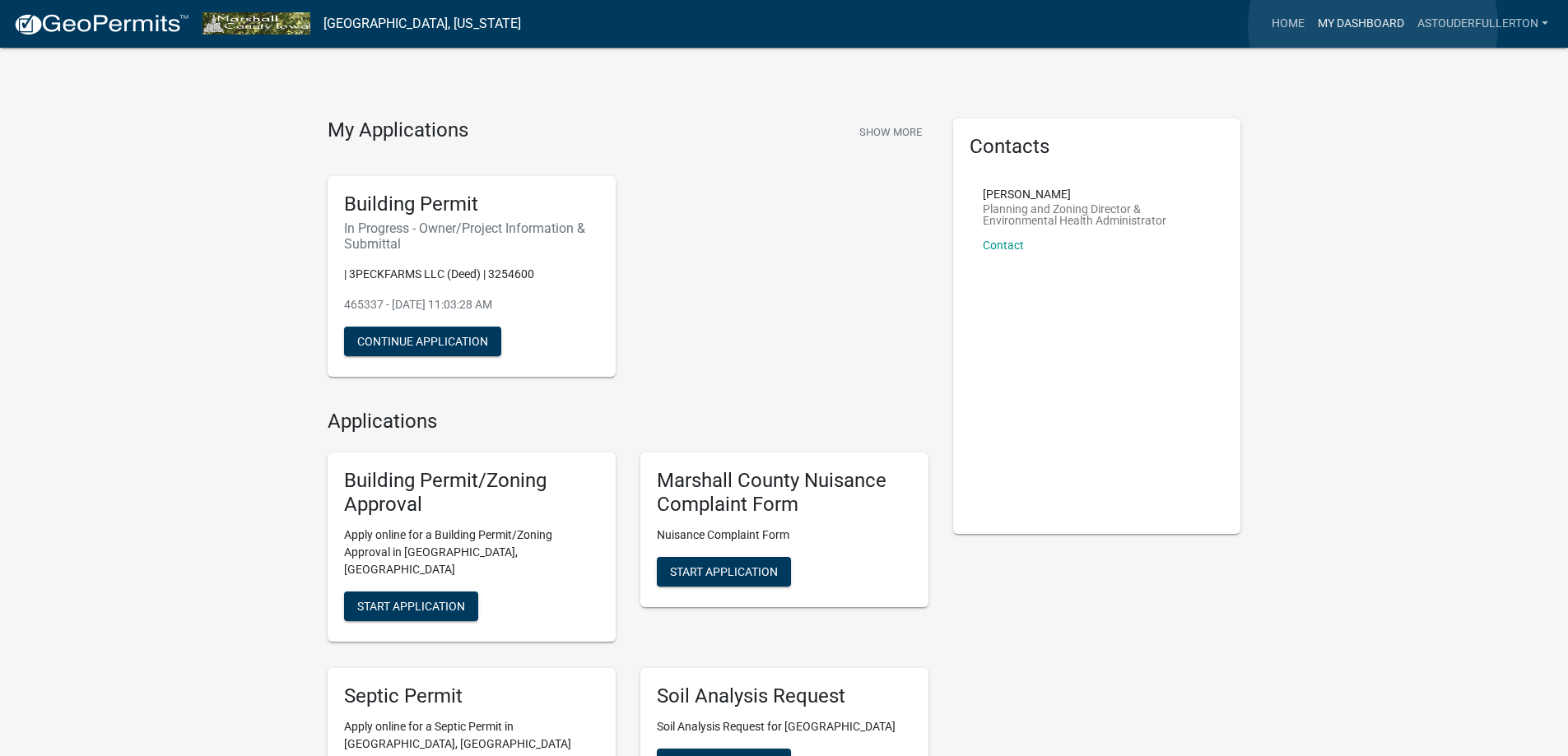
click at [1373, 27] on link "My Dashboard" at bounding box center [1361, 23] width 100 height 31
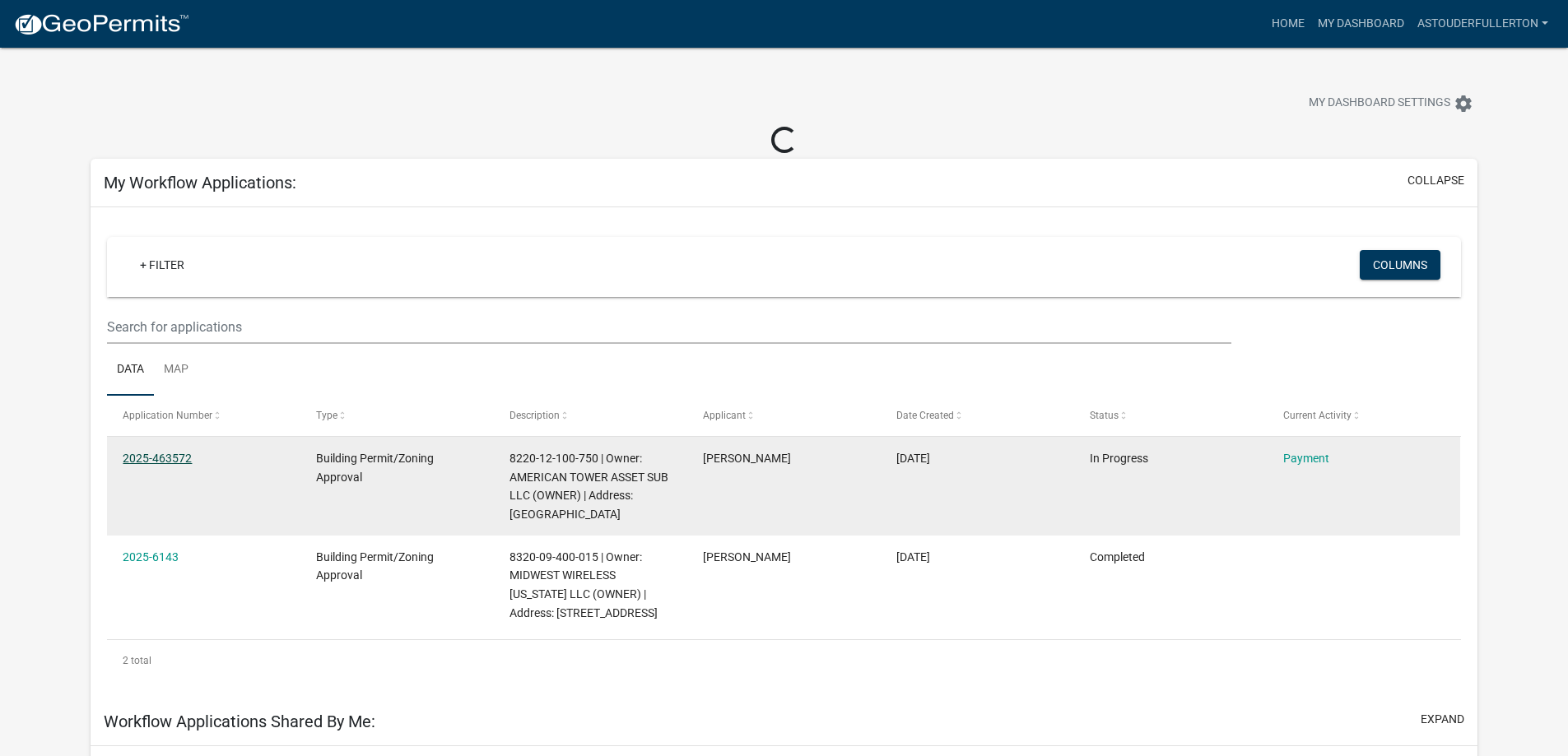
click at [183, 459] on link "2025-463572" at bounding box center [158, 458] width 69 height 13
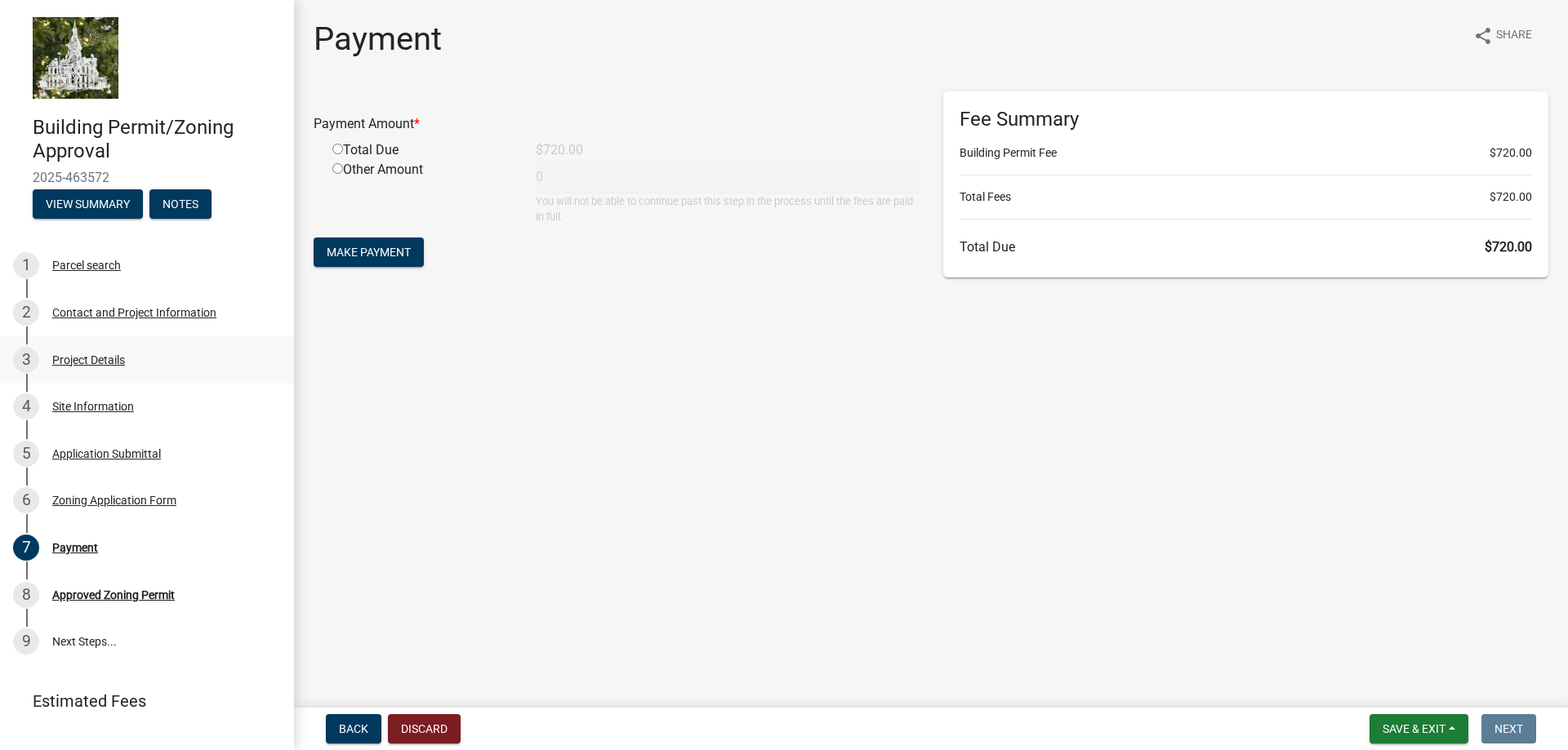
click at [63, 360] on div "Project Details" at bounding box center [88, 360] width 72 height 11
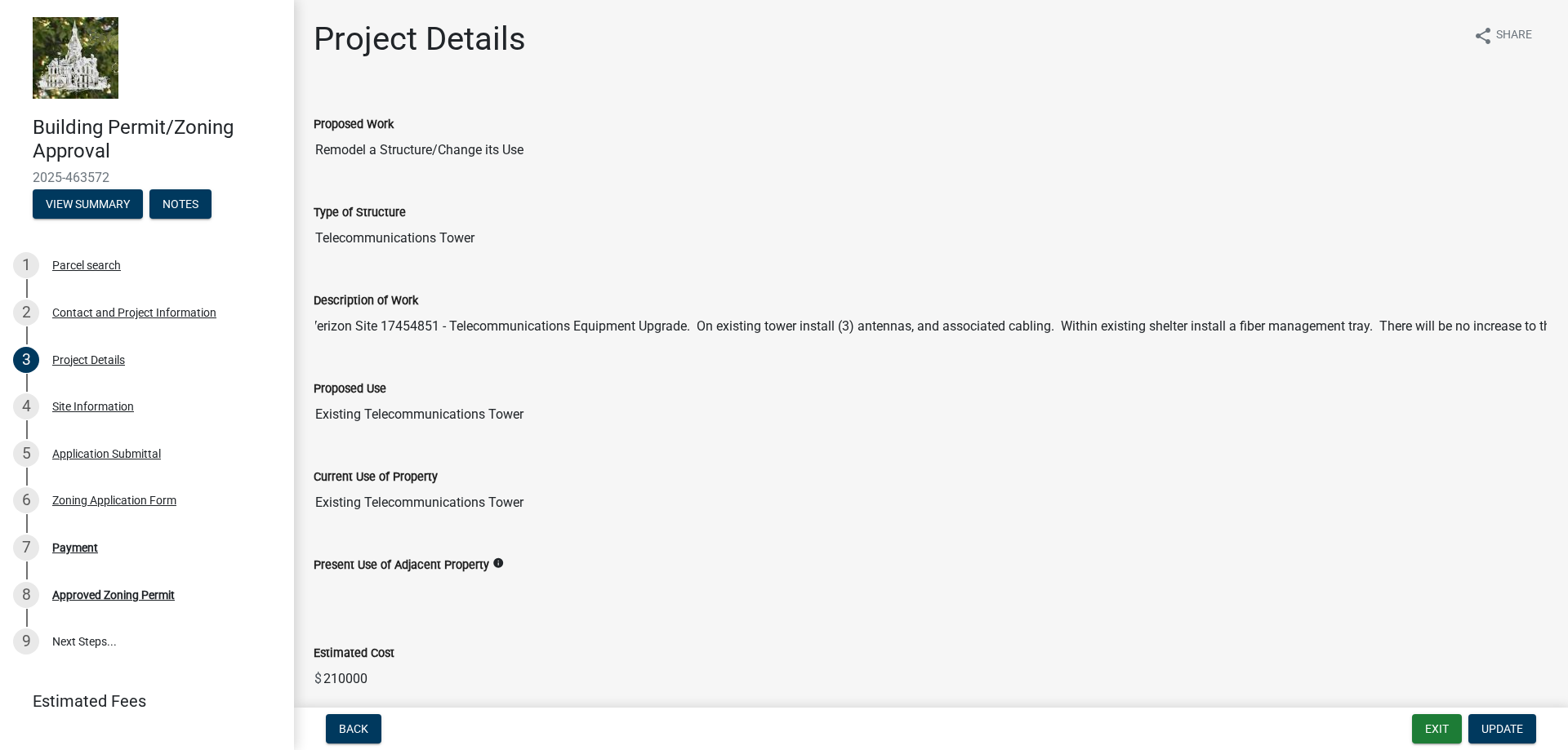
scroll to position [0, 433]
drag, startPoint x: 314, startPoint y: 331, endPoint x: 1572, endPoint y: 343, distance: 1258.1
click at [1567, 343] on html "Internet Explorer does NOT work with GeoPermits. Get a new browser for more sec…" at bounding box center [784, 375] width 1568 height 750
